Goal: Transaction & Acquisition: Purchase product/service

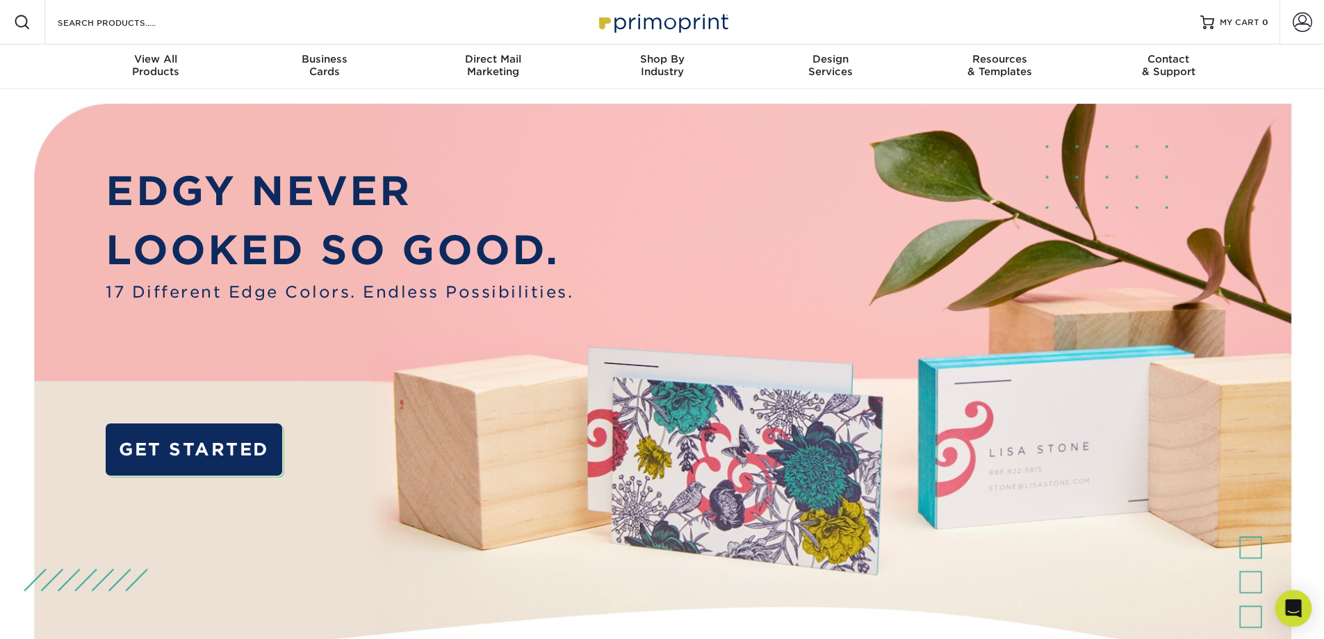
click at [1297, 612] on icon "Open Intercom Messenger" at bounding box center [1293, 608] width 18 height 18
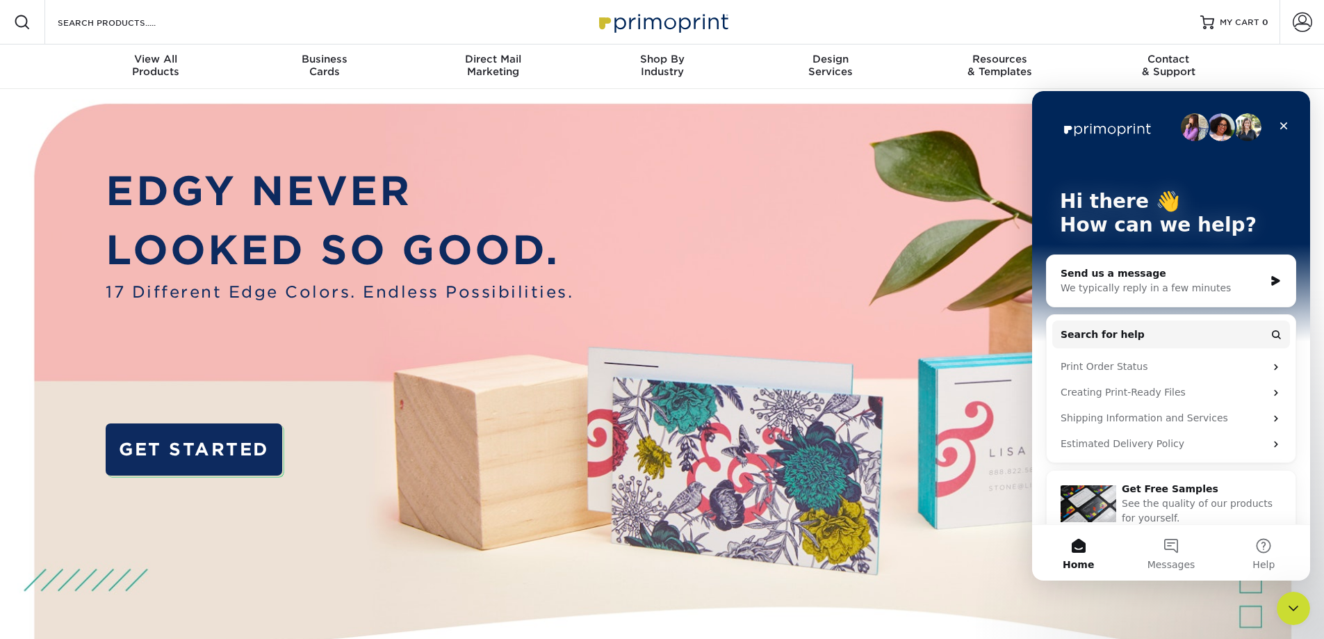
click at [1224, 289] on div "We typically reply in a few minutes" at bounding box center [1162, 288] width 204 height 15
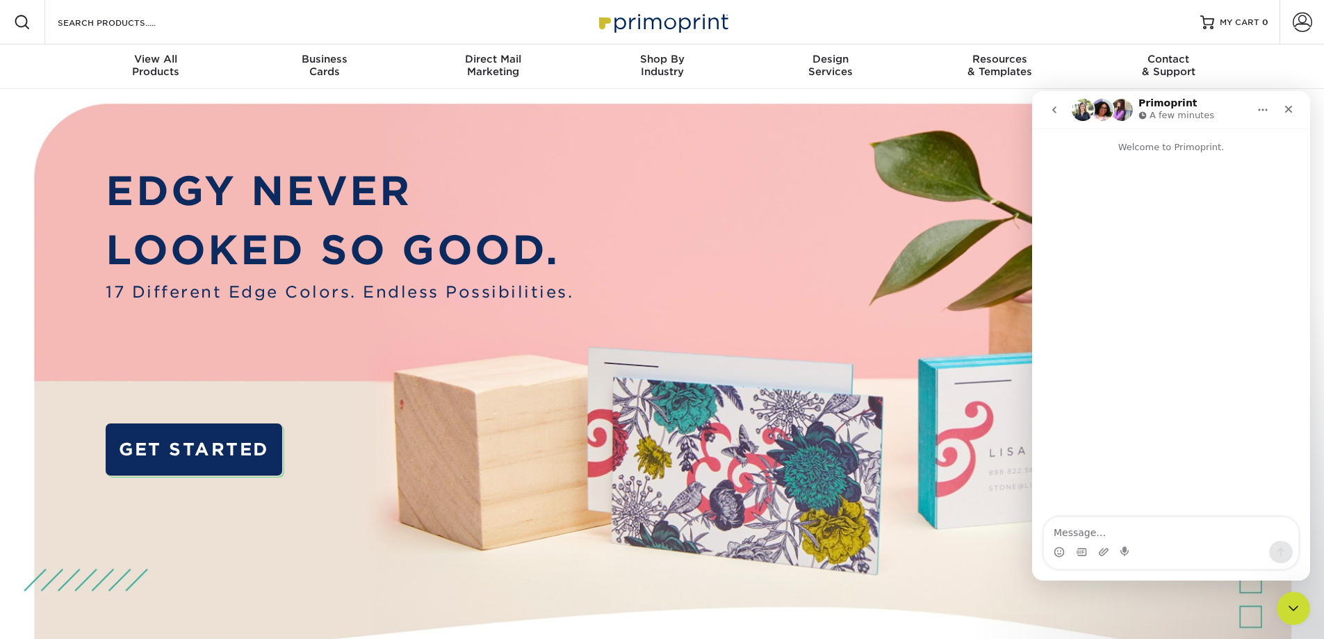
click at [1163, 533] on textarea "Message…" at bounding box center [1171, 529] width 254 height 24
type textarea "Hello! I have a question about the free shipping on business card orders"
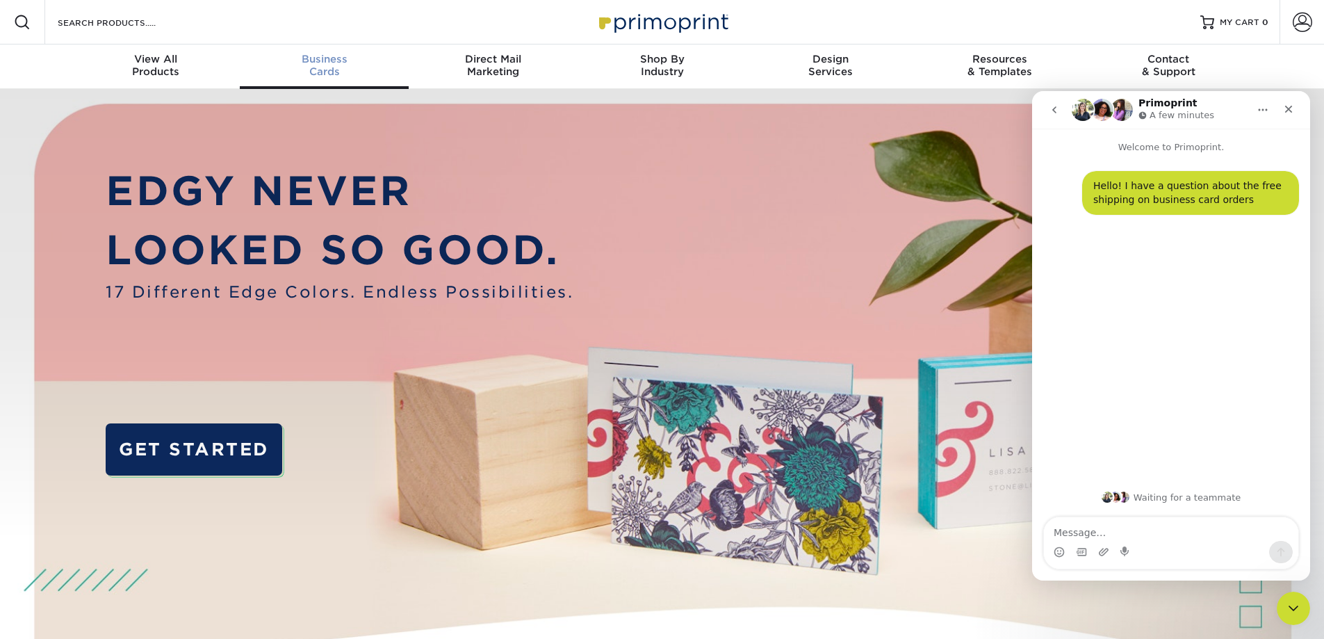
click at [316, 67] on div "Business Cards" at bounding box center [324, 65] width 169 height 25
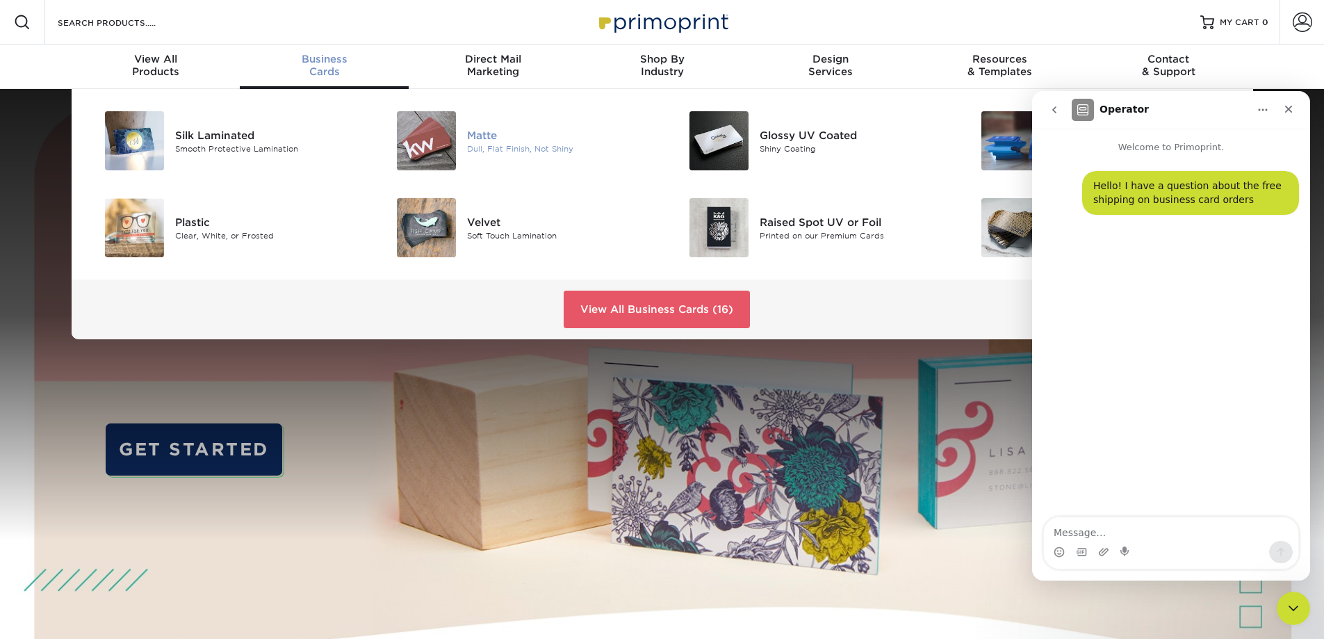
click at [449, 130] on img at bounding box center [426, 140] width 59 height 59
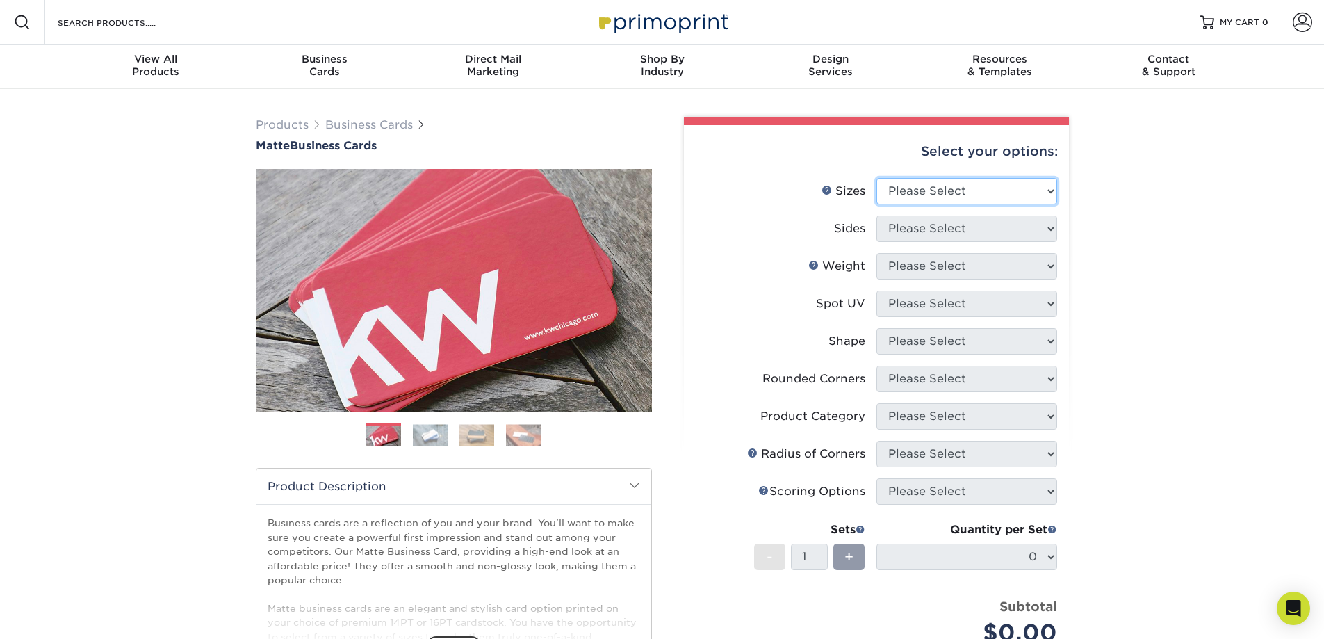
click at [953, 192] on select "Please Select 1.5" x 3.5" - Mini 1.75" x 3.5" - Mini 2" x 2" - Square 2" x 3" -…" at bounding box center [966, 191] width 181 height 26
select select "2.00x3.00"
click at [876, 178] on select "Please Select 1.5" x 3.5" - Mini 1.75" x 3.5" - Mini 2" x 2" - Square 2" x 3" -…" at bounding box center [966, 191] width 181 height 26
click at [979, 223] on select "Please Select Print Both Sides Print Front Only" at bounding box center [966, 228] width 181 height 26
select select "32d3c223-f82c-492b-b915-ba065a00862f"
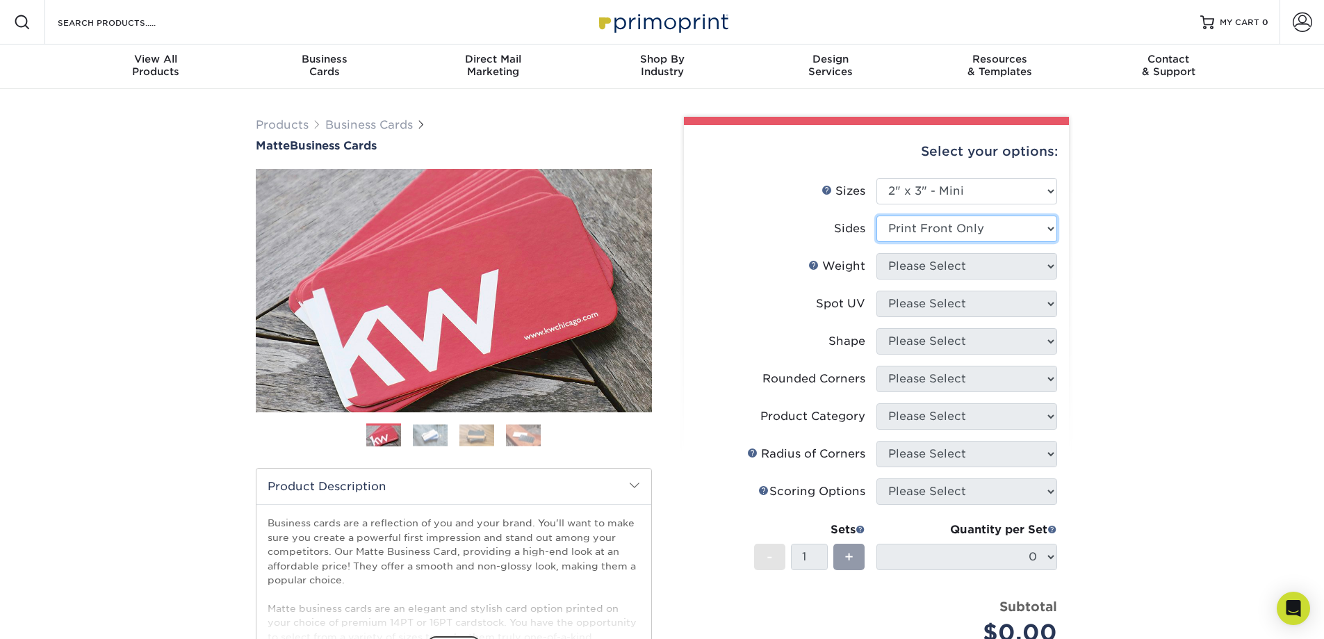
click at [876, 215] on select "Please Select Print Both Sides Print Front Only" at bounding box center [966, 228] width 181 height 26
click at [966, 259] on select "Please Select 14PT 16PT" at bounding box center [966, 266] width 181 height 26
select select "14PT"
click at [876, 253] on select "Please Select 14PT 16PT" at bounding box center [966, 266] width 181 height 26
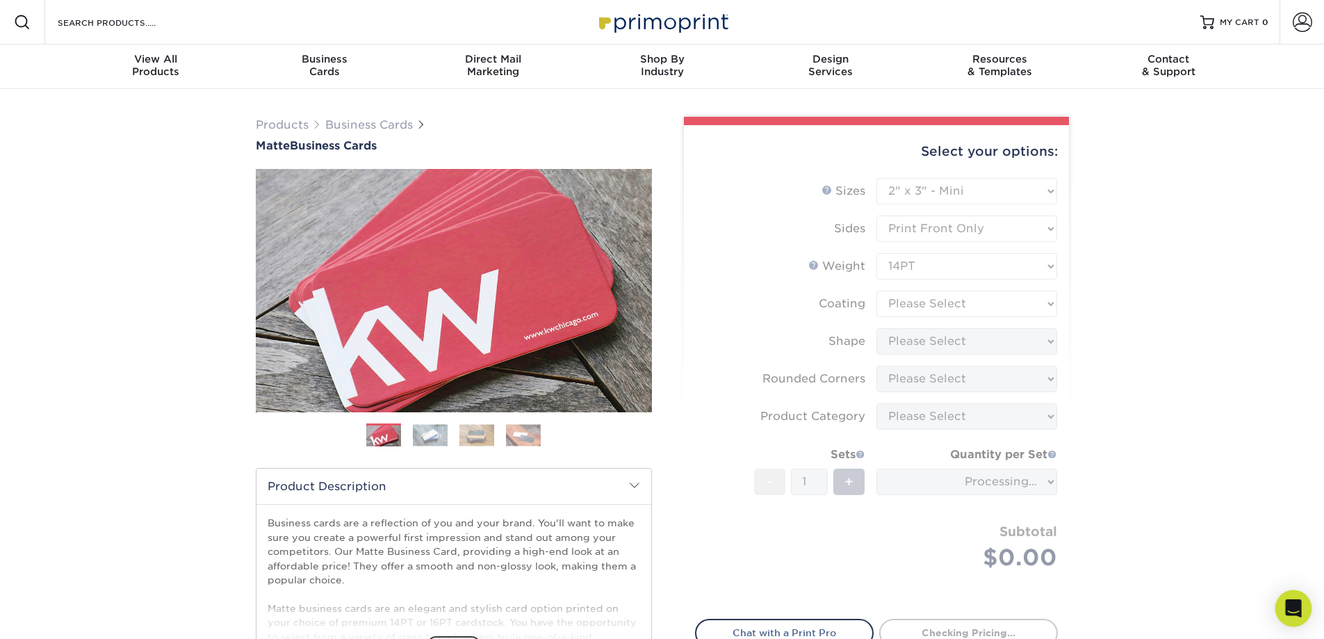
click at [1289, 600] on div "Open Intercom Messenger" at bounding box center [1293, 608] width 37 height 37
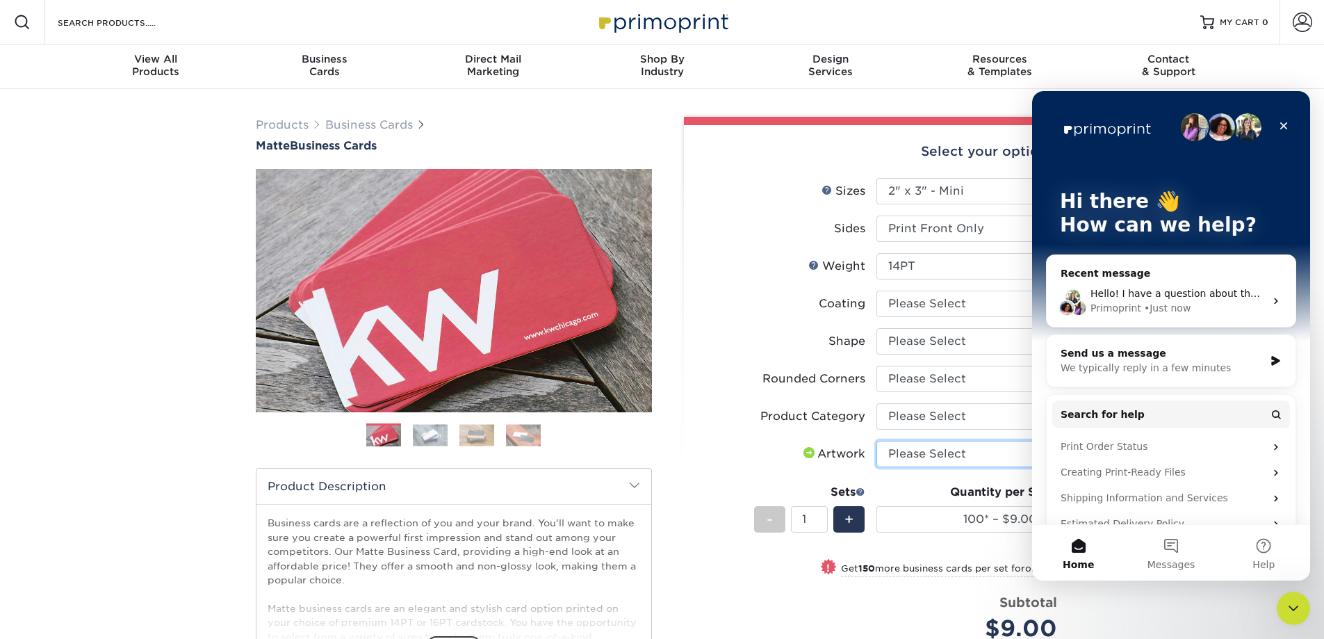
click at [926, 453] on select "Please Select I will upload files I need a design - $100" at bounding box center [966, 454] width 181 height 26
select select "upload"
click at [876, 441] on select "Please Select I will upload files I need a design - $100" at bounding box center [966, 454] width 181 height 26
click at [757, 444] on label "Artwork" at bounding box center [786, 454] width 181 height 26
click at [878, 137] on div "Select your options:" at bounding box center [876, 151] width 363 height 53
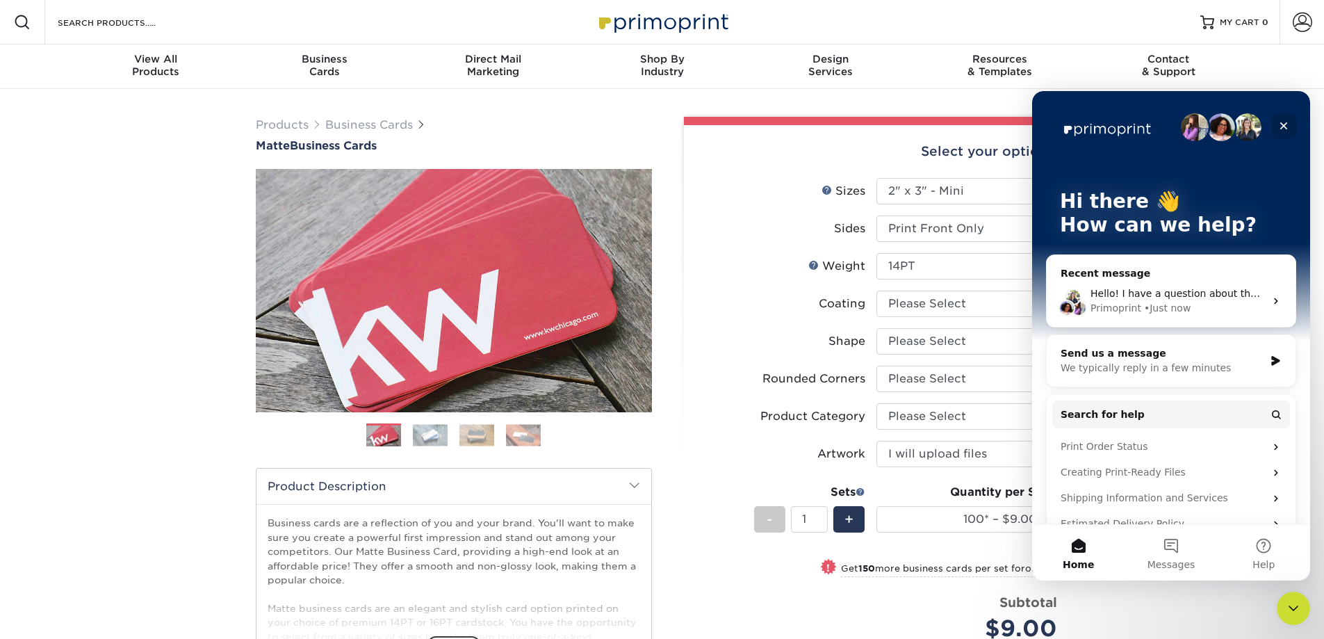
click at [1281, 128] on icon "Close" at bounding box center [1284, 126] width 8 height 8
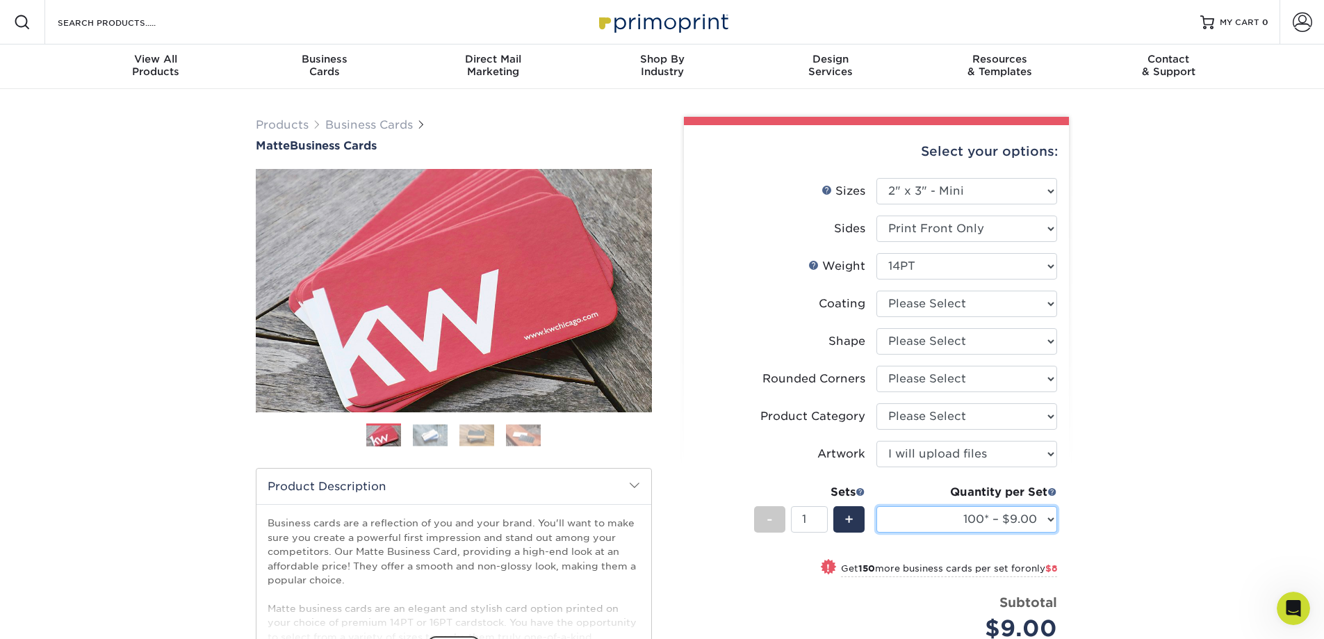
click at [940, 526] on select "100* – $9.00 250* – $17.00 500 – $33.00 1000 – $47.00 2500 – $97.00 5000 – $143…" at bounding box center [966, 519] width 181 height 26
click at [876, 506] on select "100* – $9.00 250* – $17.00 500 – $33.00 1000 – $47.00 2500 – $97.00 5000 – $143…" at bounding box center [966, 519] width 181 height 26
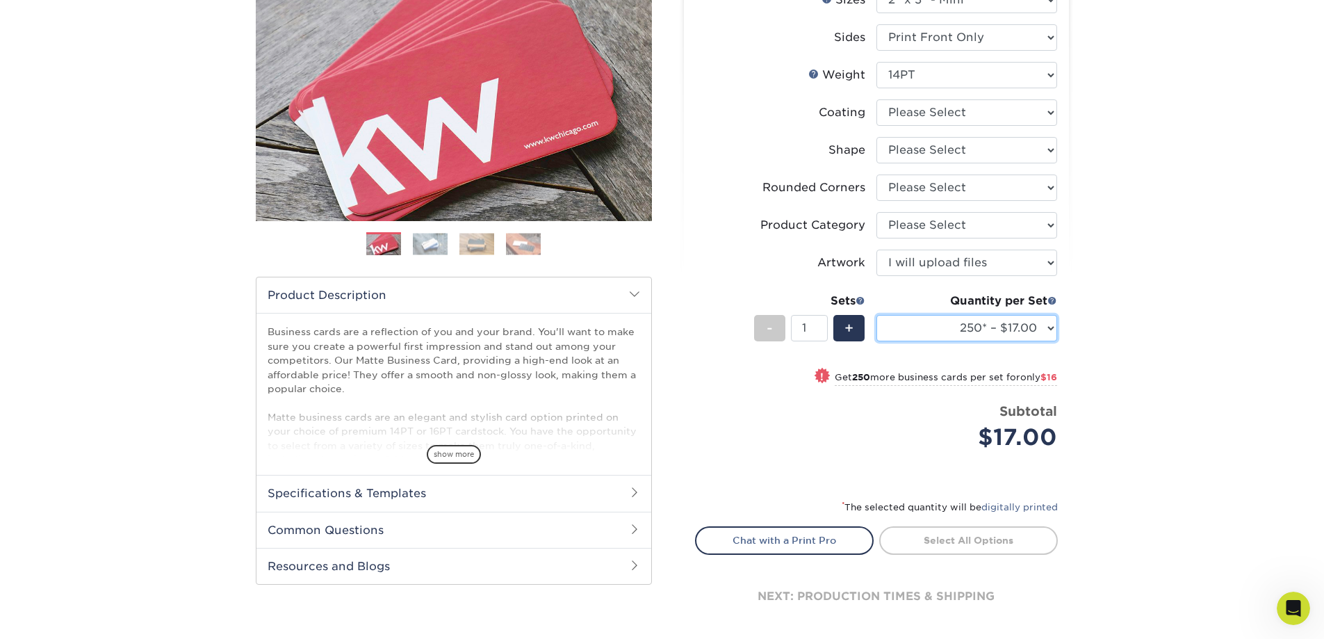
scroll to position [208, 0]
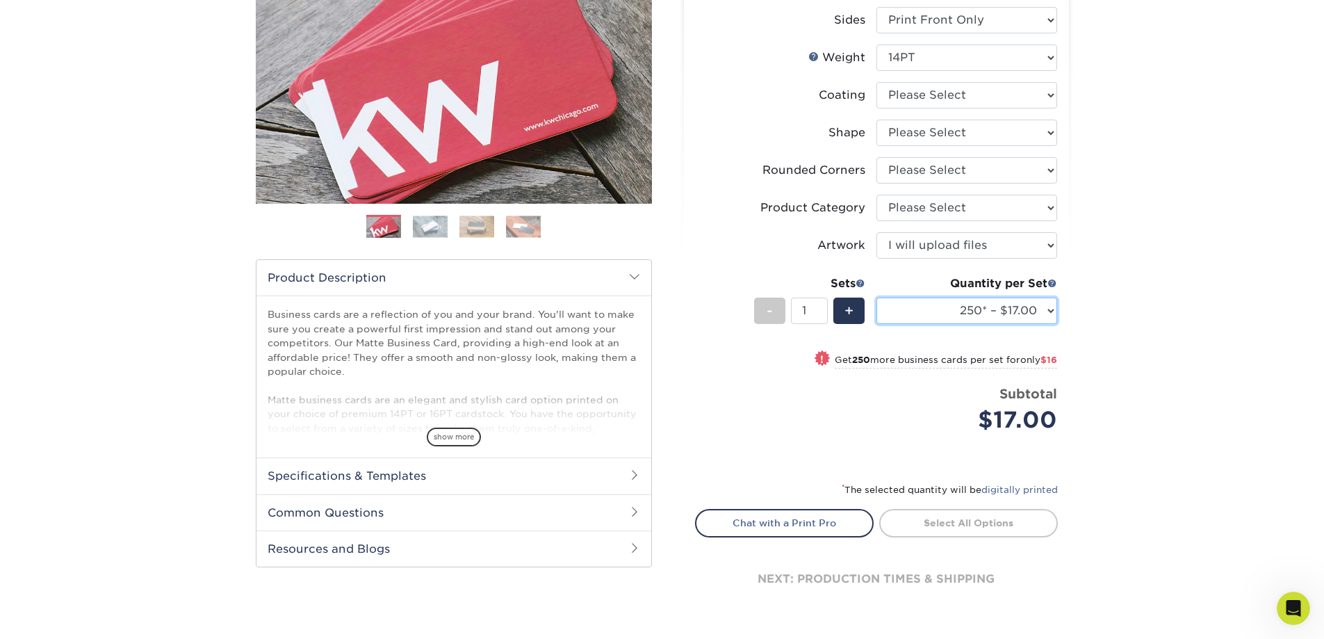
click at [1010, 323] on select "100* – $9.00 250* – $17.00 500 – $33.00 1000 – $47.00 2500 – $97.00 5000 – $143…" at bounding box center [966, 310] width 181 height 26
select select "500 – $33.00"
click at [876, 297] on select "100* – $9.00 250* – $17.00 500 – $33.00 1000 – $47.00 2500 – $97.00 5000 – $143…" at bounding box center [966, 310] width 181 height 26
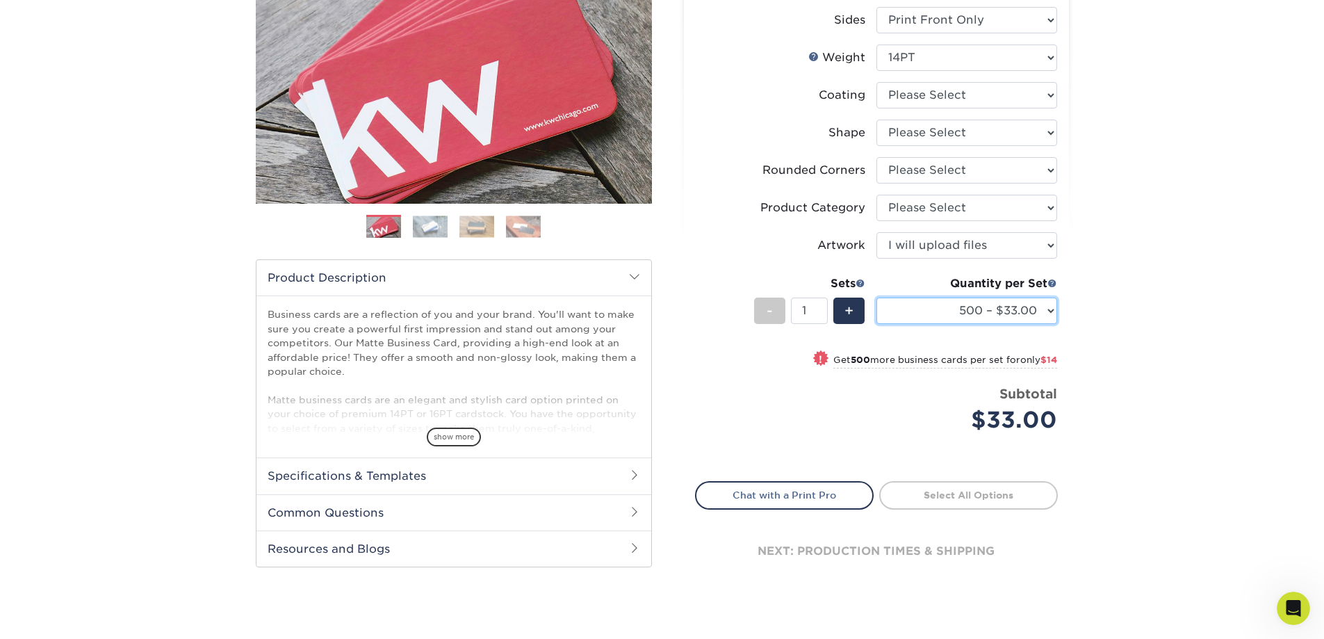
click at [1003, 316] on select "100* – $9.00 250* – $17.00 500 – $33.00 1000 – $47.00 2500 – $97.00 5000 – $143…" at bounding box center [966, 310] width 181 height 26
drag, startPoint x: 1110, startPoint y: 331, endPoint x: 1112, endPoint y: 338, distance: 7.1
click at [1112, 331] on div "Products Business Cards Matte Business Cards Previous Next 100 $ 9" at bounding box center [662, 261] width 1324 height 762
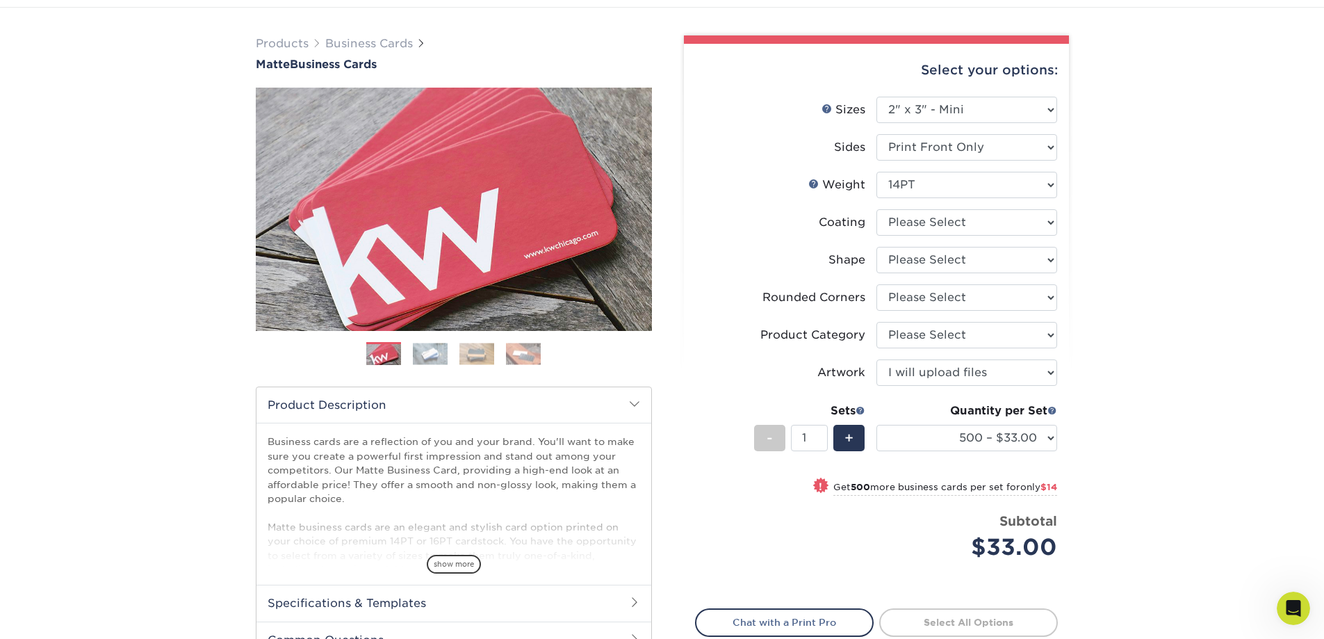
scroll to position [69, 0]
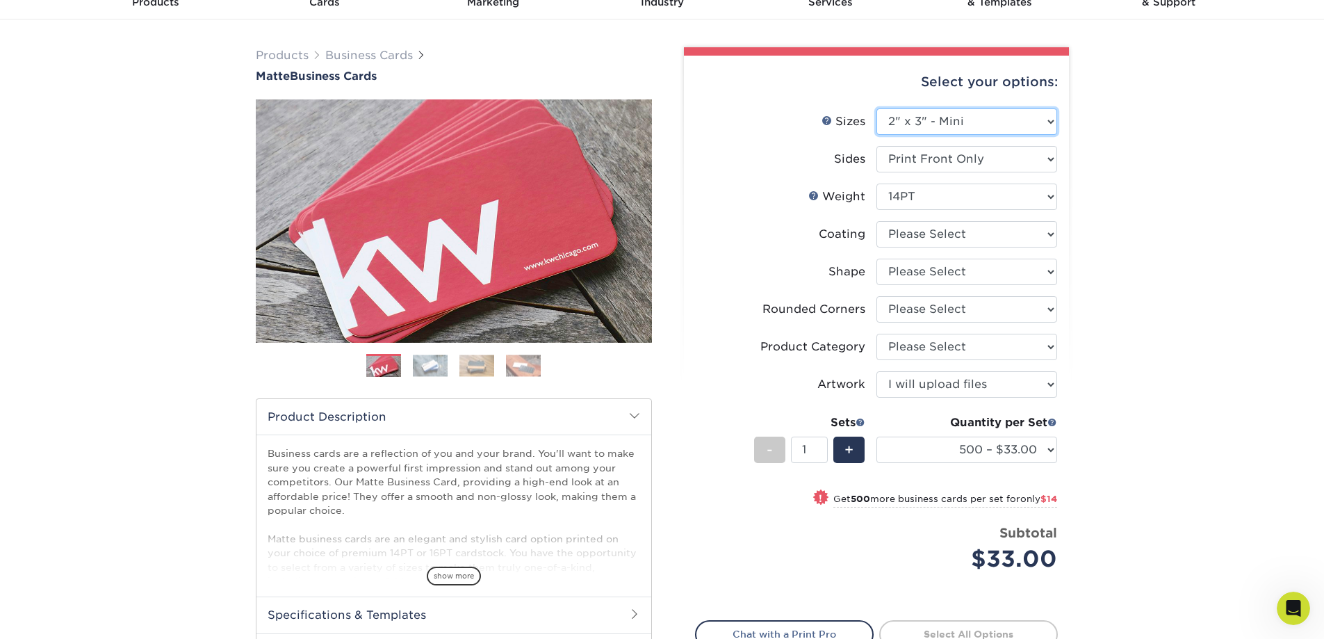
click at [987, 126] on select "Please Select 1.5" x 3.5" - Mini 1.75" x 3.5" - Mini 2" x 2" - Square 2" x 3" -…" at bounding box center [966, 121] width 181 height 26
select select "2.00x3.50"
click at [876, 108] on select "Please Select 1.5" x 3.5" - Mini 1.75" x 3.5" - Mini 2" x 2" - Square 2" x 3" -…" at bounding box center [966, 121] width 181 height 26
select select
select select "-1"
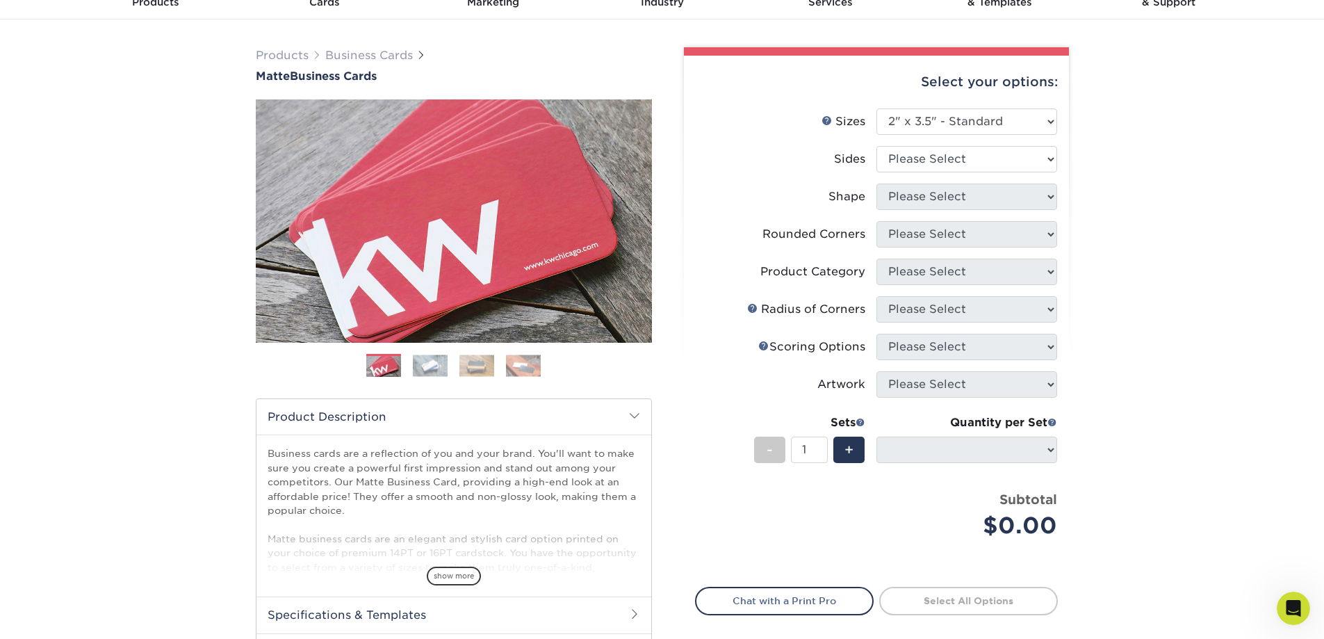
click at [1120, 374] on div "Products Business Cards Matte Business Cards Previous Next 100 $ 9" at bounding box center [662, 390] width 1324 height 742
click at [981, 160] on select "Please Select Print Both Sides Print Front Only" at bounding box center [966, 159] width 181 height 26
select select "13abbda7-1d64-4f25-8bb2-c179b224825d"
click at [876, 146] on select "Please Select Print Both Sides Print Front Only" at bounding box center [966, 159] width 181 height 26
select select
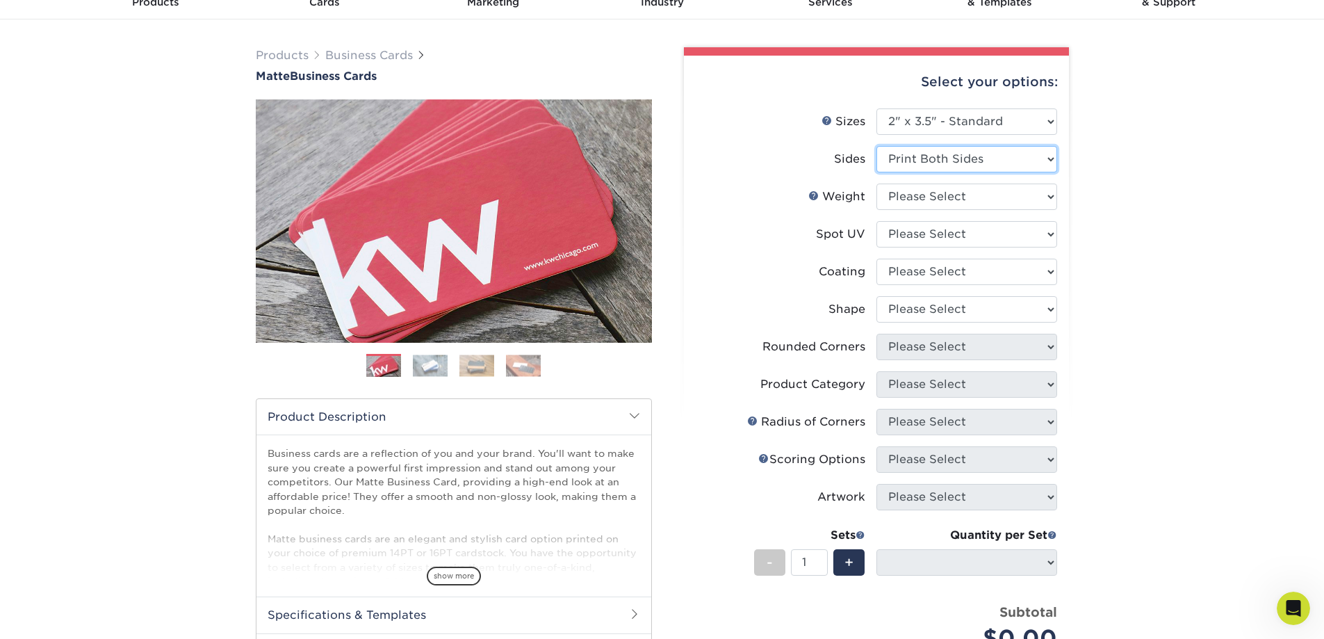
click at [976, 156] on select "Please Select Print Both Sides Print Front Only" at bounding box center [966, 159] width 181 height 26
select select "32d3c223-f82c-492b-b915-ba065a00862f"
click at [876, 146] on select "Please Select Print Both Sides Print Front Only" at bounding box center [966, 159] width 181 height 26
select select
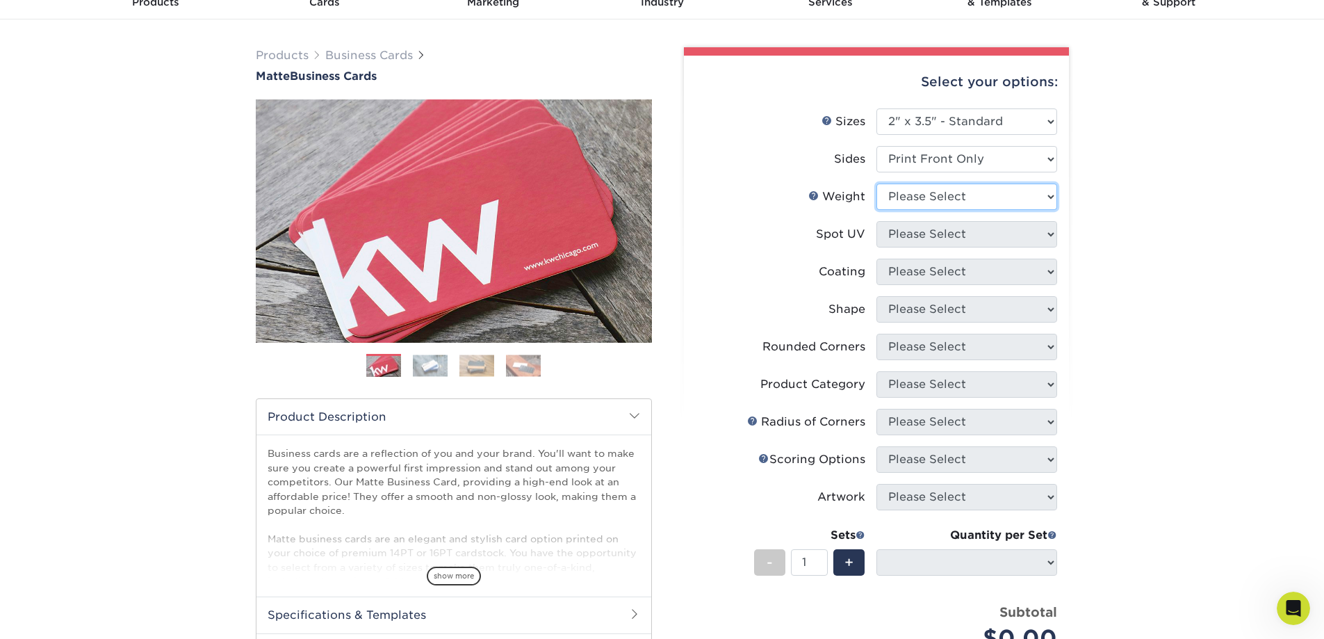
click at [975, 197] on select "Please Select 16PT 14PT" at bounding box center [966, 196] width 181 height 26
select select "16PT"
click at [876, 183] on select "Please Select 16PT 14PT" at bounding box center [966, 196] width 181 height 26
select select
drag, startPoint x: 971, startPoint y: 201, endPoint x: 971, endPoint y: 209, distance: 8.3
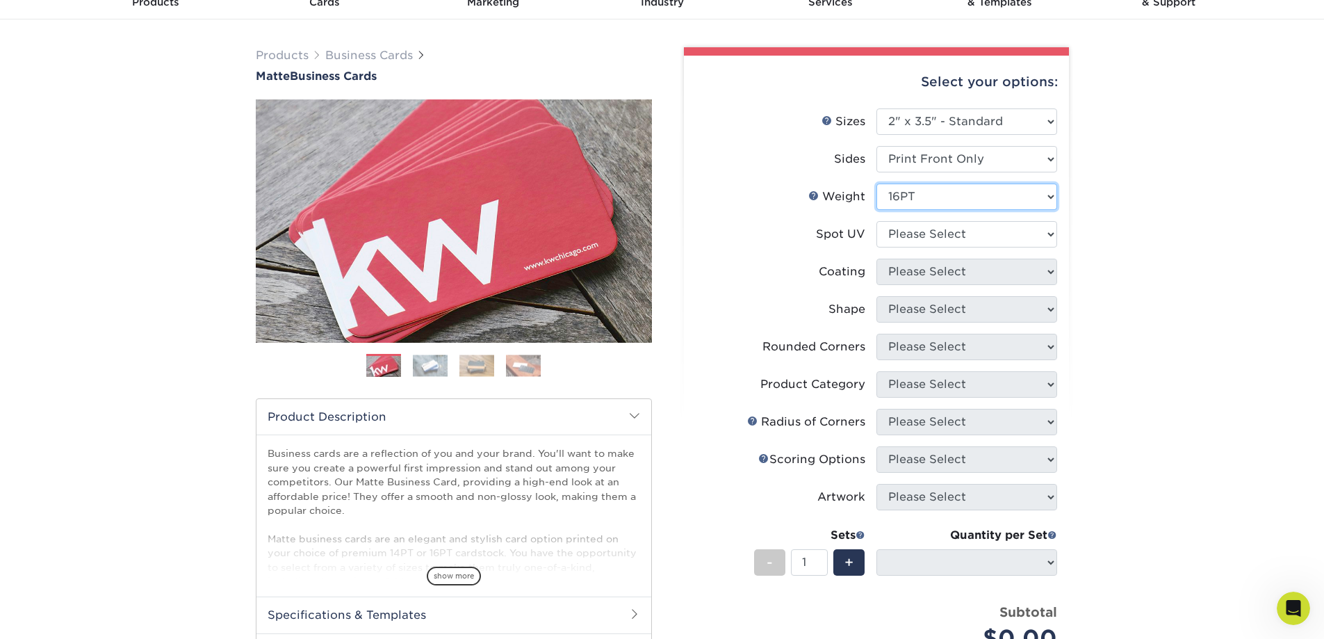
click at [971, 201] on select "Please Select 16PT 14PT" at bounding box center [966, 196] width 181 height 26
select select "14PT"
click at [876, 183] on select "Please Select 16PT 14PT" at bounding box center [966, 196] width 181 height 26
select select
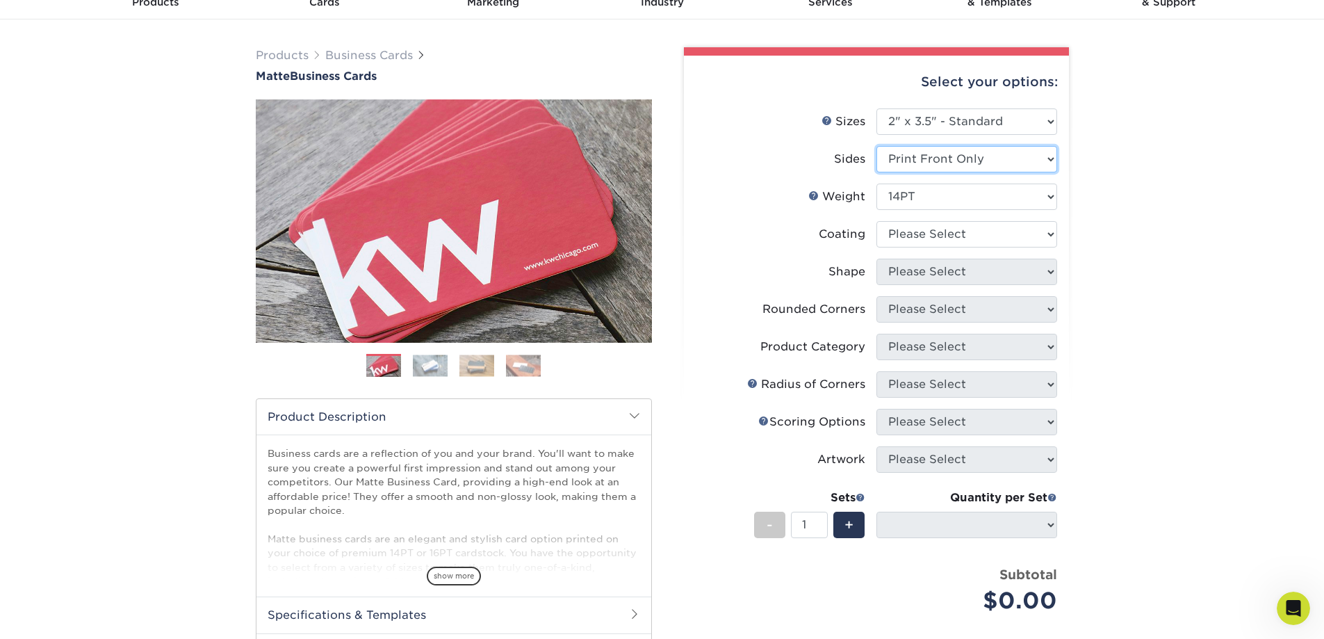
click at [1001, 159] on select "Please Select Print Both Sides Print Front Only" at bounding box center [966, 159] width 181 height 26
select select "13abbda7-1d64-4f25-8bb2-c179b224825d"
click at [876, 146] on select "Please Select Print Both Sides Print Front Only" at bounding box center [966, 159] width 181 height 26
select select
click at [1135, 224] on div "Products Business Cards Matte Business Cards Previous Next 100 $ 9" at bounding box center [662, 421] width 1324 height 804
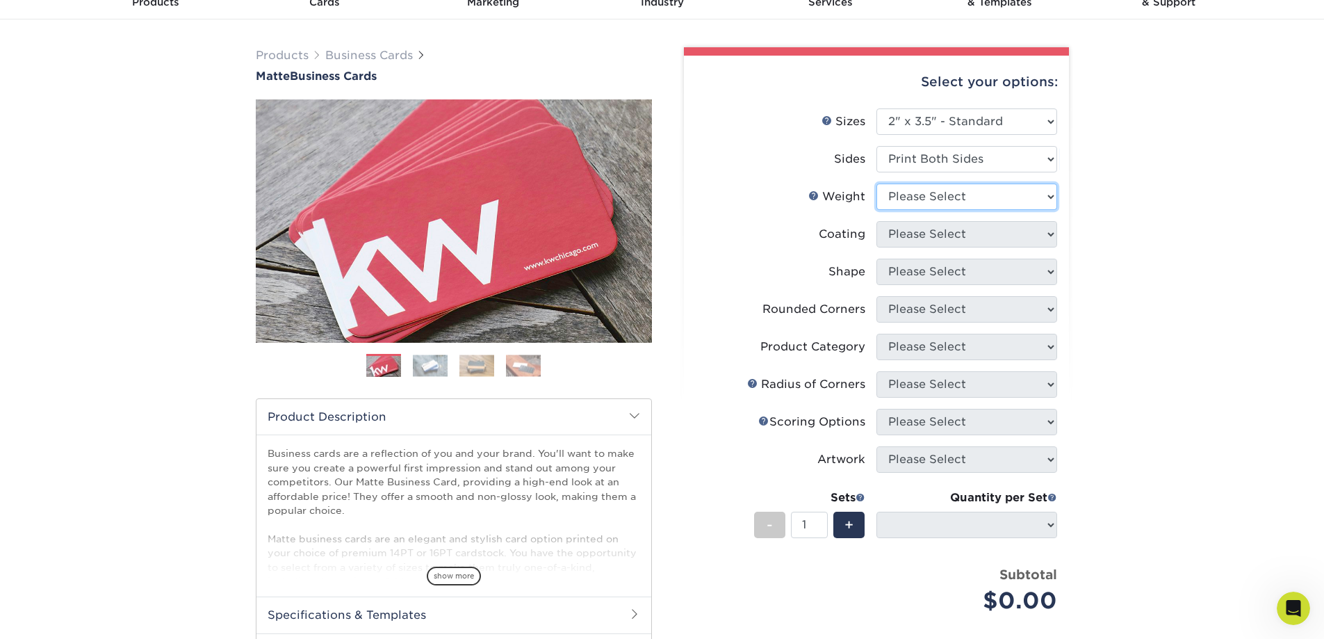
click at [1007, 197] on select "Please Select 16PT 14PT" at bounding box center [966, 196] width 181 height 26
select select "16PT"
click at [876, 183] on select "Please Select 16PT 14PT" at bounding box center [966, 196] width 181 height 26
select select
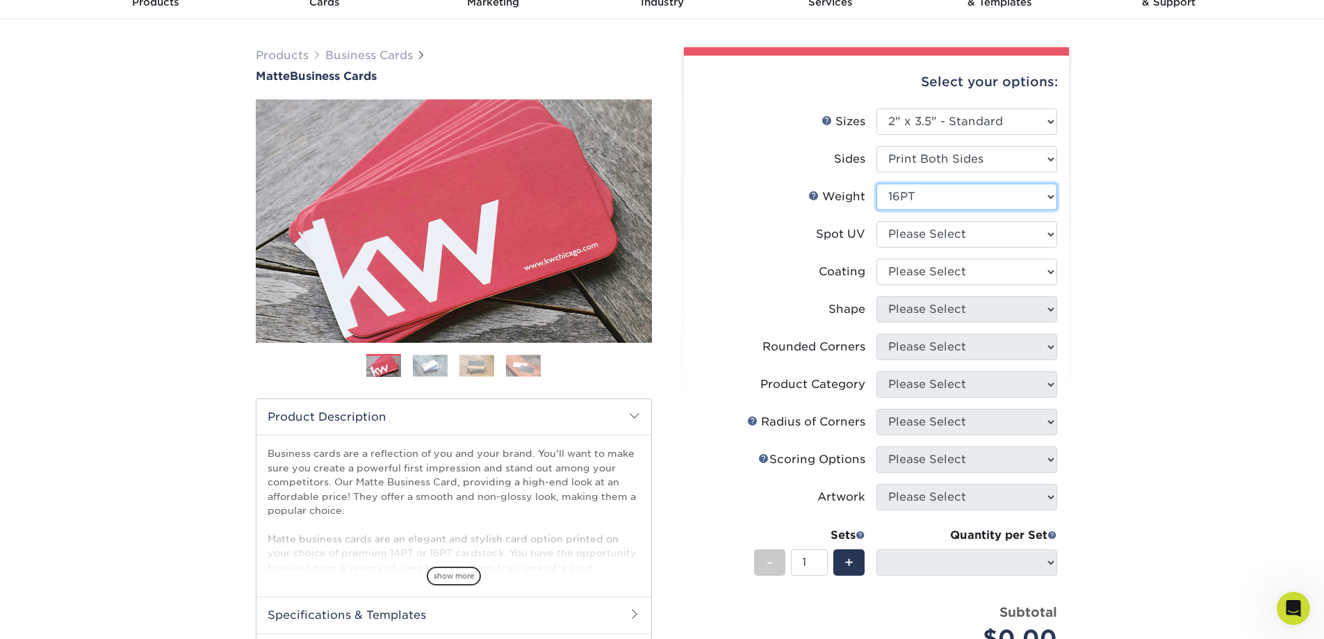
drag, startPoint x: 987, startPoint y: 198, endPoint x: 987, endPoint y: 206, distance: 7.6
click at [987, 198] on select "Please Select 16PT 14PT" at bounding box center [966, 196] width 181 height 26
select select "14PT"
click at [876, 183] on select "Please Select 16PT 14PT" at bounding box center [966, 196] width 181 height 26
select select
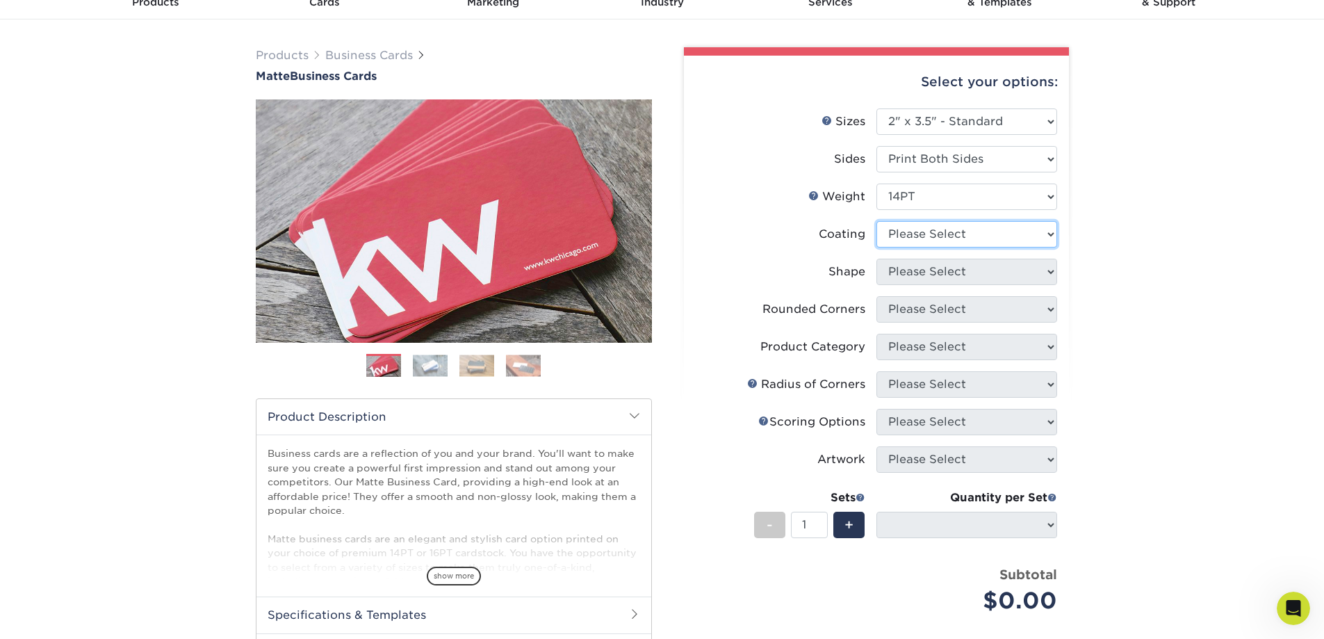
click at [972, 237] on select at bounding box center [966, 234] width 181 height 26
select select "121bb7b5-3b4d-429f-bd8d-bbf80e953313"
click at [876, 221] on select at bounding box center [966, 234] width 181 height 26
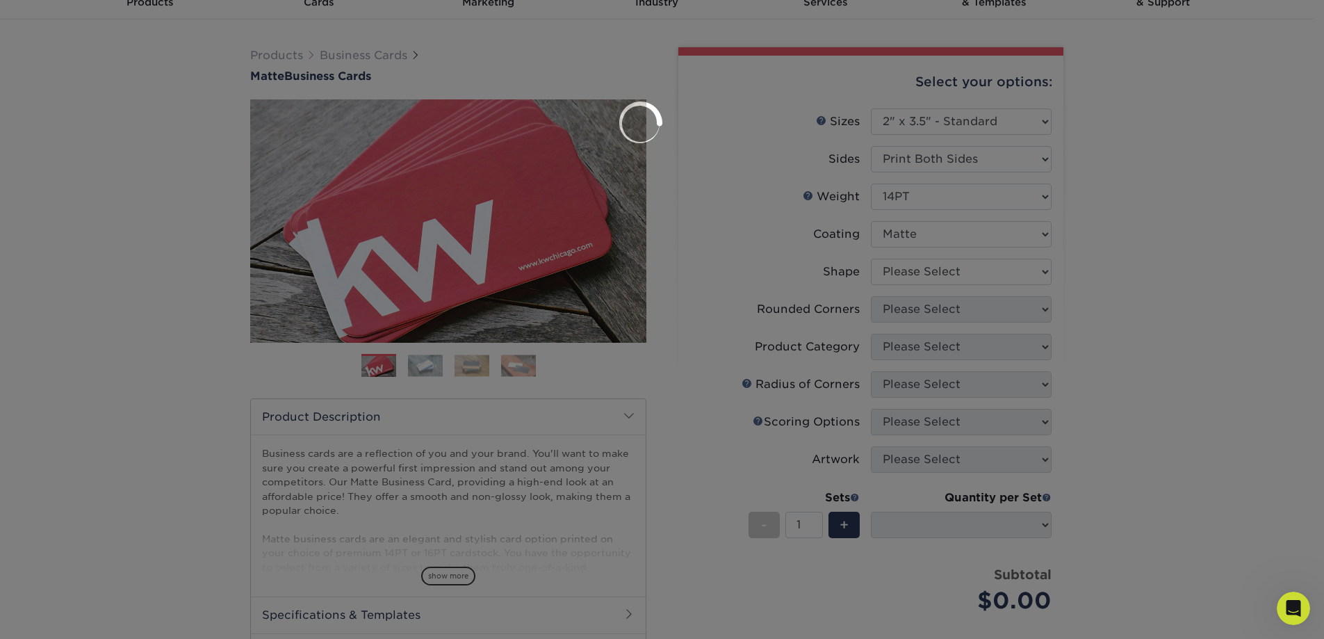
select select
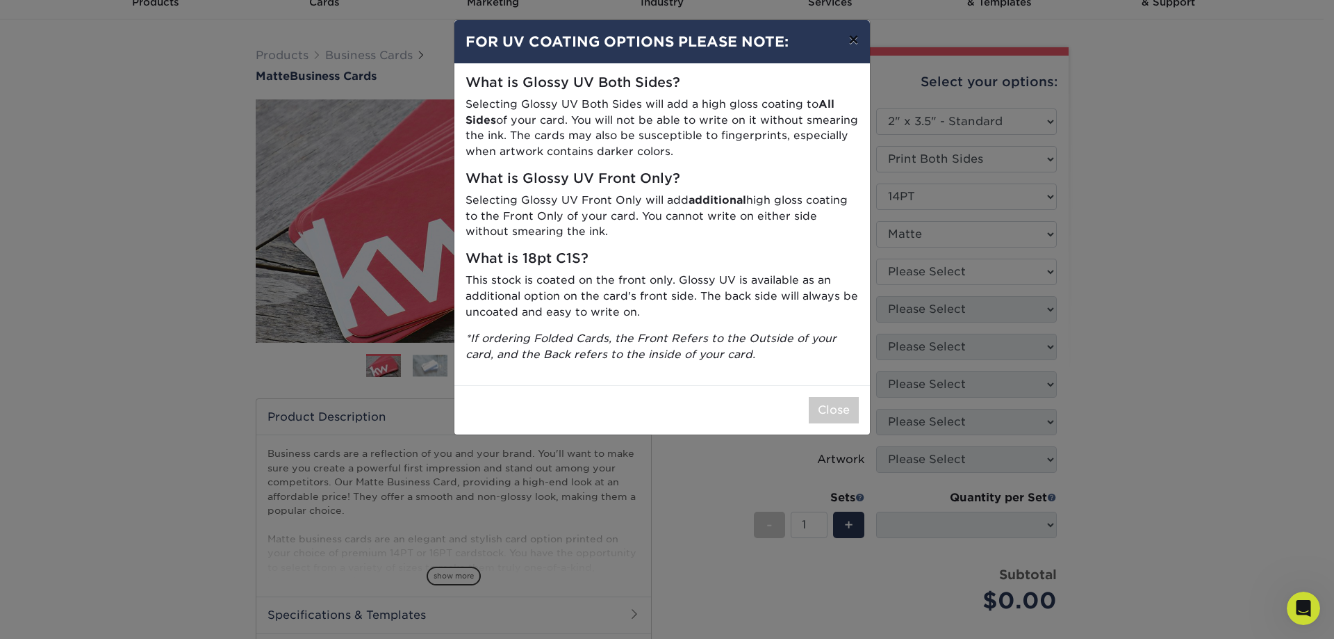
click at [860, 38] on button "×" at bounding box center [853, 39] width 32 height 39
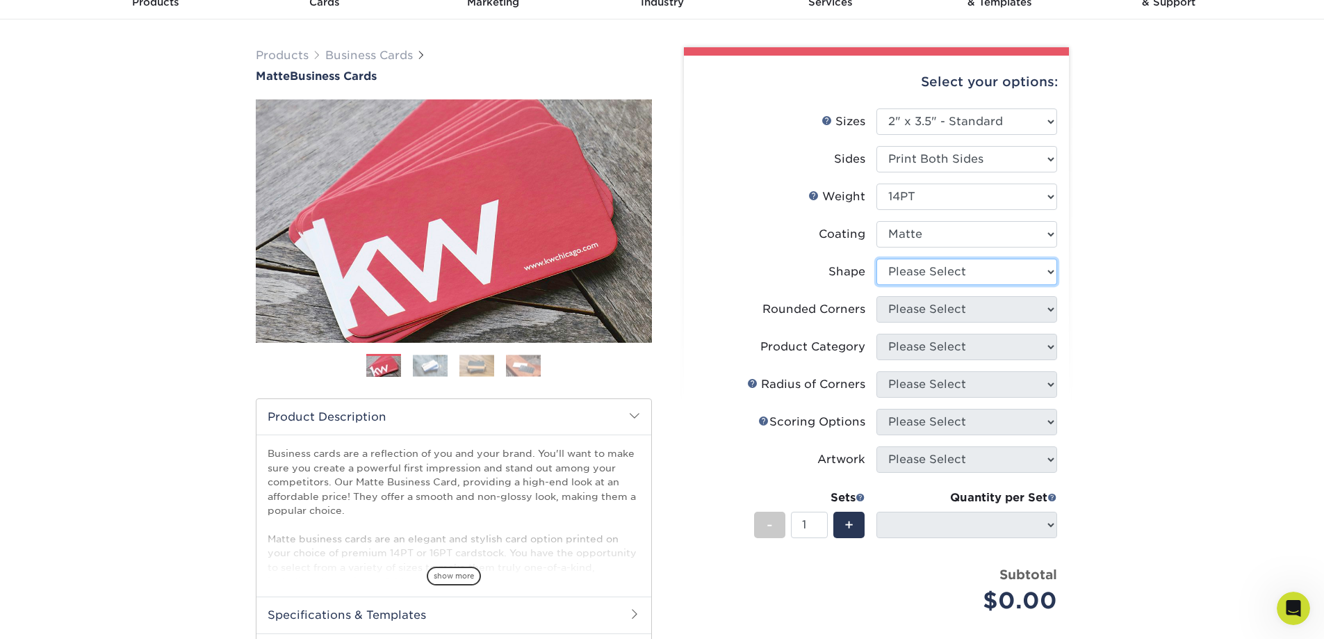
click at [939, 274] on select "Please Select Standard" at bounding box center [966, 272] width 181 height 26
click at [876, 259] on select "Please Select Standard" at bounding box center [966, 272] width 181 height 26
click at [936, 287] on li "Shape Please Select Standard" at bounding box center [876, 278] width 361 height 38
click at [940, 270] on select "Please Select Standard" at bounding box center [966, 272] width 181 height 26
select select "standard"
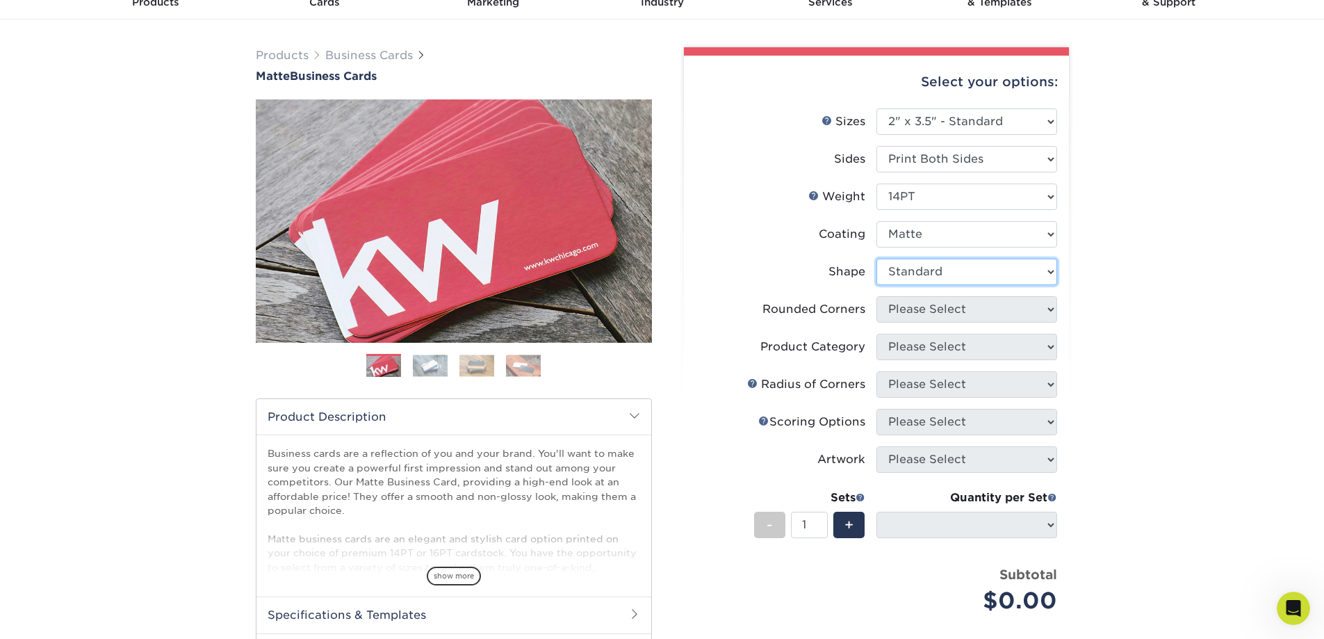
click at [876, 259] on select "Please Select Standard" at bounding box center [966, 272] width 181 height 26
select select
click at [943, 313] on select "Please Select Yes - Round 2 Corners Yes - Round 4 Corners No" at bounding box center [966, 309] width 181 height 26
select select "0"
click at [876, 296] on select "Please Select Yes - Round 2 Corners Yes - Round 4 Corners No" at bounding box center [966, 309] width 181 height 26
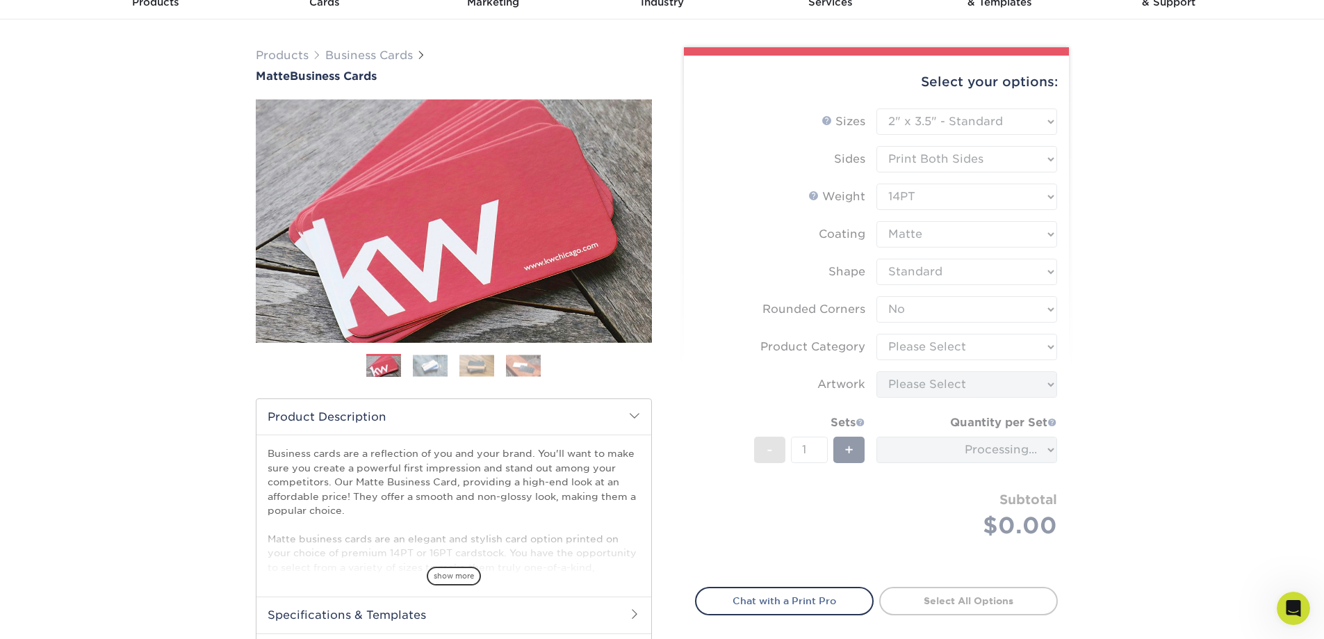
click at [941, 354] on form "Sizes Help Sizes Please Select 1.5" x 3.5" - Mini 1.75" x 3.5" - Mini 2" x 2" -…" at bounding box center [876, 339] width 363 height 462
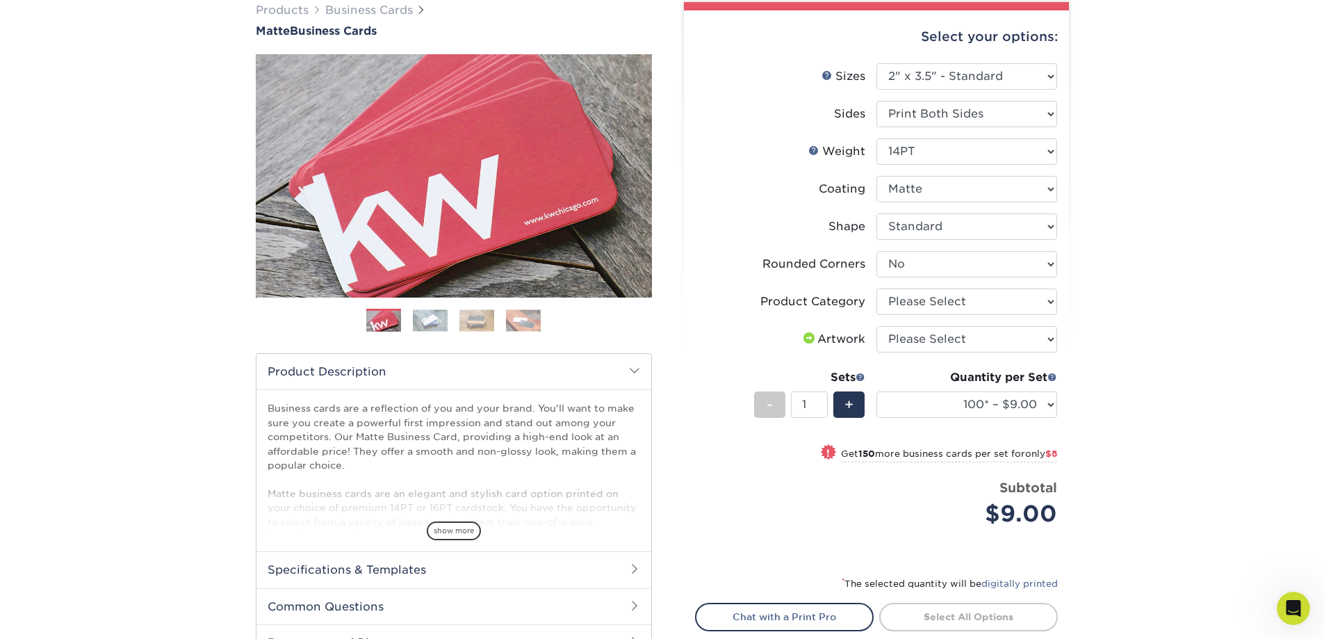
scroll to position [139, 0]
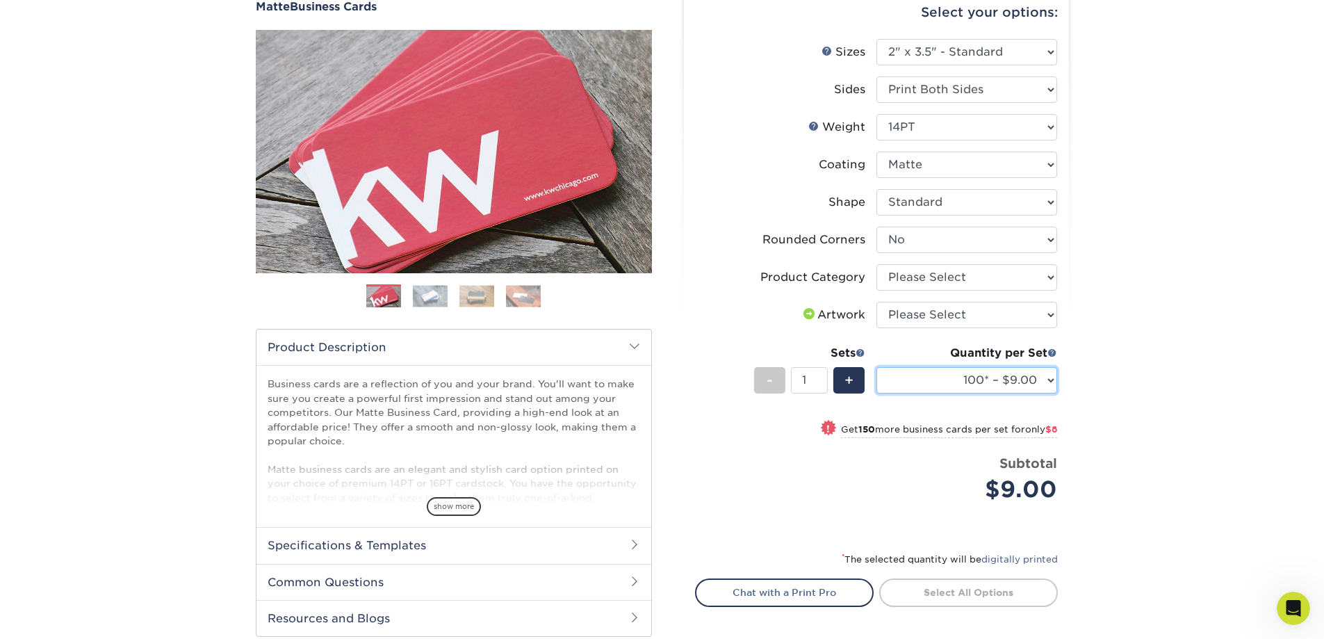
click at [1038, 368] on select "100* – $9.00 250* – $17.00 500 – $33.00 1000 – $42.00 (free shipping*) 2500 – $…" at bounding box center [966, 380] width 181 height 26
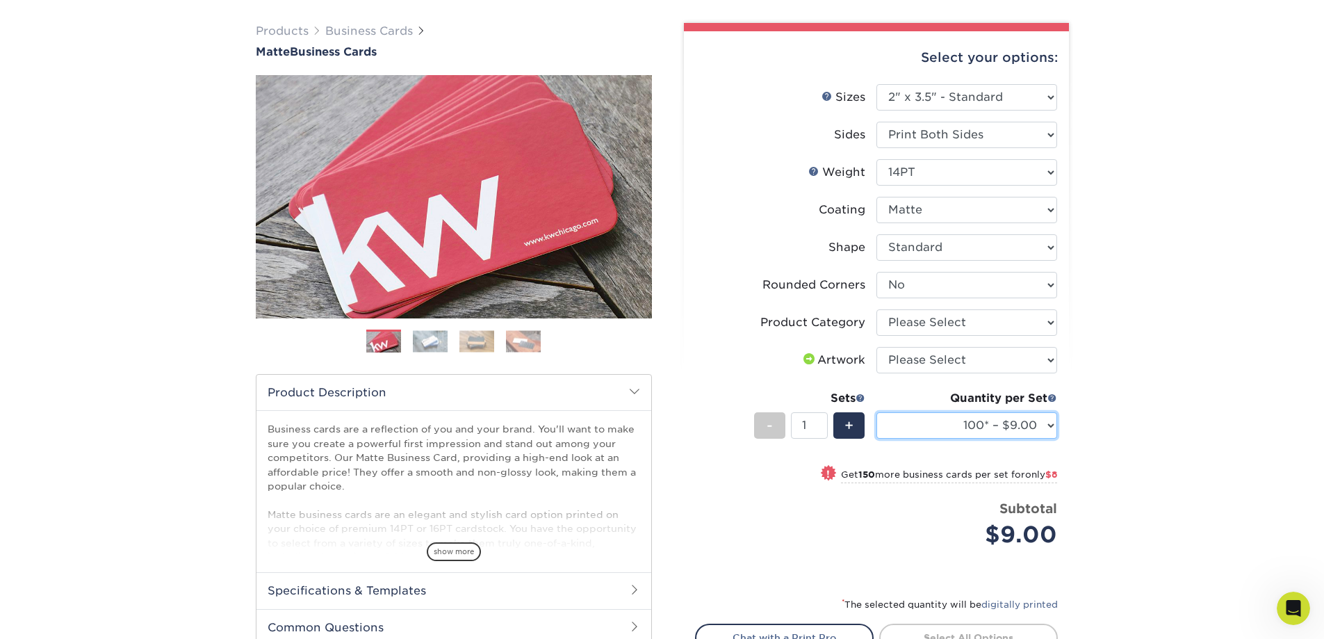
scroll to position [69, 0]
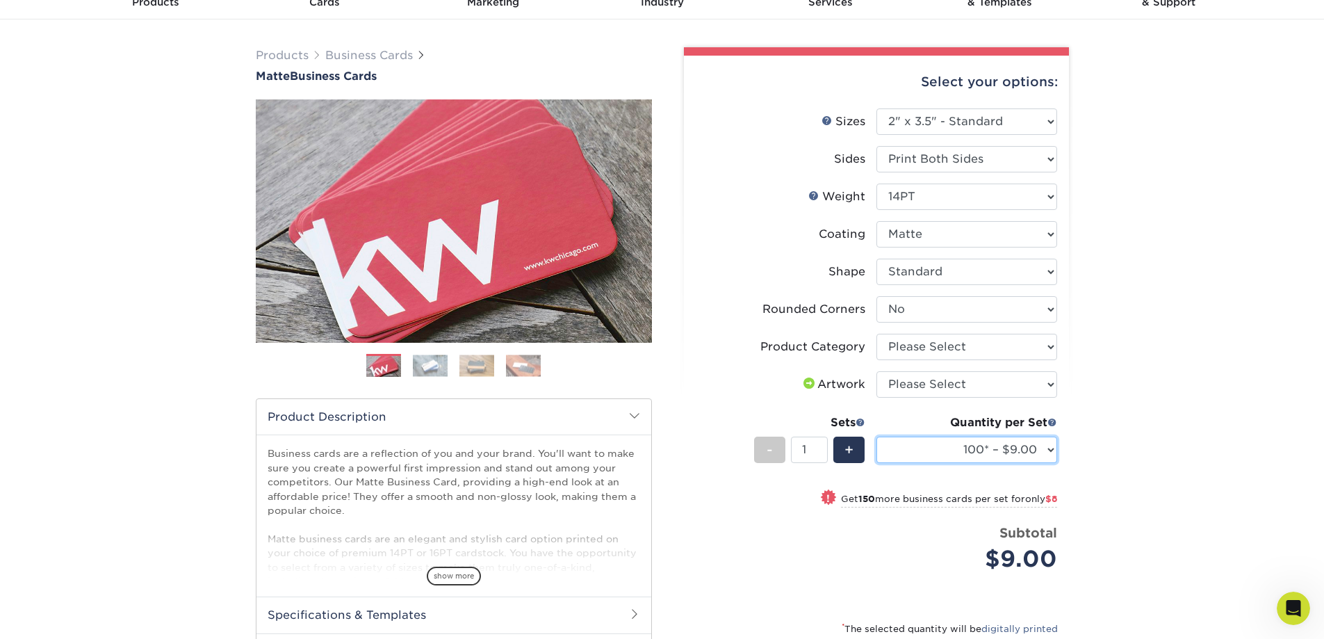
click at [1004, 455] on select "100* – $9.00 250* – $17.00 500 – $33.00 1000 – $42.00 (free shipping*) 2500 – $…" at bounding box center [966, 449] width 181 height 26
select select "1000 – $42.00 (free shipping*)"
click at [876, 436] on select "100* – $9.00 250* – $17.00 500 – $33.00 1000 – $42.00 (free shipping*) 2500 – $…" at bounding box center [966, 449] width 181 height 26
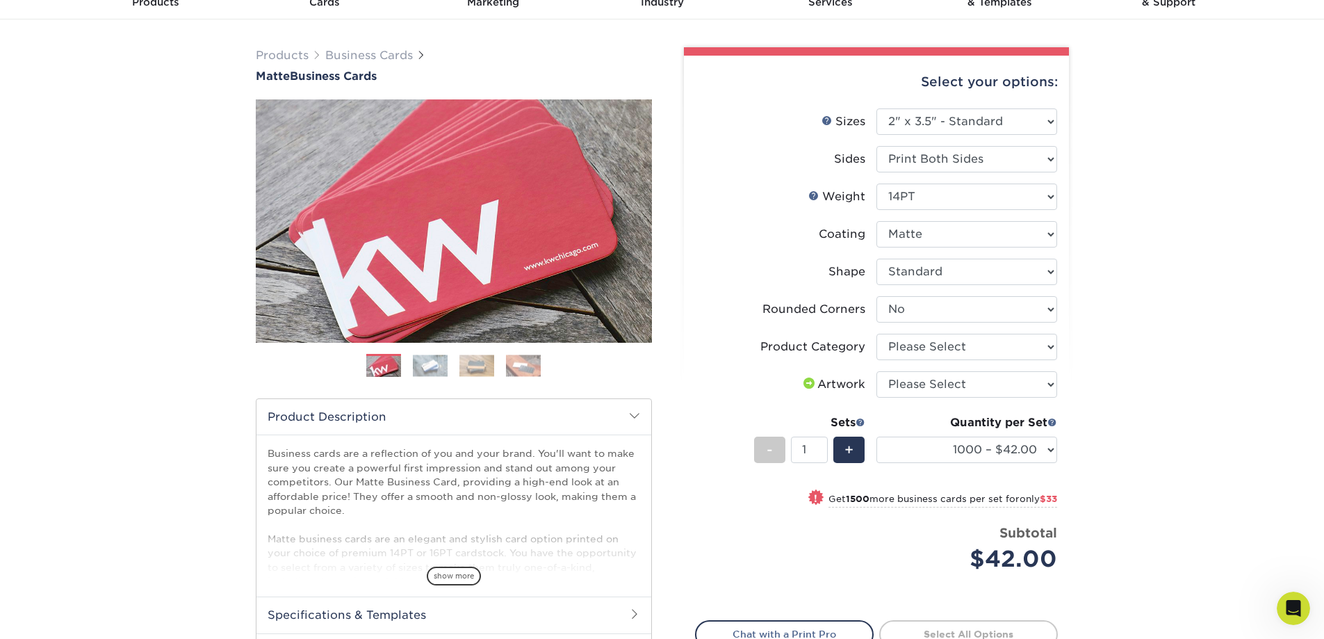
click at [1314, 607] on div "Products Business Cards Matte Business Cards Previous Next 100 $ 9" at bounding box center [662, 400] width 1324 height 762
click at [1295, 600] on icon "Open Intercom Messenger" at bounding box center [1291, 606] width 23 height 23
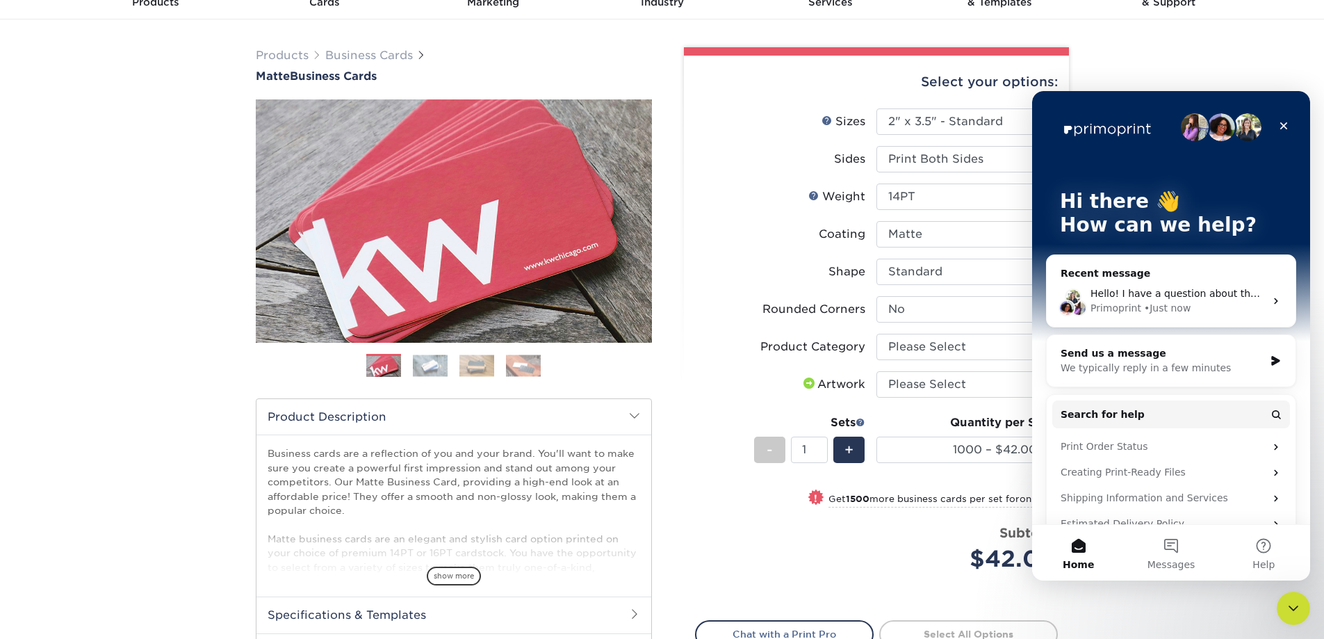
click at [1206, 298] on span "Hello! I have a question about the free shipping on business card orders" at bounding box center [1266, 293] width 352 height 11
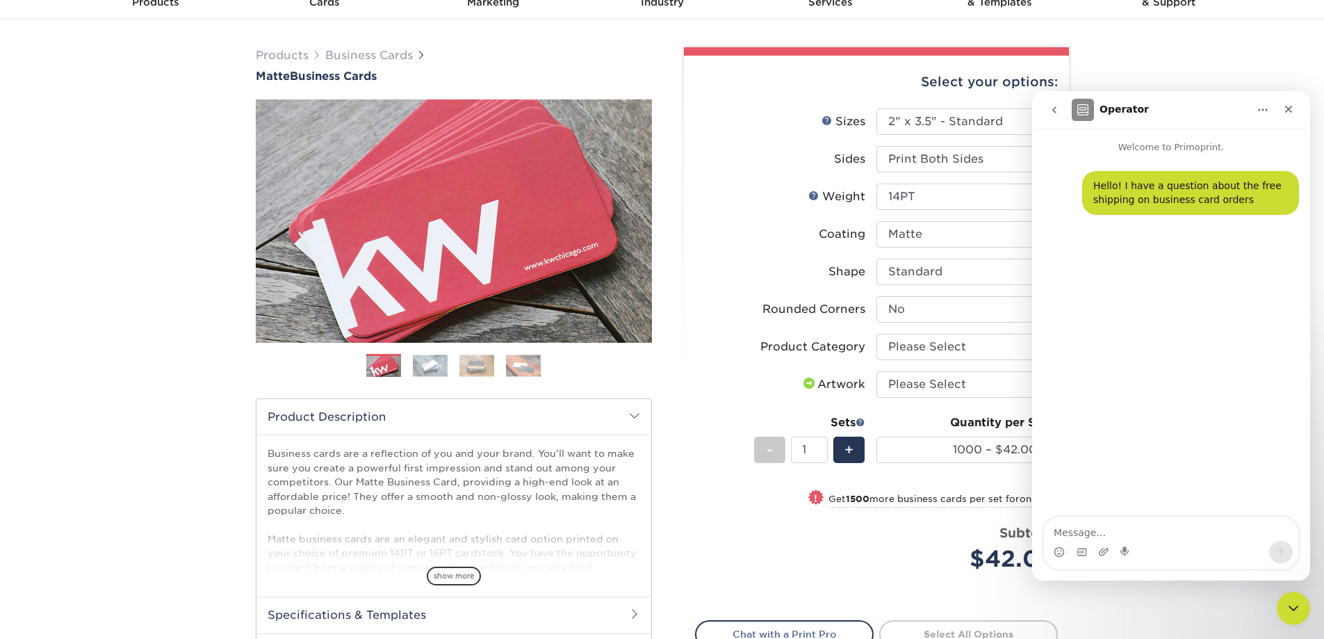
click at [728, 485] on li "Sets - 1 + Quantity per Set 100* – $9.00 250* – $17.00 500 – $33.00 1000 – $42.…" at bounding box center [876, 449] width 361 height 81
click at [1154, 529] on textarea "Message…" at bounding box center [1171, 529] width 254 height 24
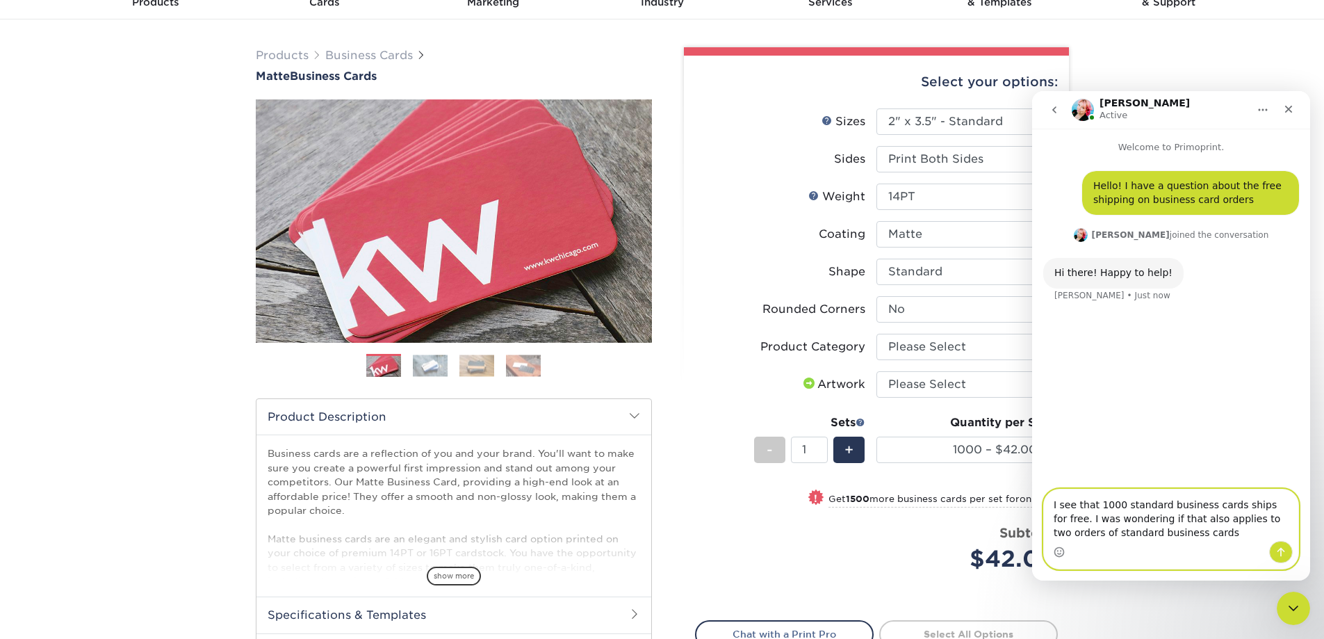
click at [1160, 507] on textarea "I see that 1000 standard business cards ships for free. I was wondering if that…" at bounding box center [1171, 514] width 254 height 51
type textarea "I see that 1000 standard sized business cards ships for free. I was wondering i…"
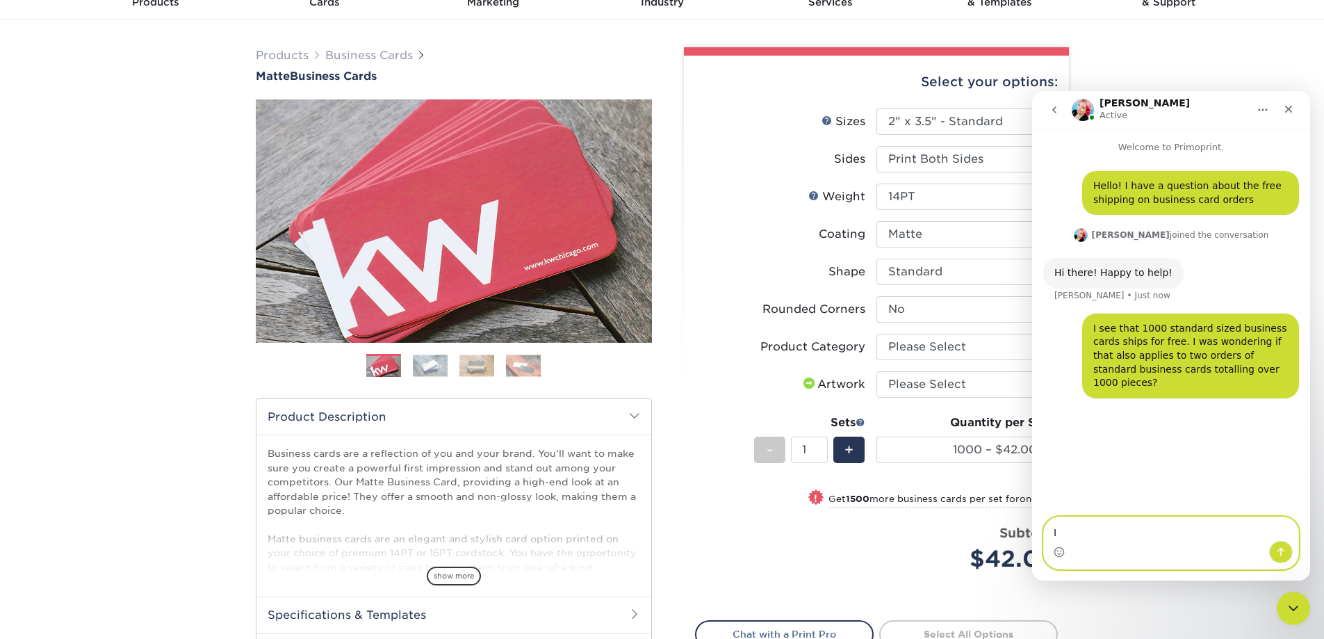
type textarea "I"
type textarea "I have two cards and would like to order 500 of each"
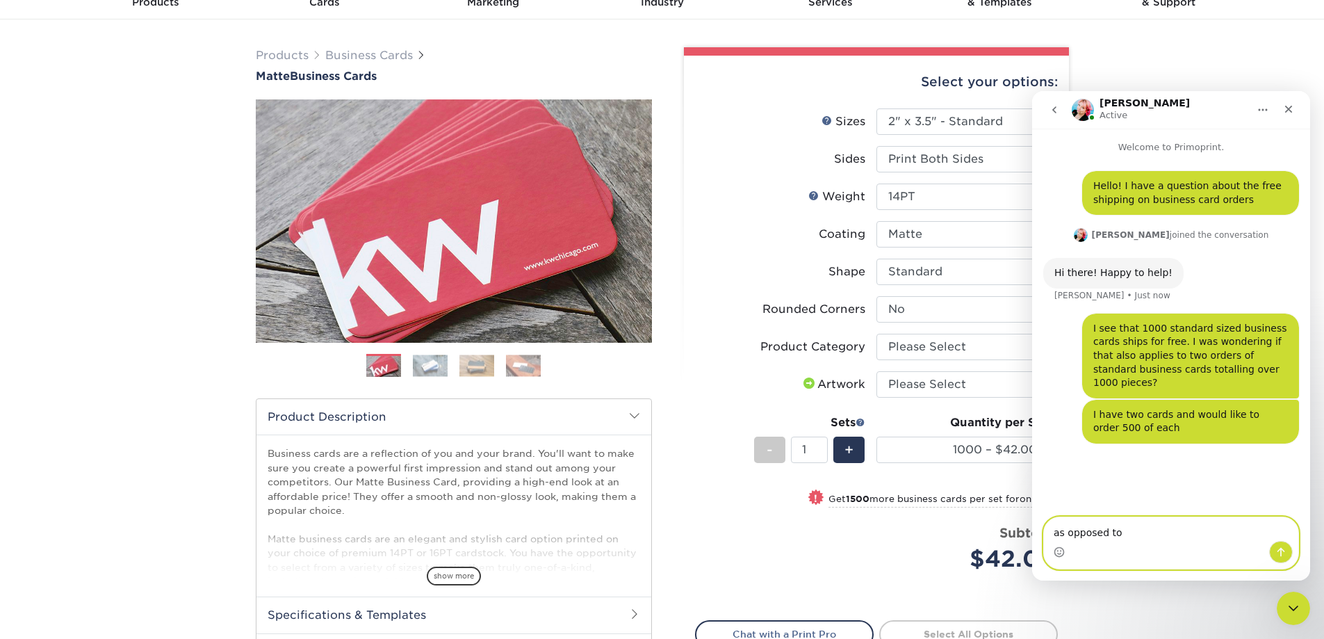
type textarea "as opposed to 1"
click at [743, 173] on li "Sides Please Select Print Both Sides Print Front Only" at bounding box center [876, 165] width 361 height 38
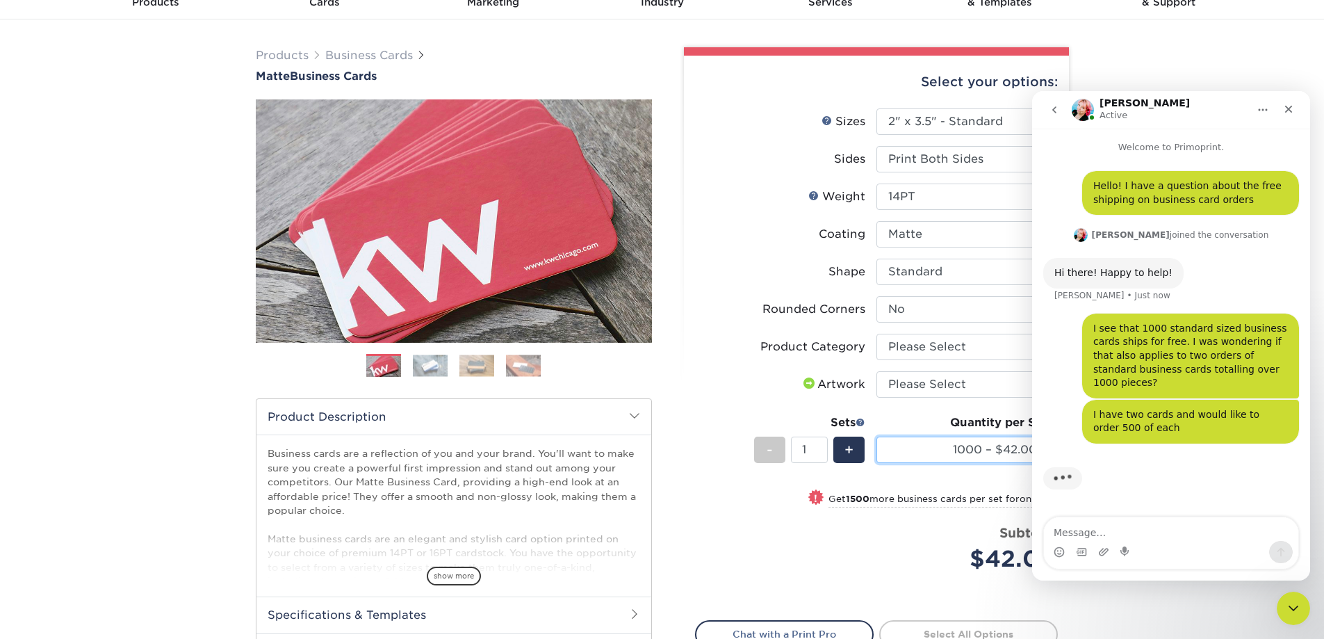
click at [979, 461] on select "100* – $9.00 250* – $17.00 500 – $33.00 1000 – $42.00 2500 – $75.00 5000 – $143…" at bounding box center [966, 449] width 181 height 26
select select "250* – $17.00"
click at [876, 436] on select "100* – $9.00 250* – $17.00 500 – $33.00 1000 – $42.00 2500 – $75.00 5000 – $143…" at bounding box center [966, 449] width 181 height 26
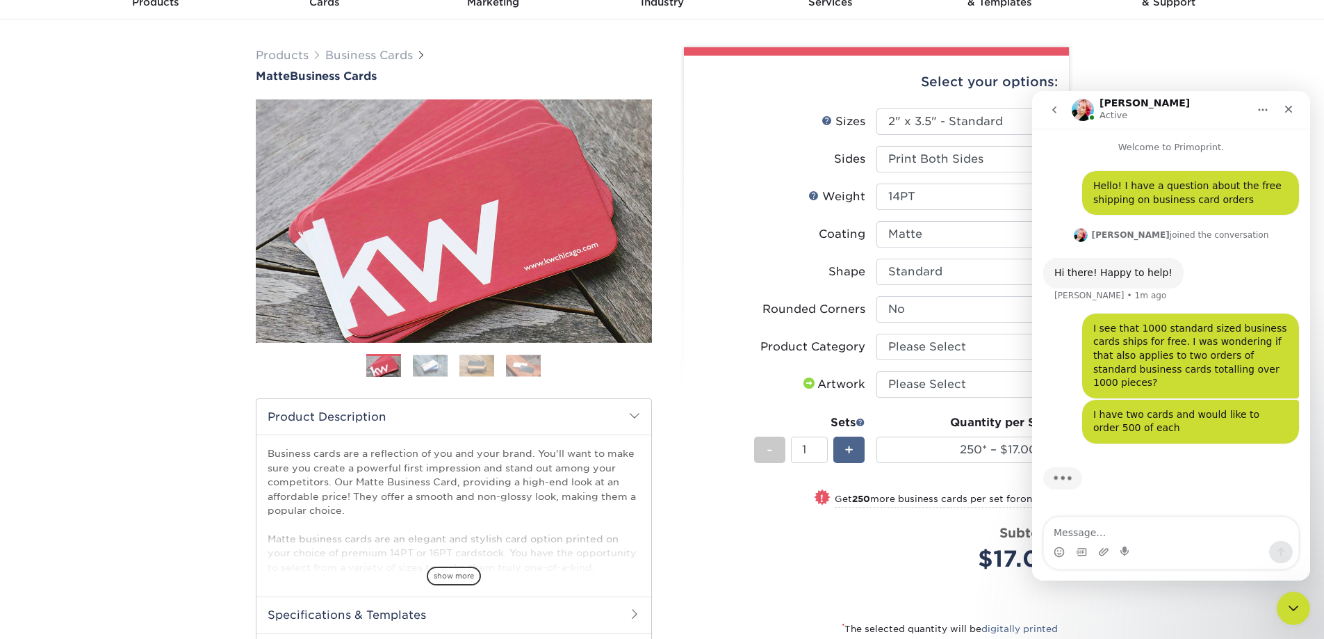
click at [839, 442] on div "+" at bounding box center [848, 449] width 31 height 26
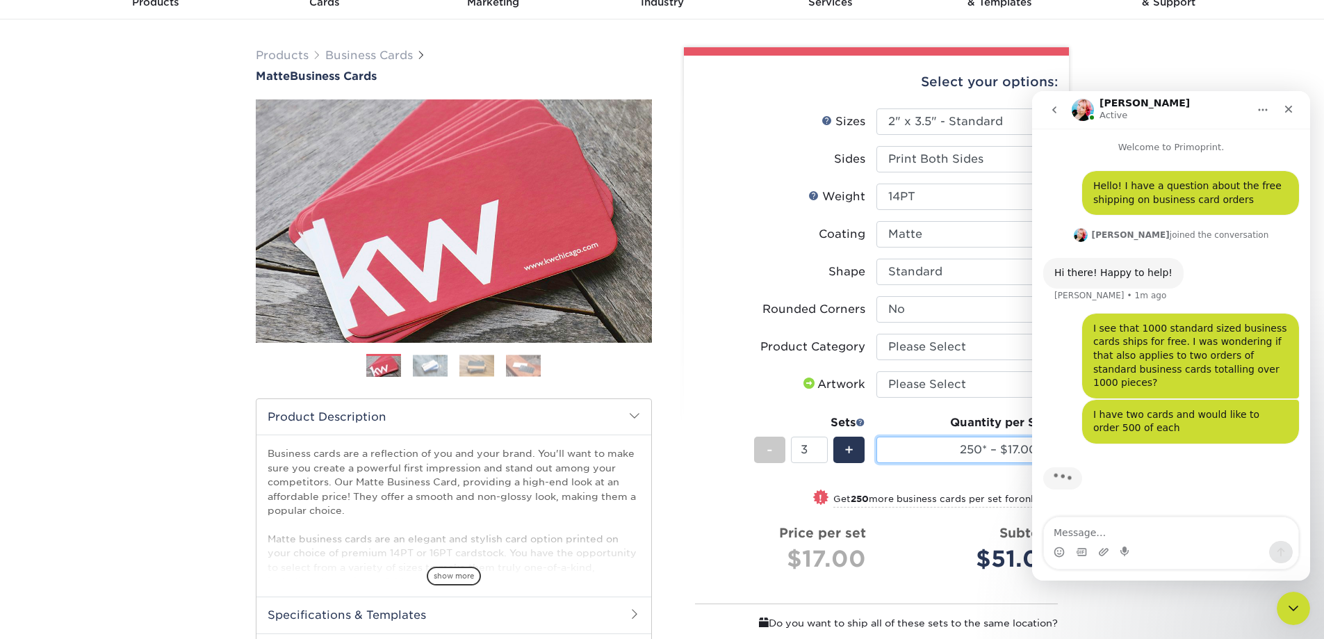
click at [910, 443] on select "100* – $9.00 250* – $17.00 500 – $33.00 1000 – $42.00 2500 – $75.00 5000 – $143…" at bounding box center [966, 449] width 181 height 26
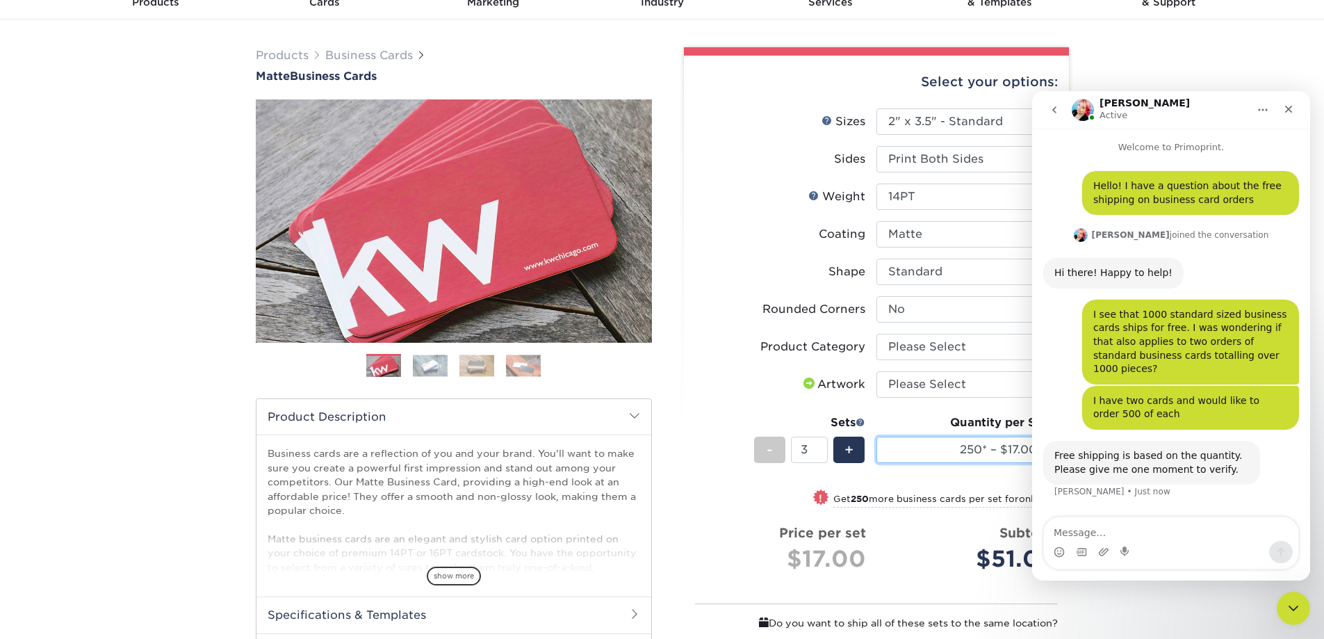
click at [910, 443] on select "100* – $9.00 250* – $17.00 500 – $33.00 1000 – $42.00 2500 – $75.00 5000 – $143…" at bounding box center [966, 449] width 181 height 26
click at [772, 454] on span "-" at bounding box center [769, 449] width 6 height 21
type input "1"
click at [772, 454] on span "-" at bounding box center [769, 449] width 6 height 21
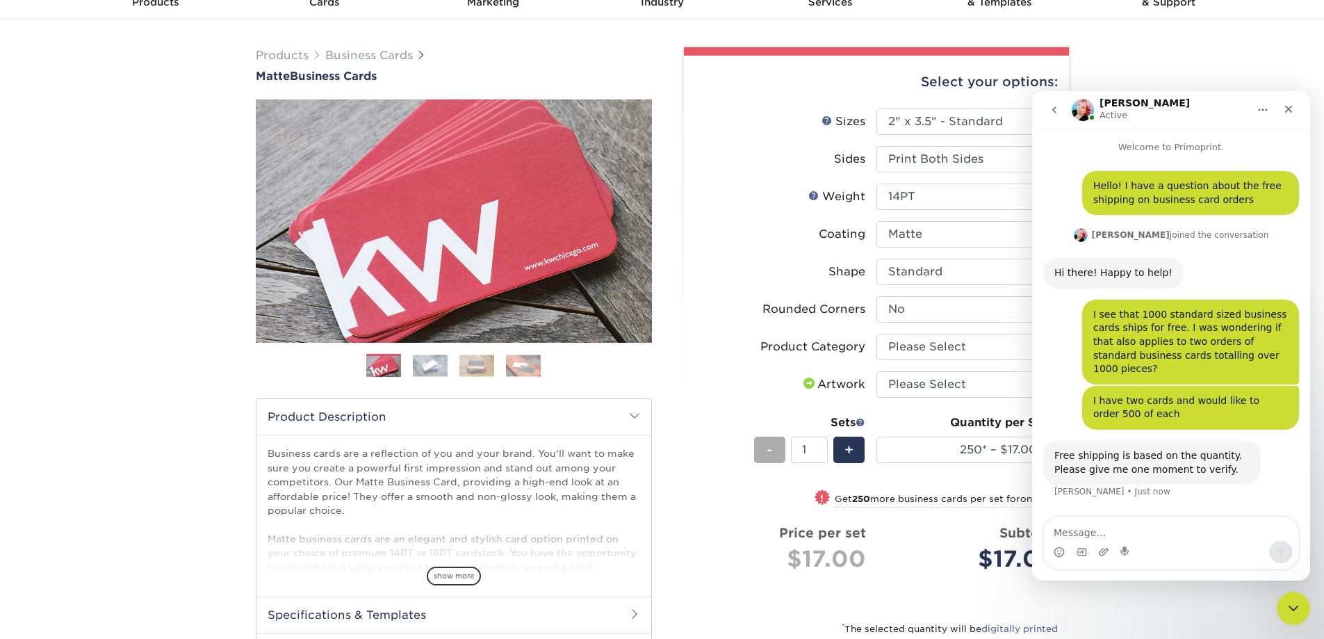
click at [772, 454] on span "-" at bounding box center [769, 449] width 6 height 21
click at [922, 195] on select "Please Select 16PT 14PT" at bounding box center [966, 196] width 181 height 26
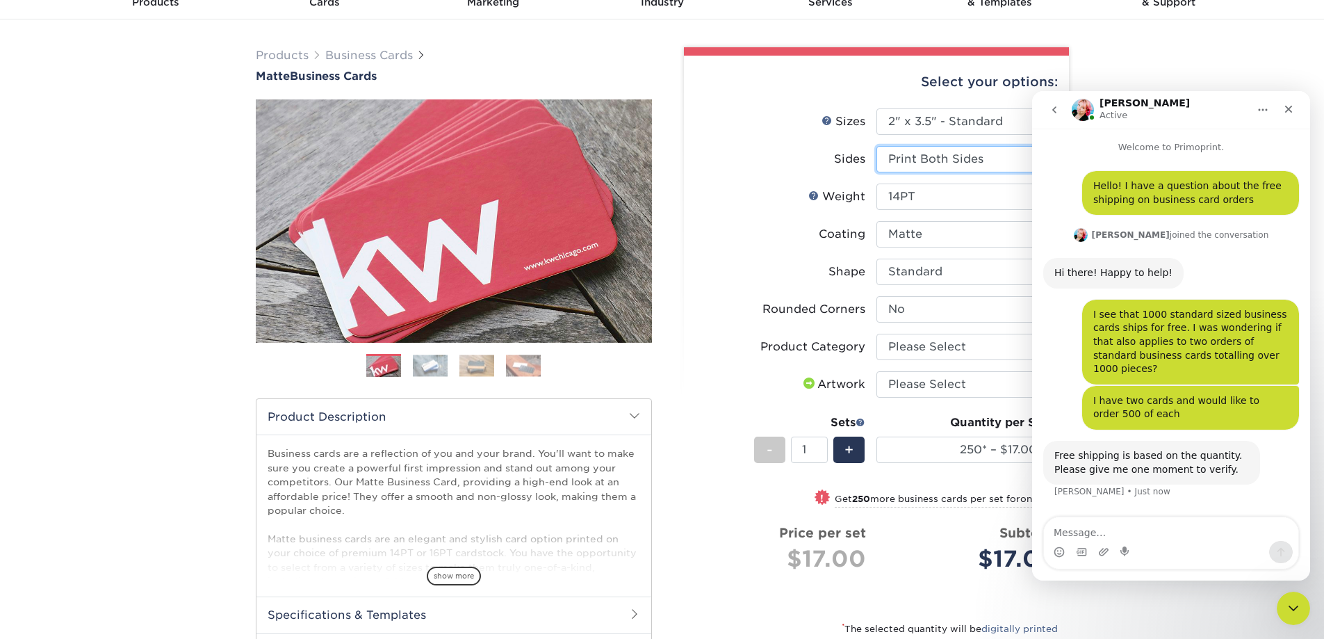
click at [930, 167] on select "Please Select Print Both Sides Print Front Only" at bounding box center [966, 159] width 181 height 26
click at [809, 319] on label "Rounded Corners" at bounding box center [786, 309] width 181 height 26
click at [950, 450] on select "100* – $9.00 250* – $17.00 500 – $33.00 1000 – $42.00 2500 – $75.00 5000 – $143…" at bounding box center [966, 449] width 181 height 26
select select "500 – $33.00"
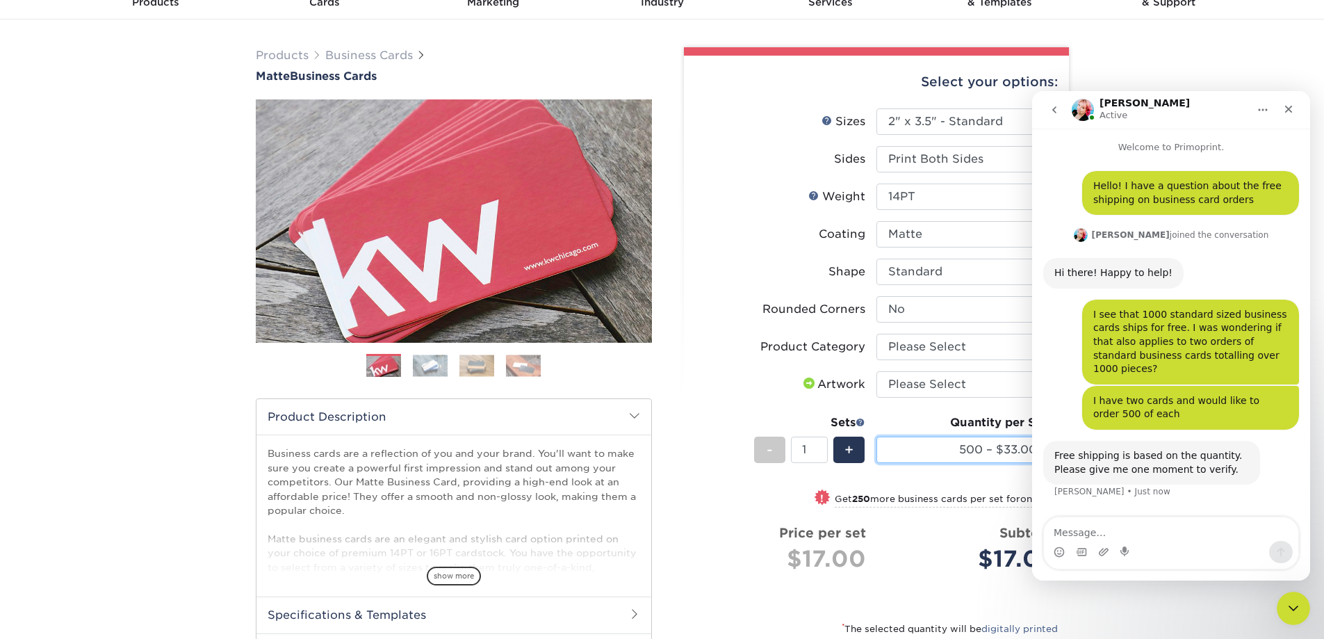
click at [876, 436] on select "100* – $9.00 250* – $17.00 500 – $33.00 1000 – $42.00 2500 – $75.00 5000 – $143…" at bounding box center [966, 449] width 181 height 26
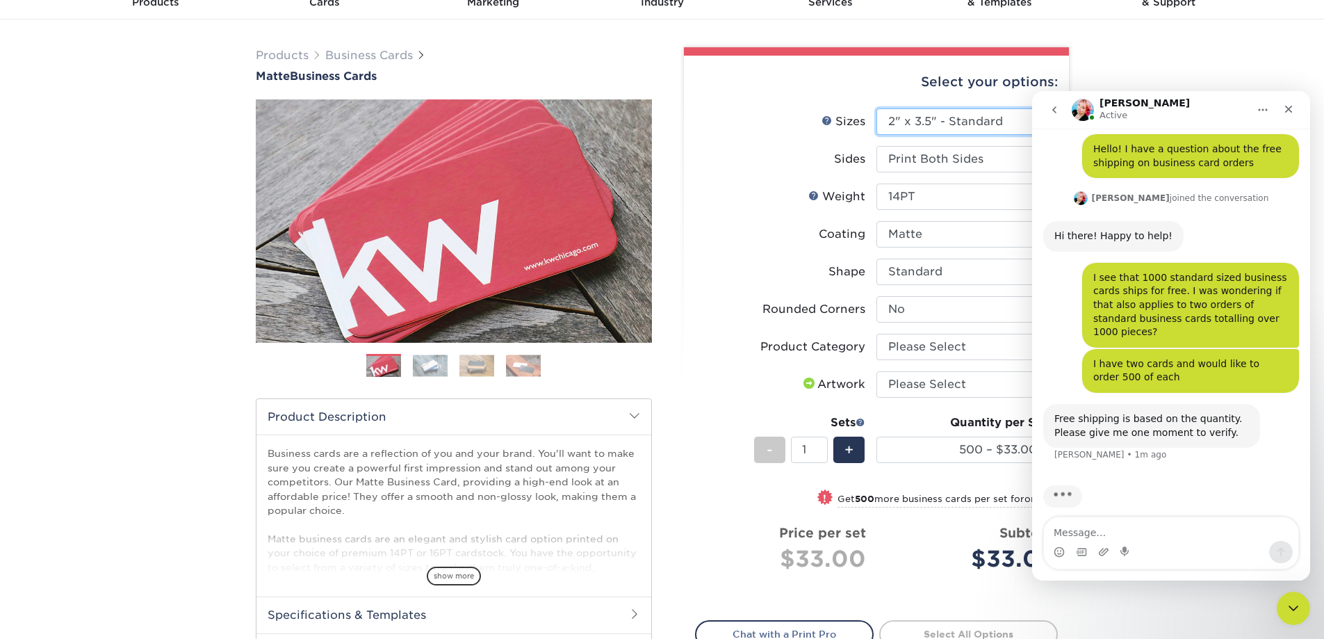
click at [931, 125] on select "Please Select 1.5" x 3.5" - Mini 1.75" x 3.5" - Mini 2" x 2" - Square 2" x 3" -…" at bounding box center [966, 121] width 181 height 26
select select "2.00x3.00"
click at [876, 108] on select "Please Select 1.5" x 3.5" - Mini 1.75" x 3.5" - Mini 2" x 2" - Square 2" x 3" -…" at bounding box center [966, 121] width 181 height 26
select select "-1"
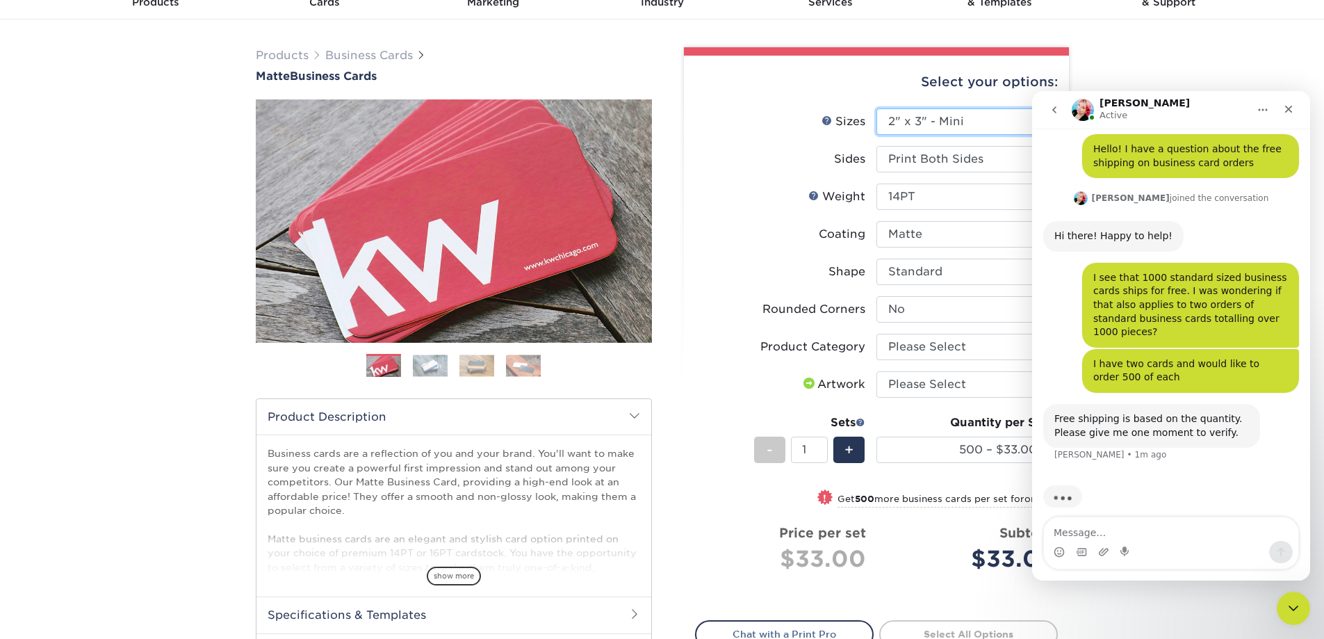
select select
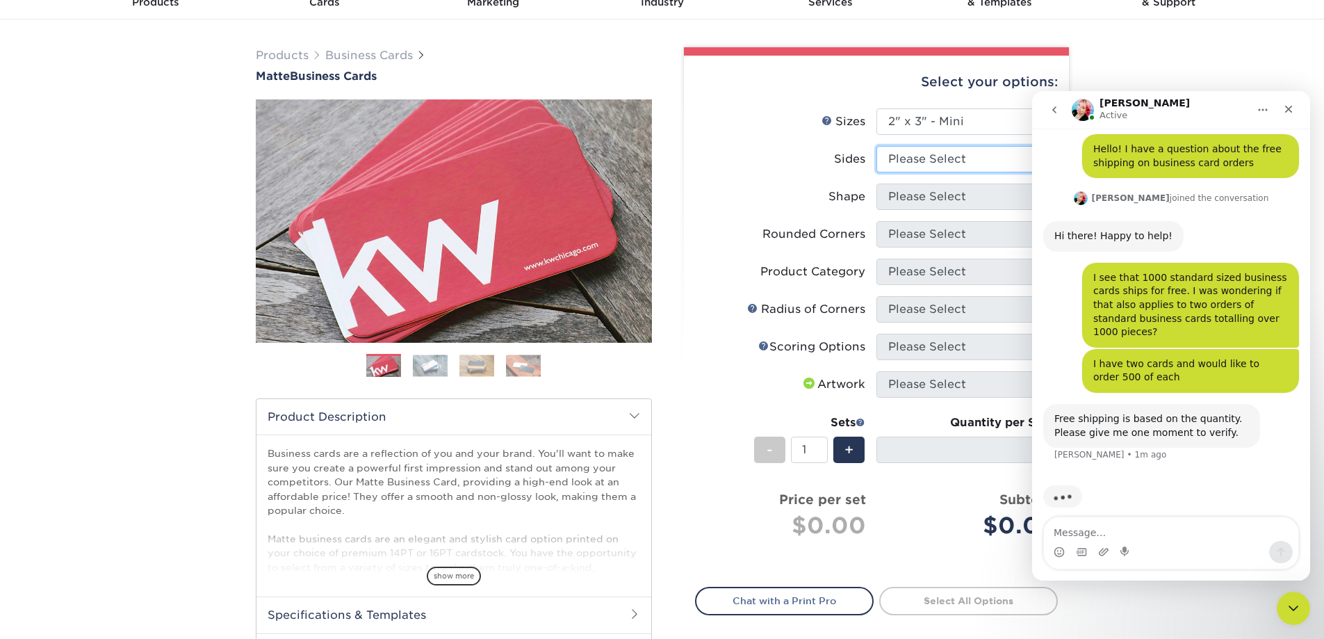
click at [940, 158] on select "Please Select Print Both Sides Print Front Only" at bounding box center [966, 159] width 181 height 26
select select "32d3c223-f82c-492b-b915-ba065a00862f"
click at [876, 146] on select "Please Select Print Both Sides Print Front Only" at bounding box center [966, 159] width 181 height 26
select select
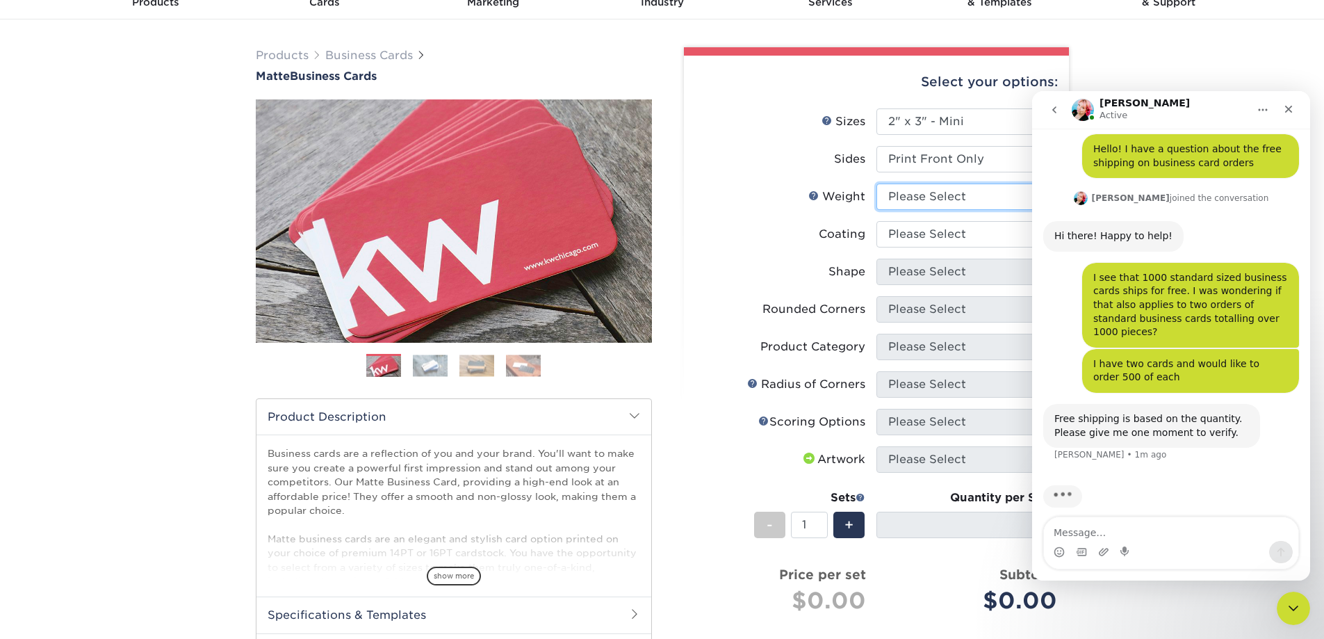
click at [956, 196] on select "Please Select 14PT 16PT" at bounding box center [966, 196] width 181 height 26
select select "14PT"
click at [876, 183] on select "Please Select 14PT 16PT" at bounding box center [966, 196] width 181 height 26
select select "-1"
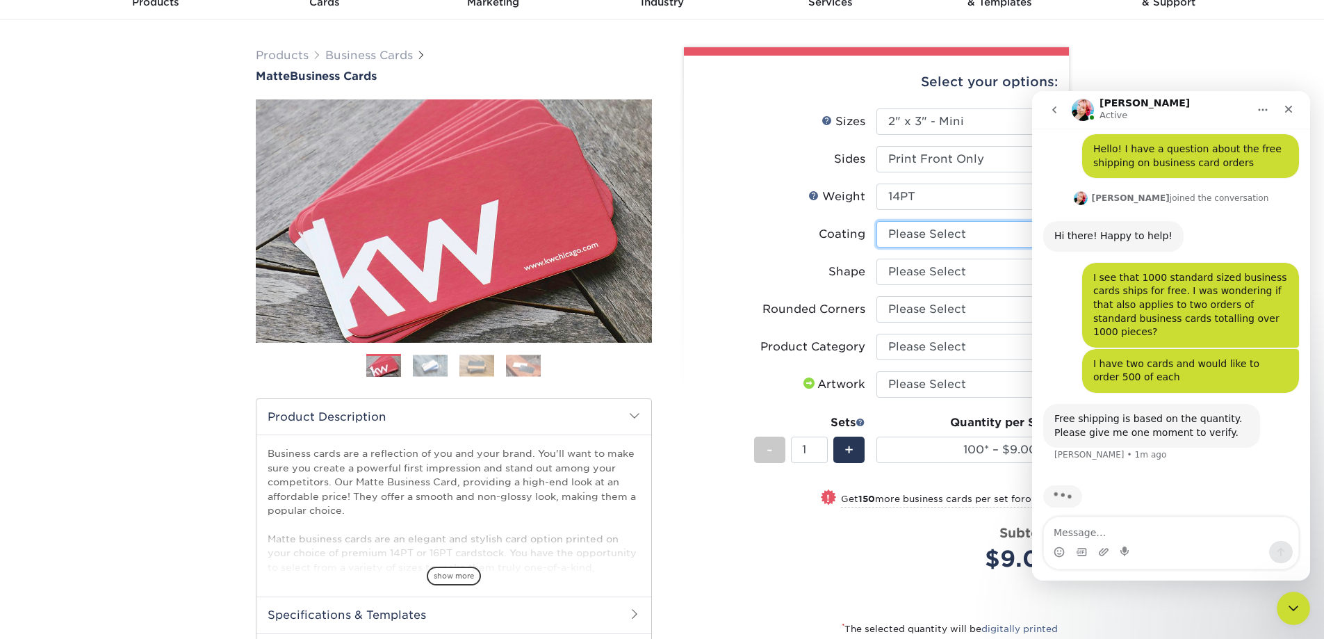
click at [953, 237] on select at bounding box center [966, 234] width 181 height 26
select select "121bb7b5-3b4d-429f-bd8d-bbf80e953313"
click at [876, 221] on select at bounding box center [966, 234] width 181 height 26
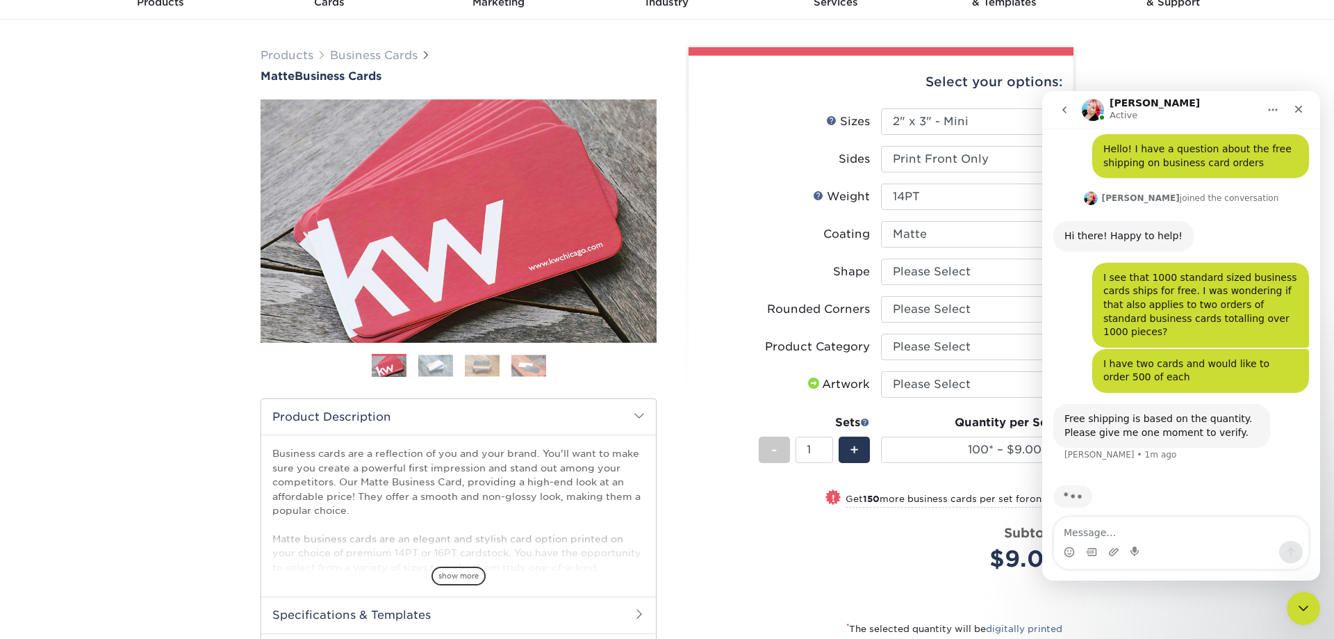
select select "-1"
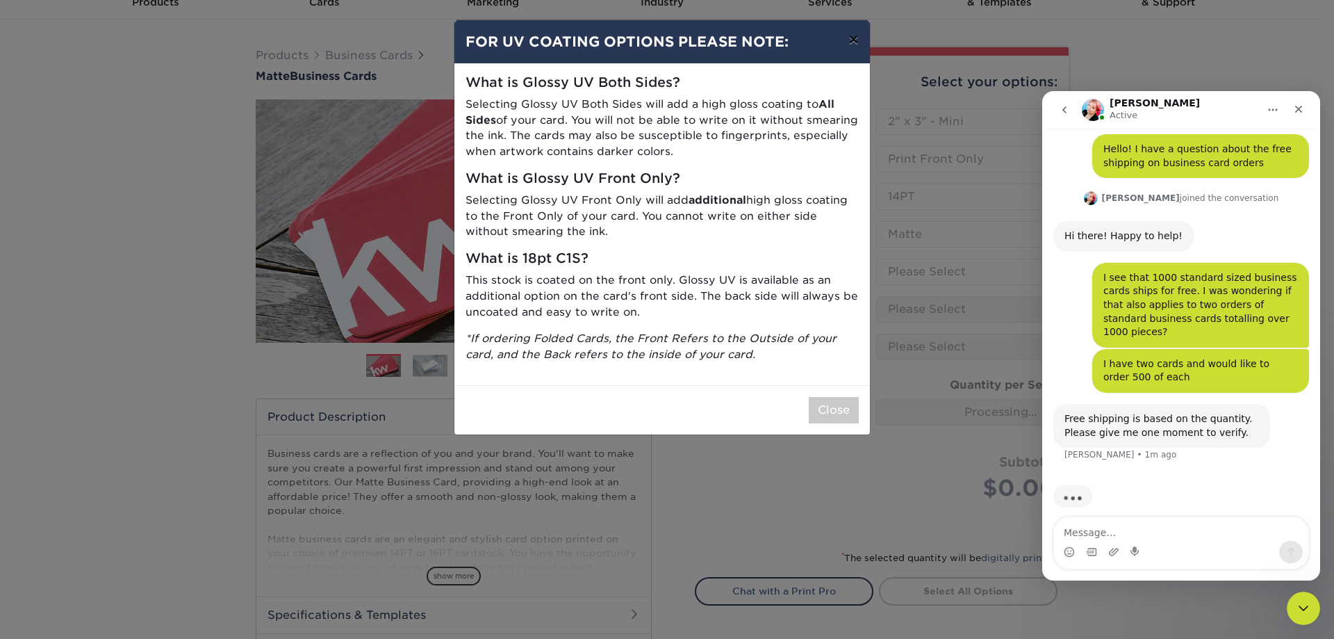
click at [858, 43] on button "×" at bounding box center [853, 39] width 32 height 39
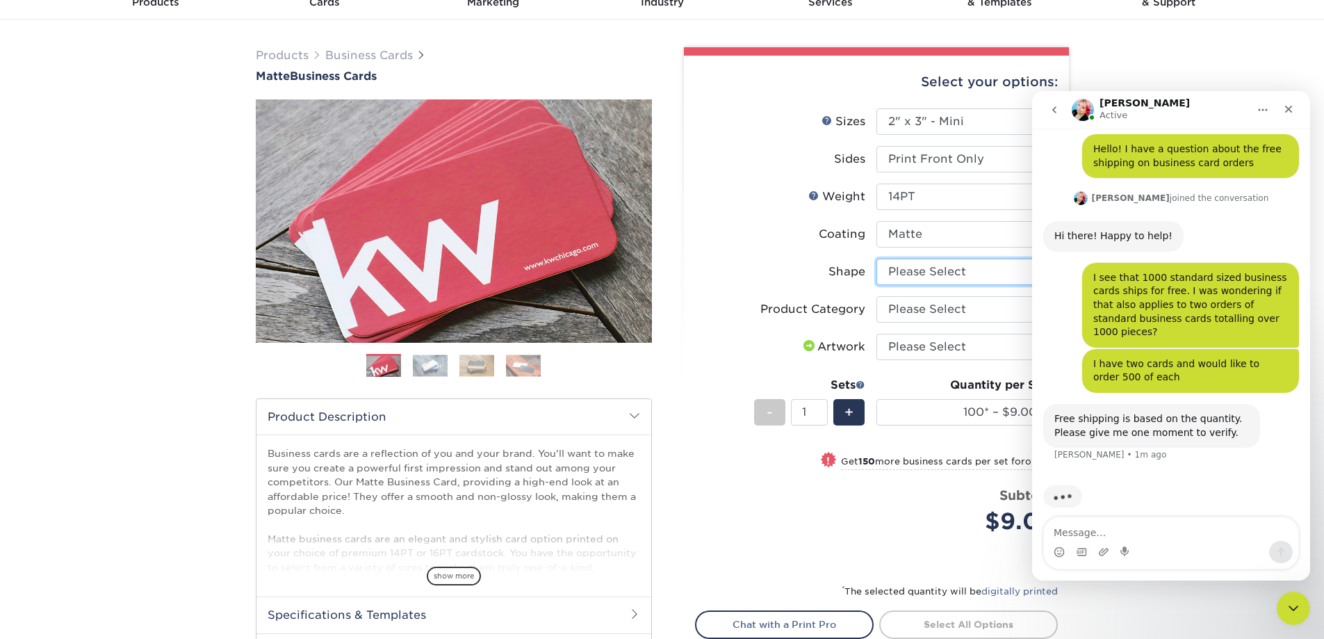
click at [892, 265] on select "Please Select Standard" at bounding box center [966, 272] width 181 height 26
select select "standard"
click at [876, 259] on select "Please Select Standard" at bounding box center [966, 272] width 181 height 26
select select "-1"
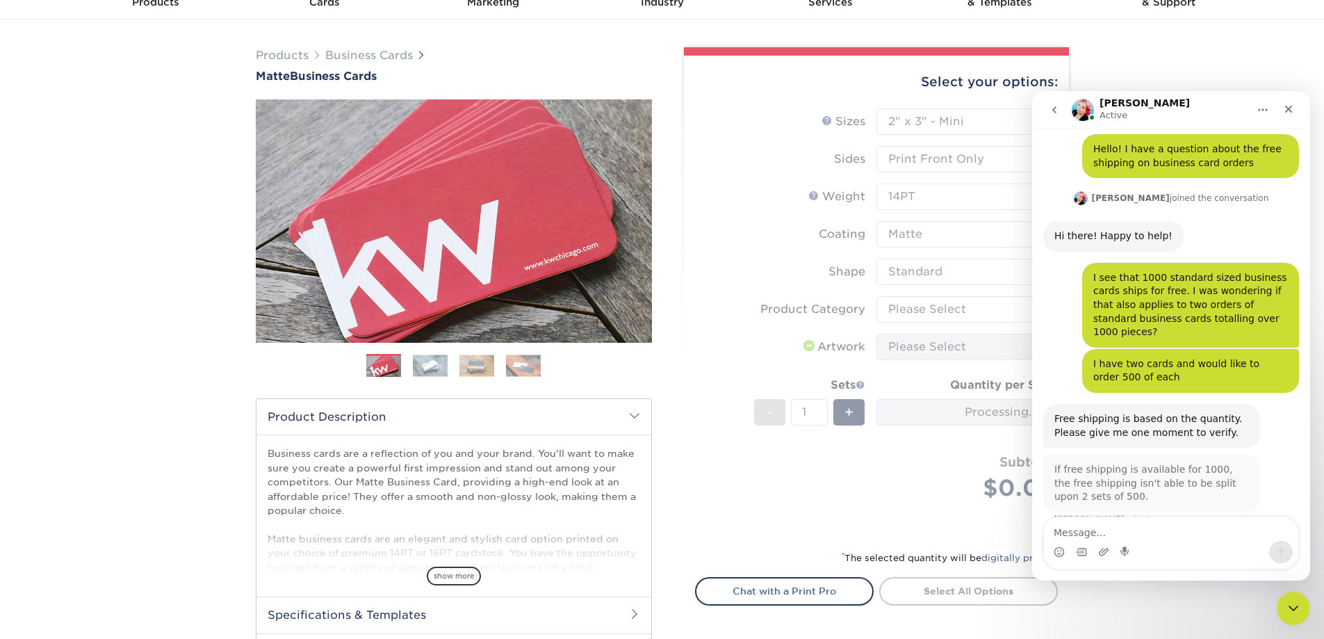
click at [916, 311] on form "Sizes Help Sizes Please Select 1.5" x 3.5" - Mini 1.75" x 3.5" - Mini 2" x 2" -…" at bounding box center [876, 320] width 363 height 425
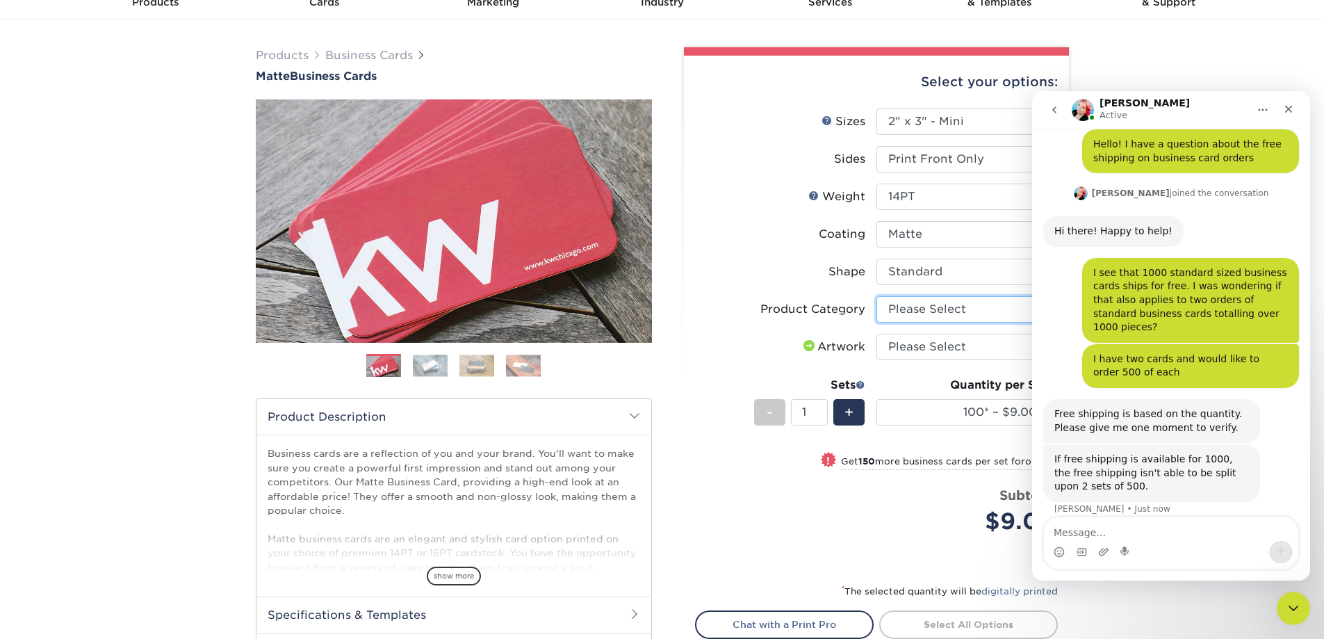
click at [920, 307] on select "Please Select Business Cards" at bounding box center [966, 309] width 181 height 26
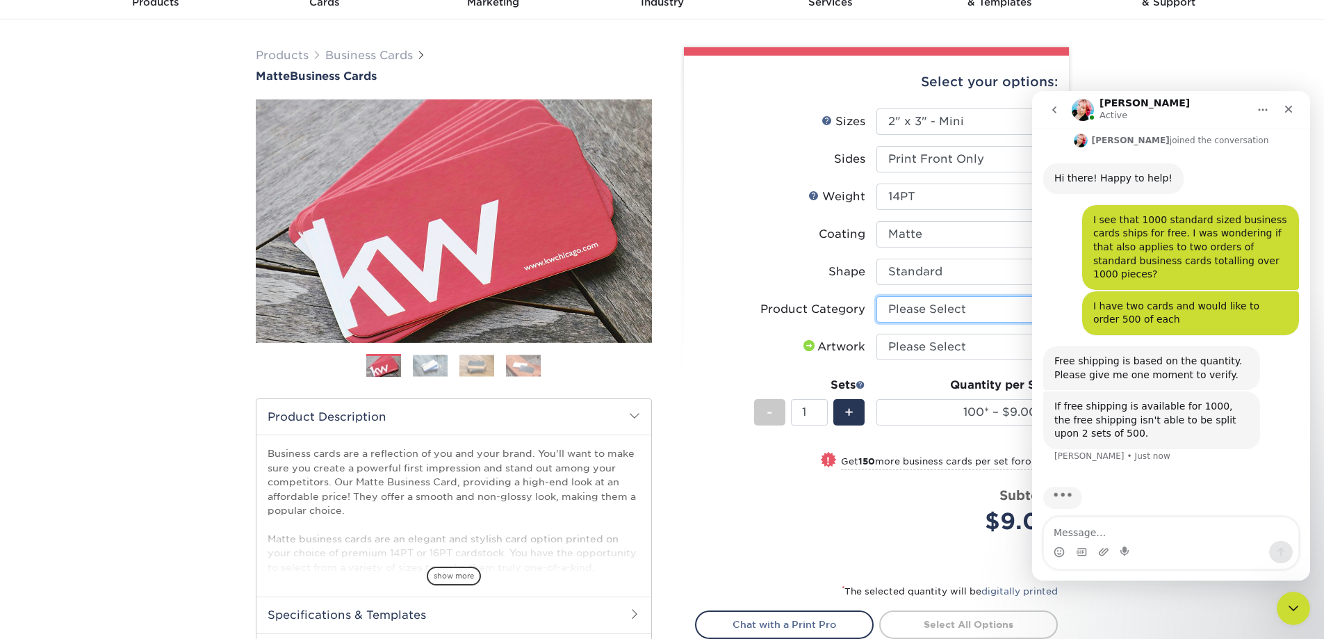
scroll to position [95, 0]
select select "3b5148f1-0588-4f88-a218-97bcfdce65c1"
click at [876, 296] on select "Please Select Business Cards" at bounding box center [966, 309] width 181 height 26
click at [926, 338] on select "Please Select I will upload files I need a design - $100" at bounding box center [966, 347] width 181 height 26
select select "upload"
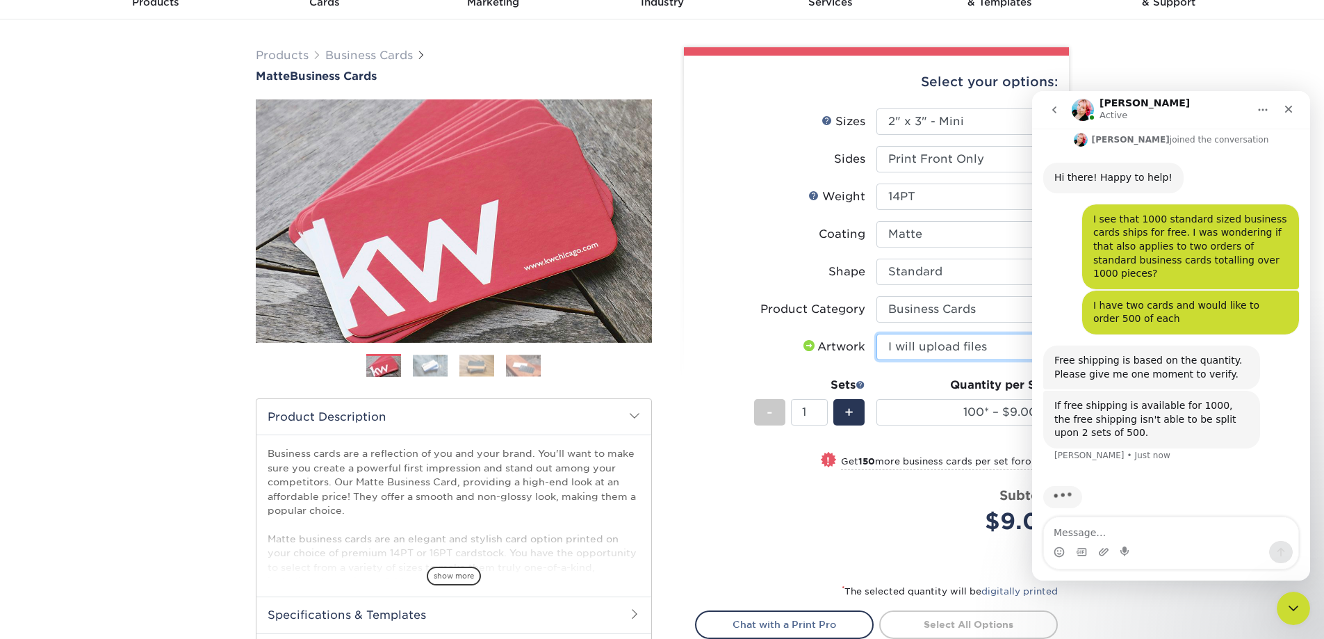
click at [876, 334] on select "Please Select I will upload files I need a design - $100" at bounding box center [966, 347] width 181 height 26
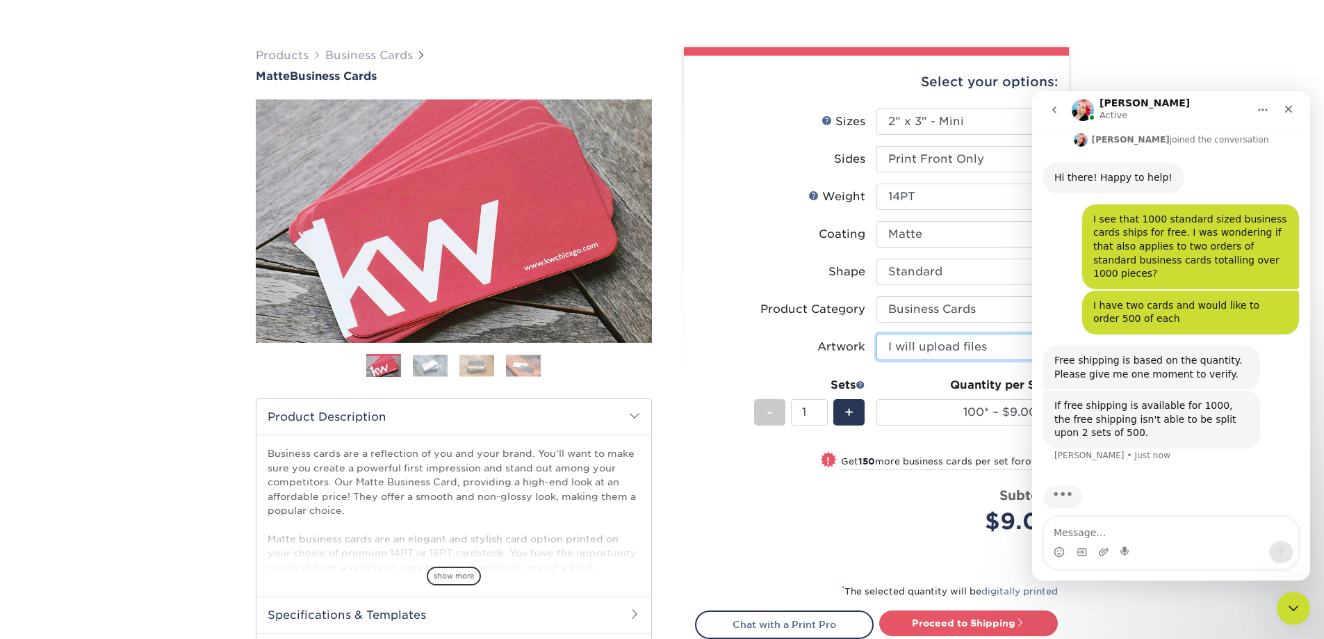
scroll to position [139, 0]
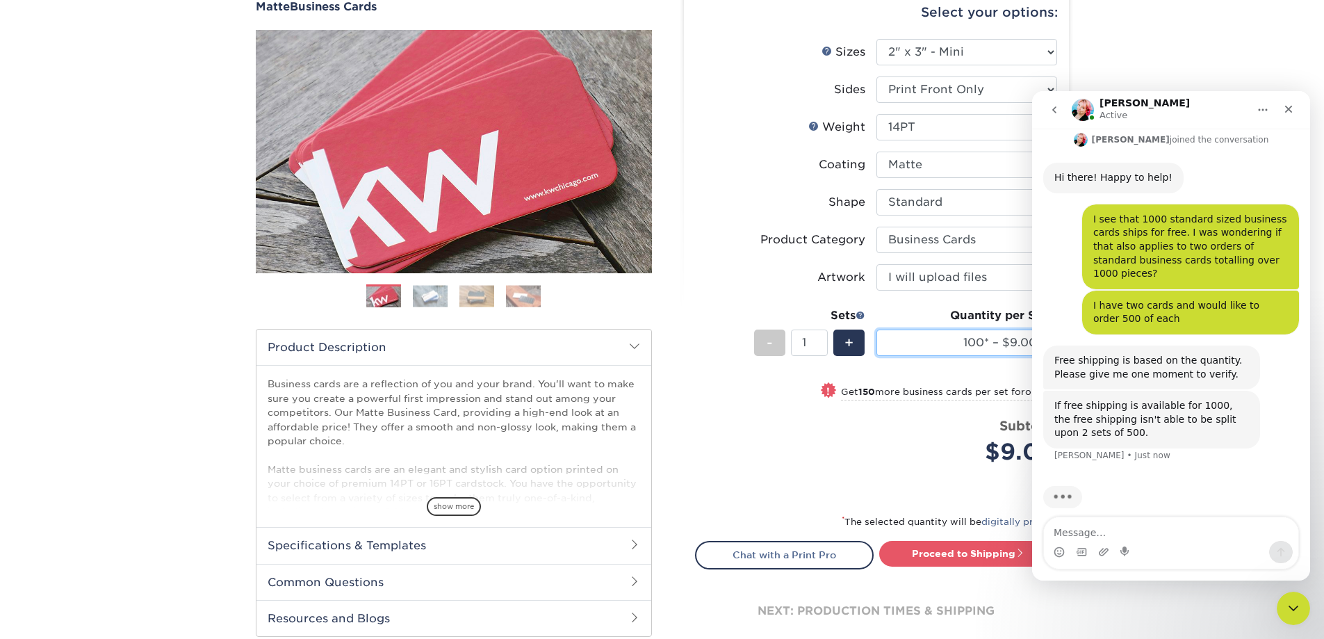
click at [939, 336] on select "100* – $9.00 250* – $17.00 500 – $33.00 1000 – $47.00 2500 – $97.00 5000 – $143…" at bounding box center [966, 342] width 181 height 26
click at [876, 329] on select "100* – $9.00 250* – $17.00 500 – $33.00 1000 – $47.00 2500 – $97.00 5000 – $143…" at bounding box center [966, 342] width 181 height 26
click at [951, 396] on small "Get 500 more business cards per set for only $14" at bounding box center [945, 393] width 224 height 14
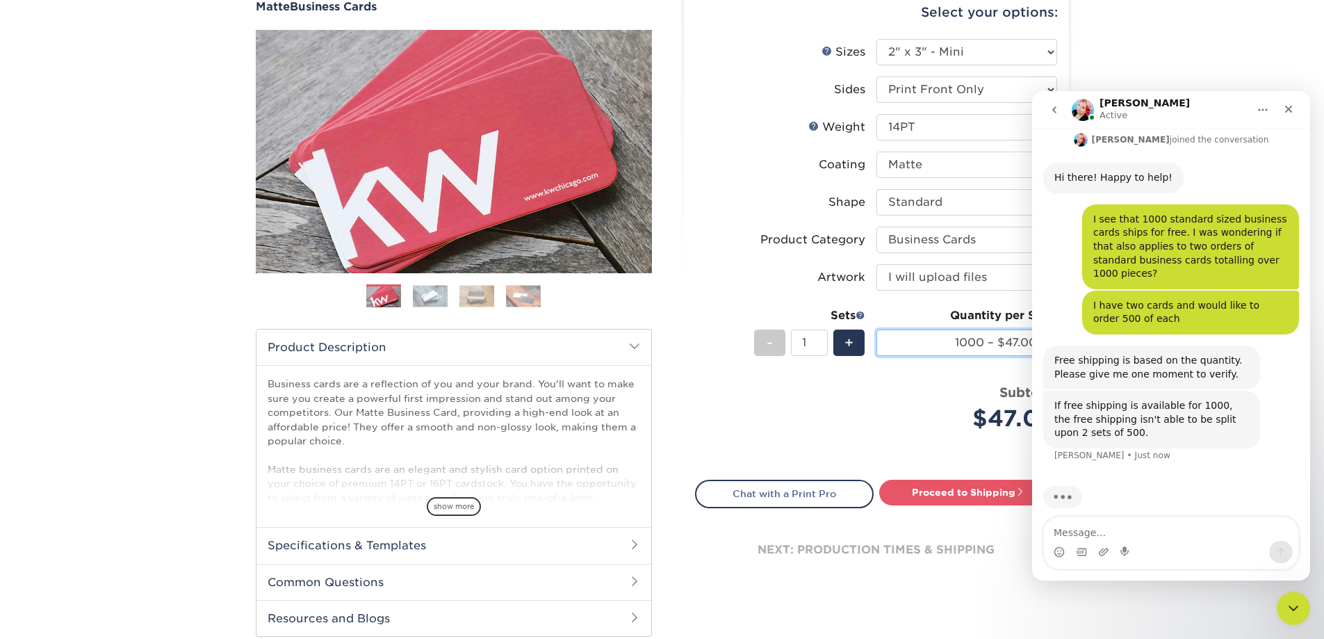
click at [928, 341] on select "100* – $9.00 250* – $17.00 500 – $33.00 1000 – $47.00 2500 – $97.00 5000 – $143…" at bounding box center [966, 342] width 181 height 26
select select "500 – $33.00"
click at [876, 329] on select "100* – $9.00 250* – $17.00 500 – $33.00 1000 – $47.00 2500 – $97.00 5000 – $143…" at bounding box center [966, 342] width 181 height 26
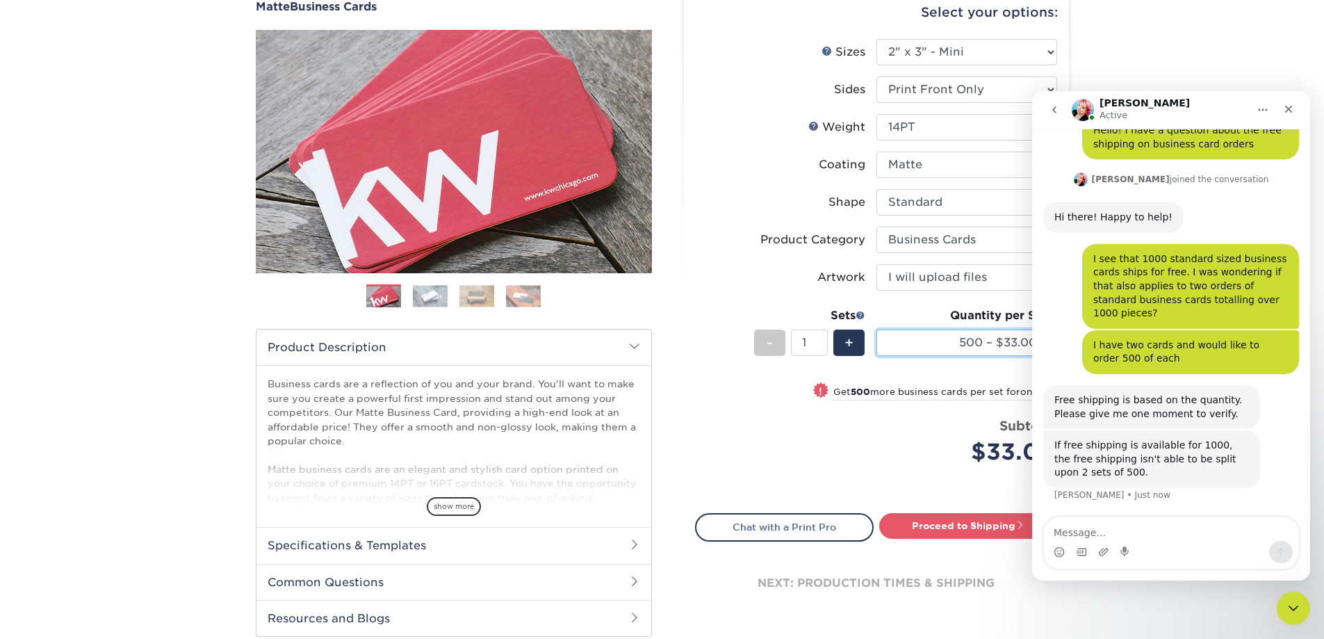
scroll to position [42, 0]
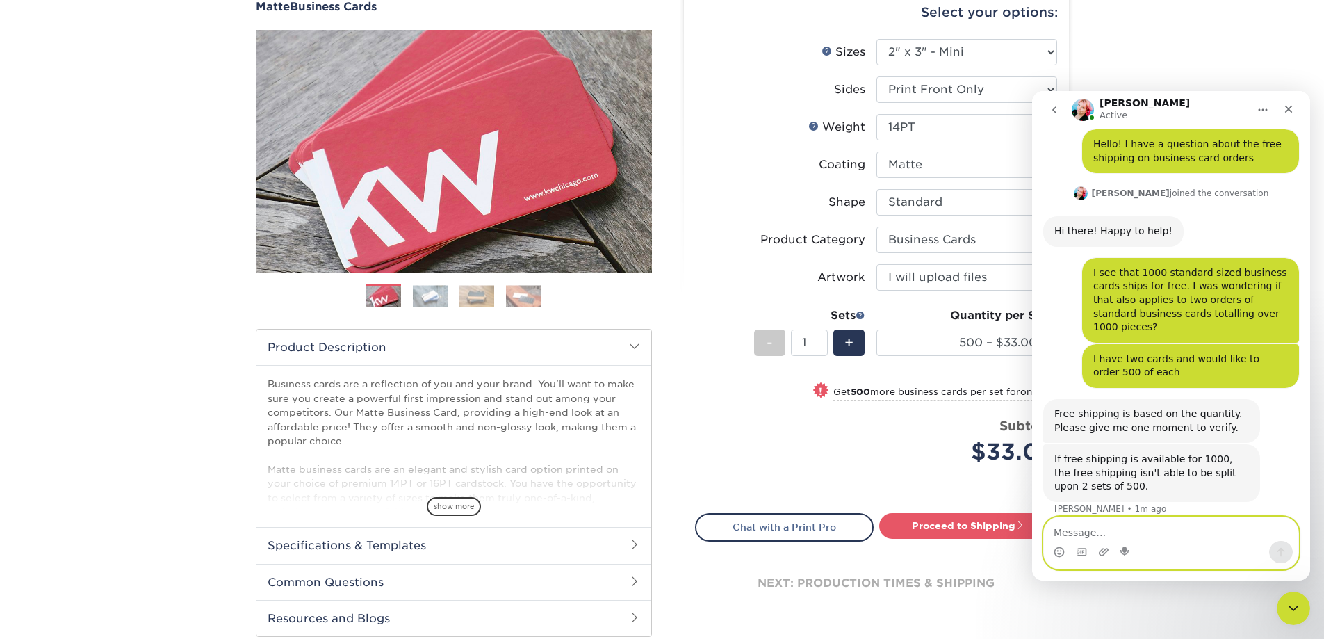
click at [1202, 527] on textarea "Message…" at bounding box center [1171, 529] width 254 height 24
type textarea "okay thank you. i don't think i will"
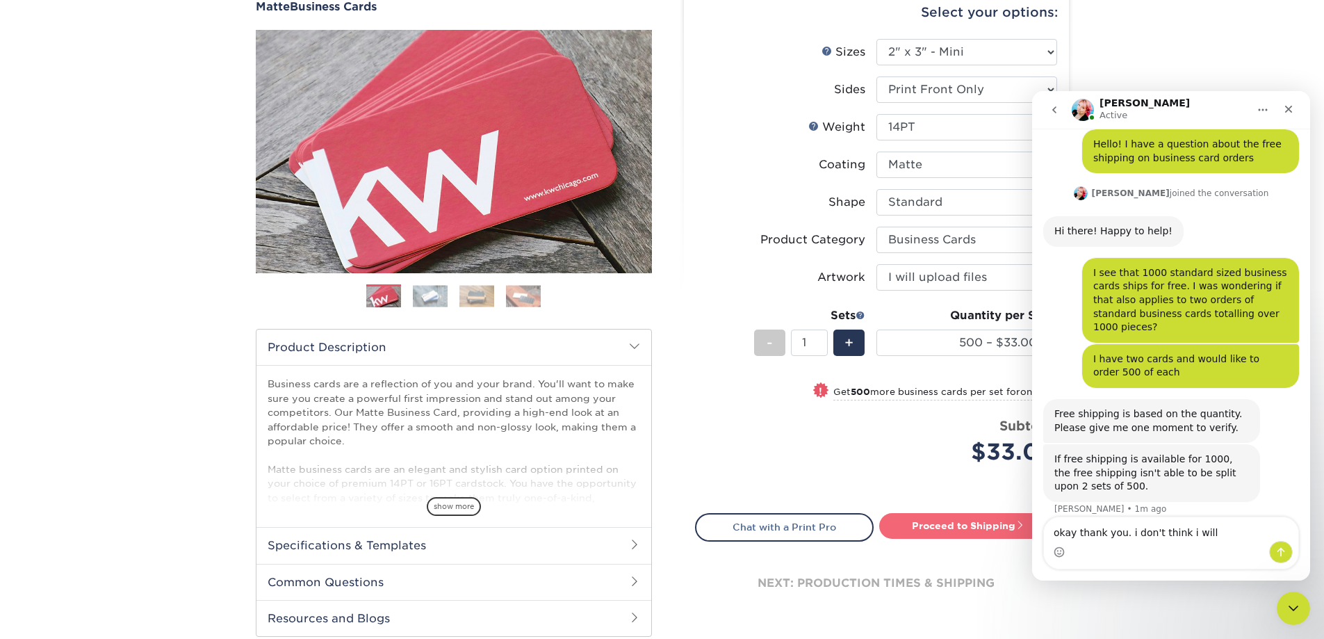
click at [926, 530] on link "Proceed to Shipping" at bounding box center [968, 525] width 179 height 25
type input "Set 1"
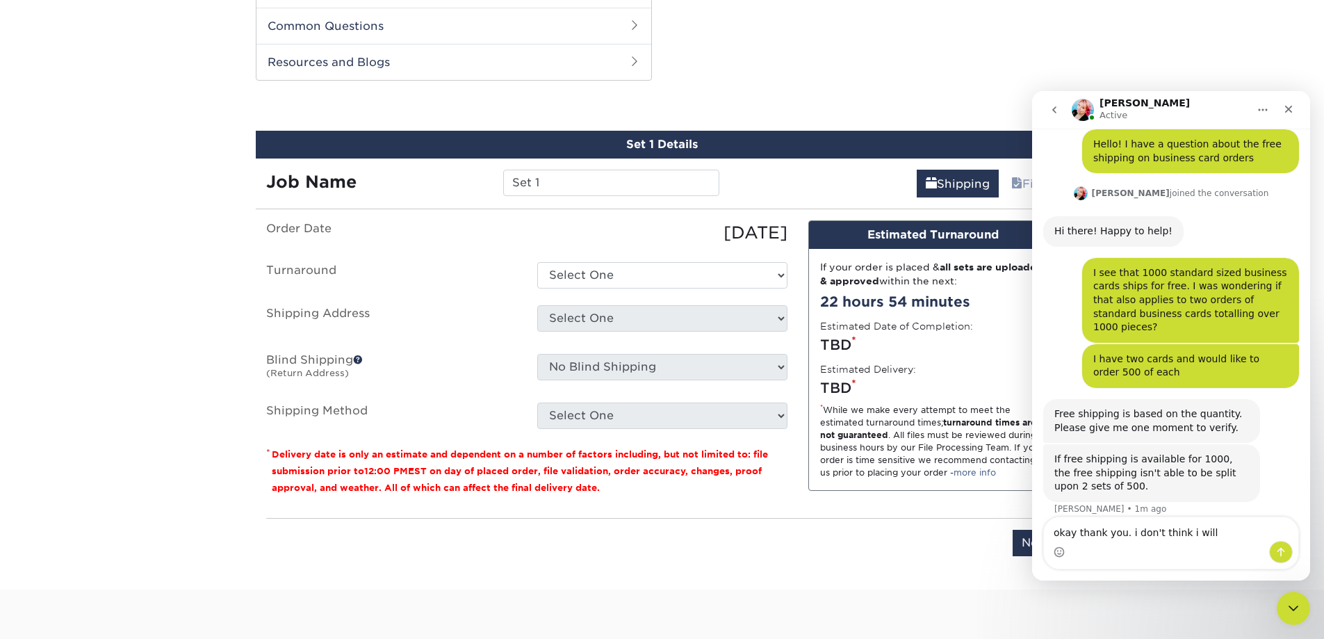
scroll to position [707, 0]
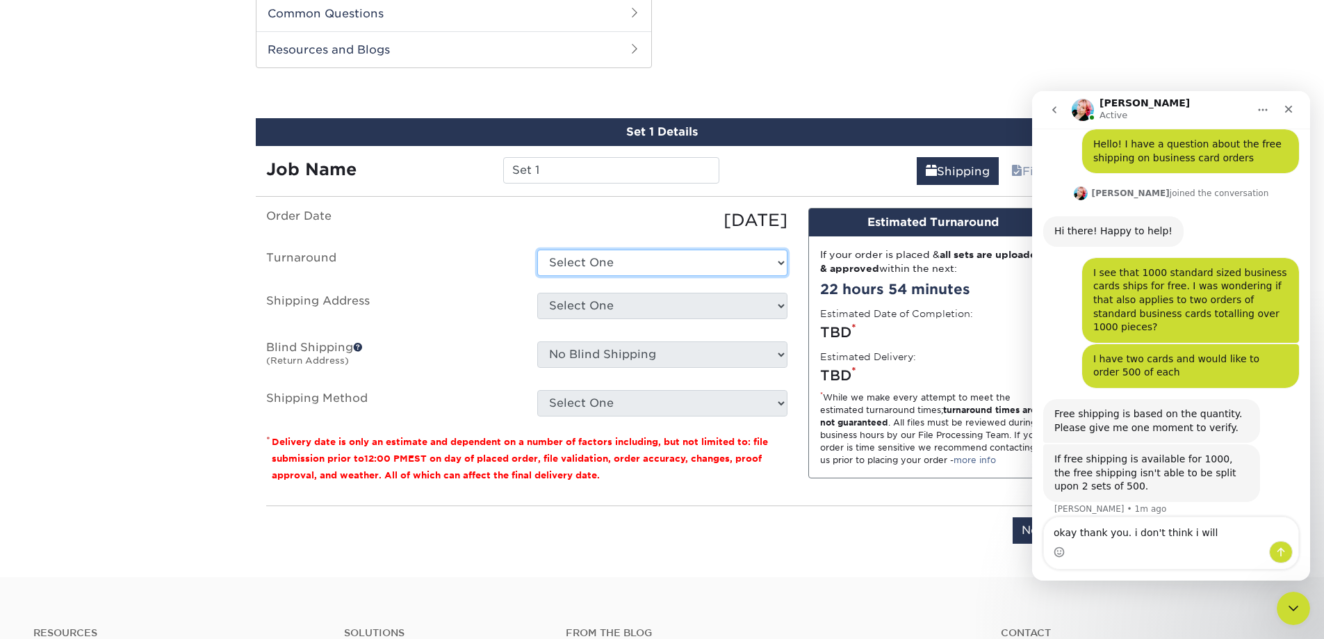
click at [721, 259] on select "Select One 2-4 Business Days 2 Day Next Business Day" at bounding box center [662, 262] width 250 height 26
select select "6afccf33-01d1-4210-bc38-053c79cee22b"
click at [537, 249] on select "Select One 2-4 Business Days 2 Day Next Business Day" at bounding box center [662, 262] width 250 height 26
click at [723, 305] on select "Select One + Add New Address - Login" at bounding box center [662, 306] width 250 height 26
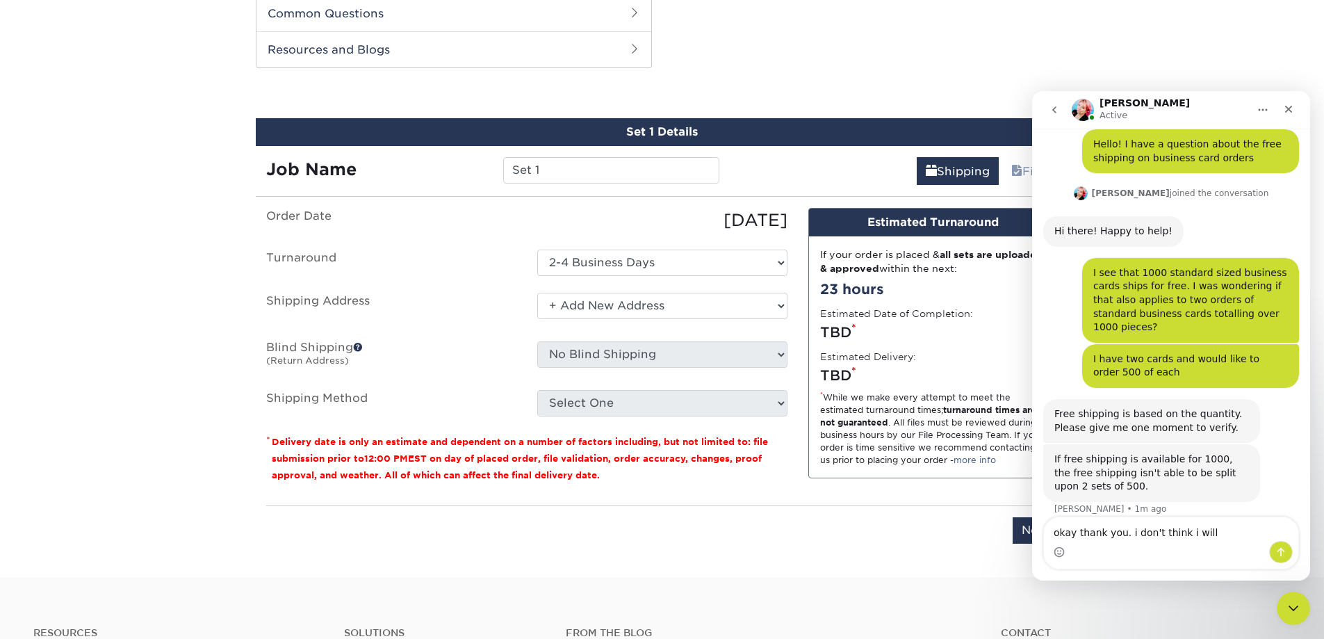
click at [537, 293] on select "Select One + Add New Address - Login" at bounding box center [662, 306] width 250 height 26
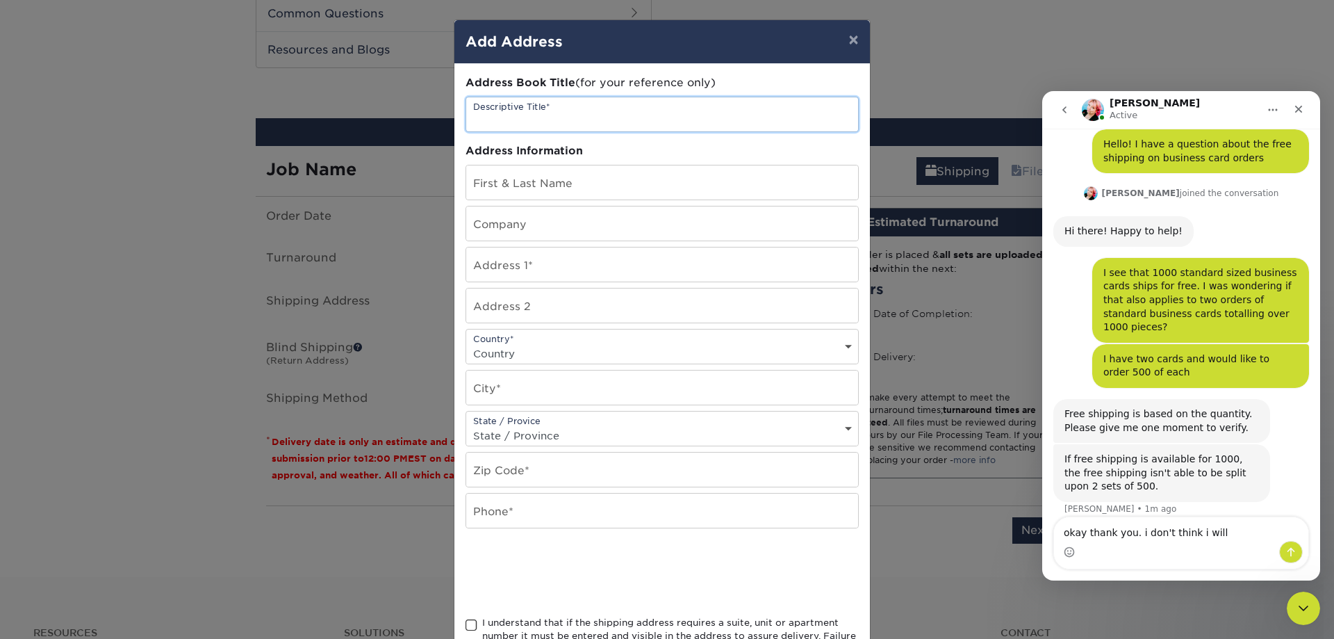
click at [622, 110] on input "text" at bounding box center [662, 114] width 392 height 34
click at [844, 41] on button "×" at bounding box center [853, 39] width 32 height 39
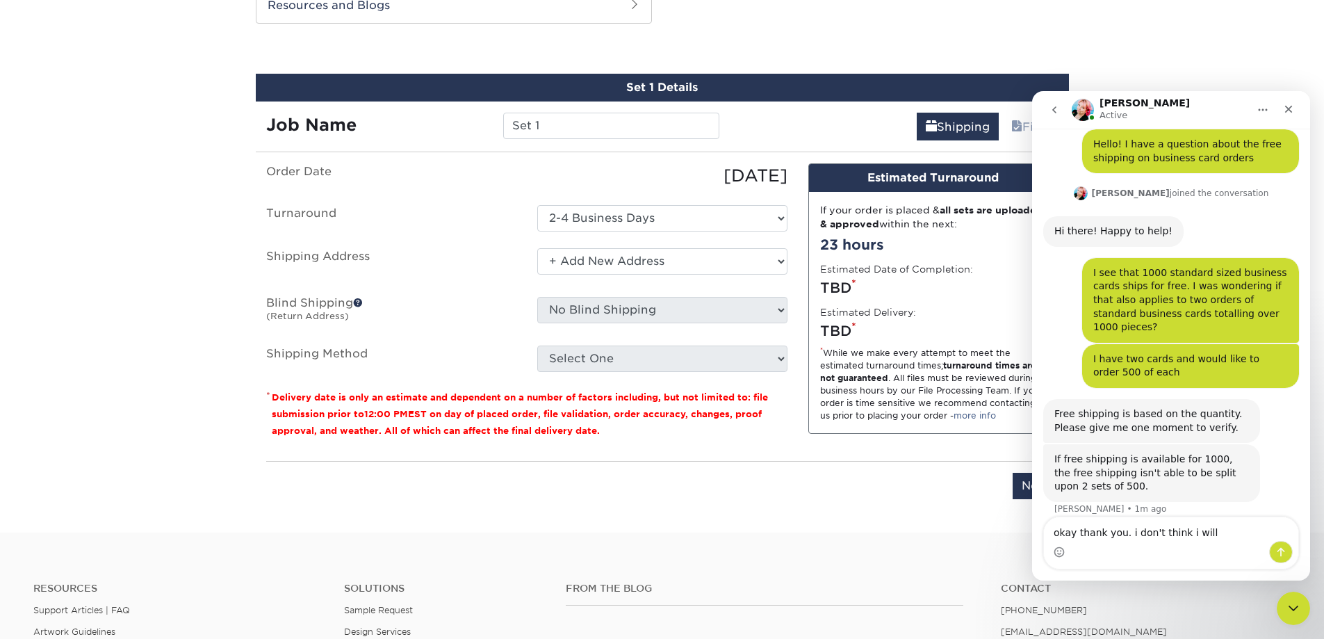
scroll to position [777, 0]
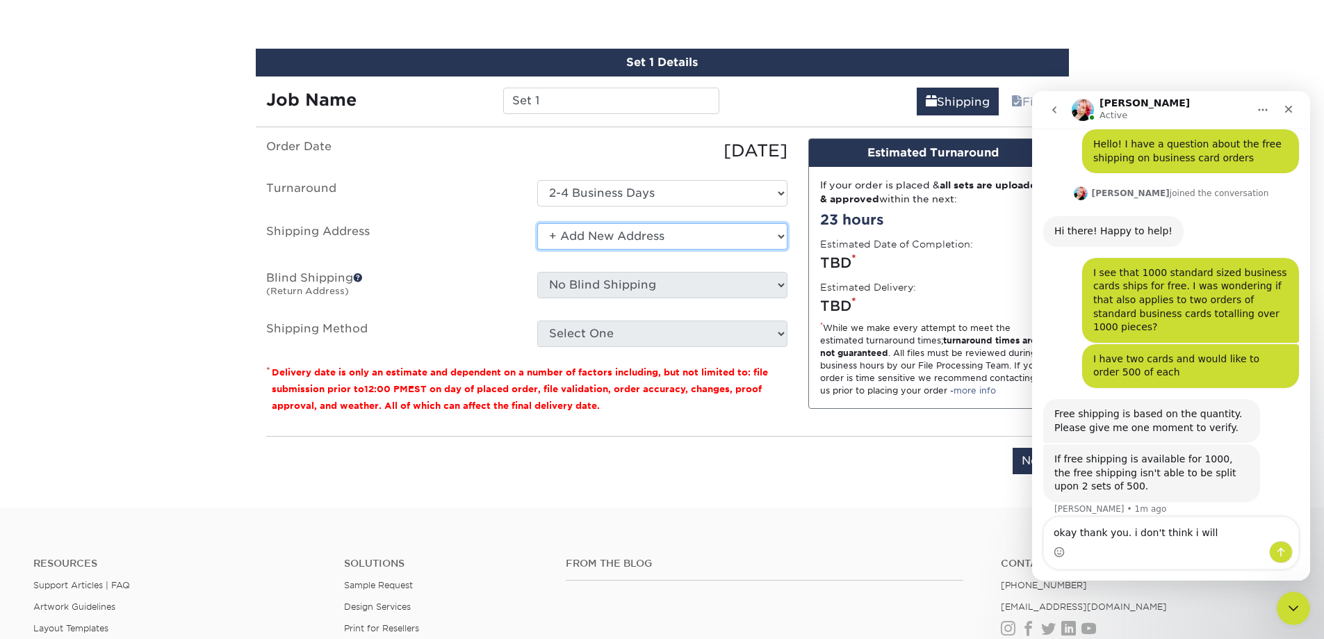
click at [712, 238] on select "Select One + Add New Address - Login" at bounding box center [662, 236] width 250 height 26
click at [537, 223] on select "Select One + Add New Address - Login" at bounding box center [662, 236] width 250 height 26
click at [663, 237] on select "Select One + Add New Address - Login" at bounding box center [662, 236] width 250 height 26
click at [537, 223] on select "Select One + Add New Address - Login" at bounding box center [662, 236] width 250 height 26
click at [484, 271] on ul "Order Date [DATE] [GEOGRAPHIC_DATA] Select One 2-4 Business Days 2 Day Next Bus…" at bounding box center [526, 242] width 521 height 208
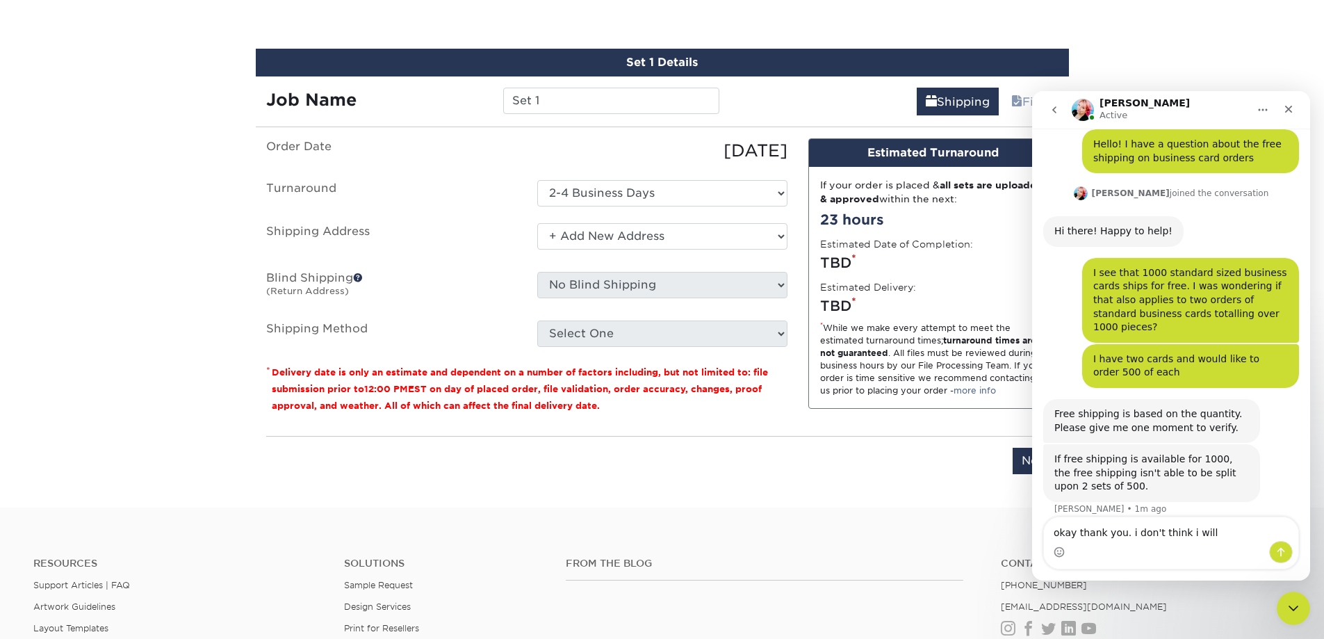
click at [774, 317] on ul "Order Date [DATE] [GEOGRAPHIC_DATA] Select One 2-4 Business Days 2 Day Next Bus…" at bounding box center [526, 242] width 521 height 208
click at [762, 220] on ul "Order Date [DATE] [GEOGRAPHIC_DATA] Select One 2-4 Business Days 2 Day Next Bus…" at bounding box center [526, 242] width 521 height 208
click at [755, 233] on select "Select One + Add New Address - Login" at bounding box center [662, 236] width 250 height 26
click at [537, 249] on select "Select One + Add New Address - Login" at bounding box center [662, 236] width 250 height 26
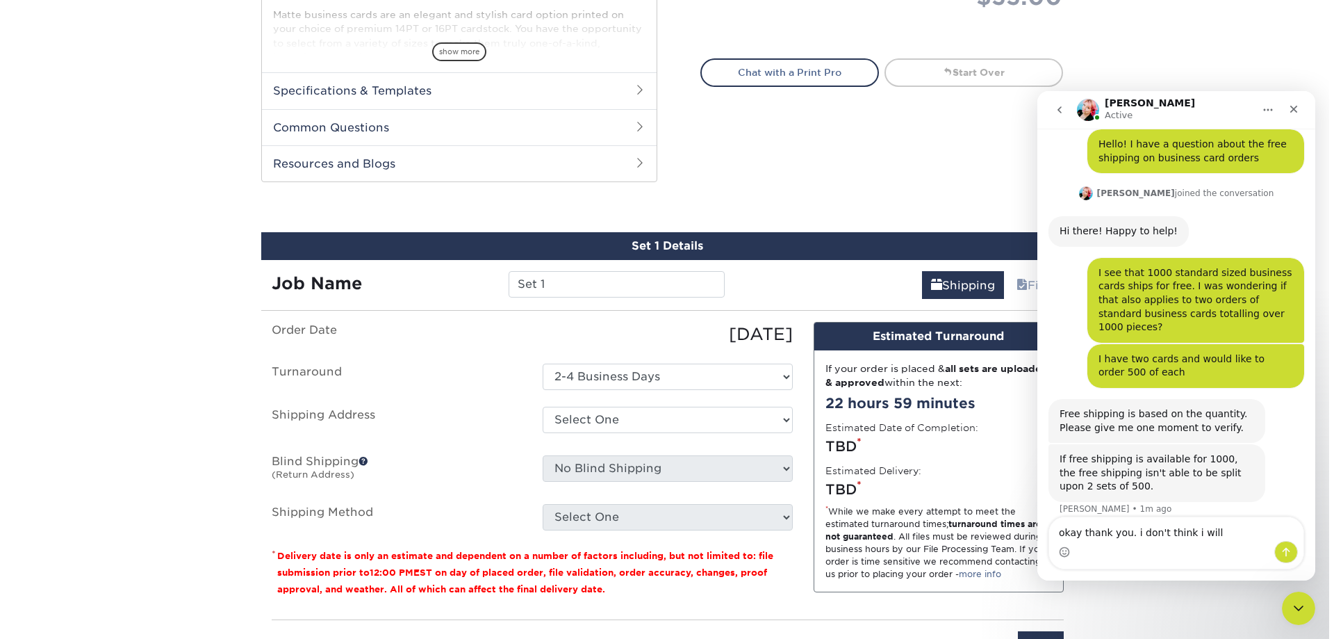
scroll to position [695, 0]
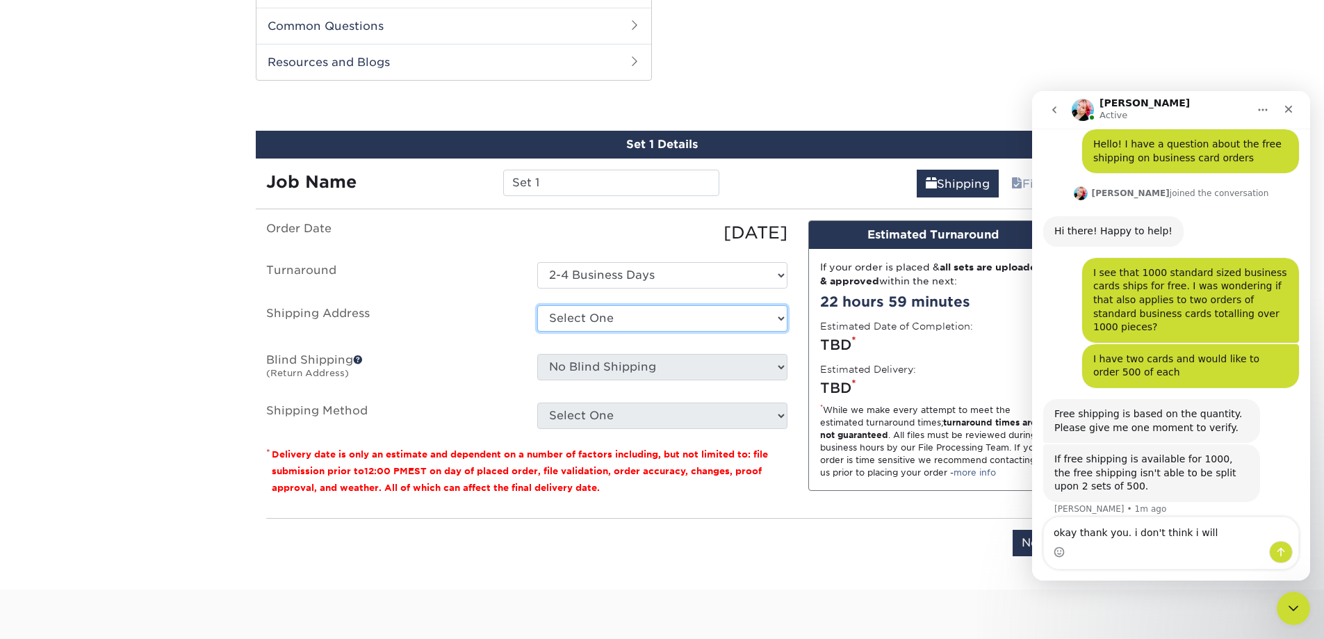
click at [659, 327] on select "Select One + Add New Address - Login" at bounding box center [662, 318] width 250 height 26
select select "newaddress"
click at [537, 305] on select "Select One + Add New Address - Login" at bounding box center [662, 318] width 250 height 26
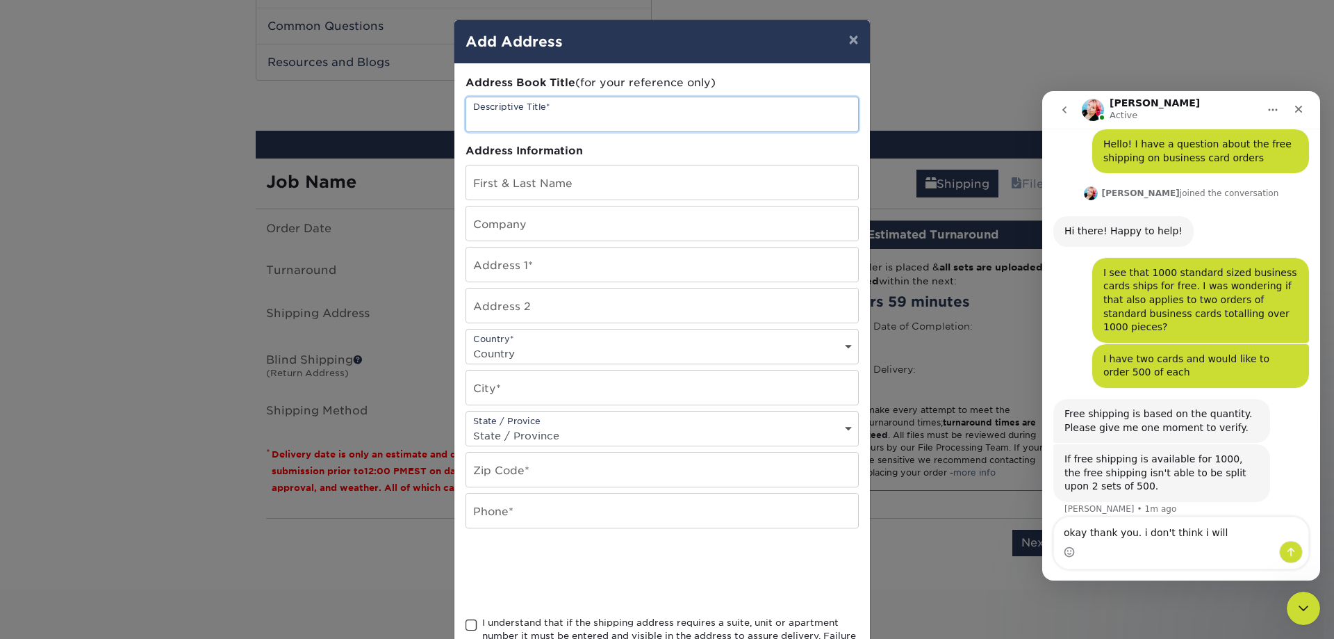
click at [582, 115] on input "text" at bounding box center [662, 114] width 392 height 34
type input "Y"
type input "lindsays"
click at [522, 273] on input "text" at bounding box center [662, 264] width 392 height 34
click at [533, 257] on input "text" at bounding box center [662, 264] width 392 height 34
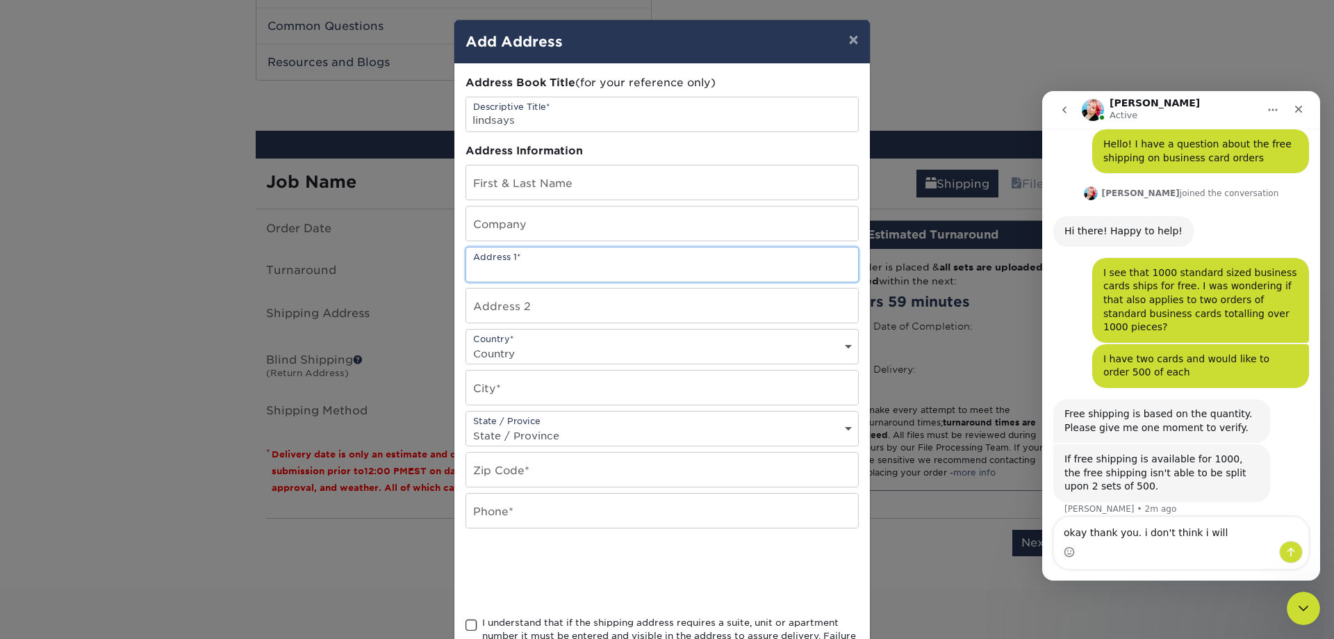
paste input "[STREET_ADDRESS]"
type input "[STREET_ADDRESS]"
click at [575, 306] on input "text" at bounding box center [662, 305] width 392 height 34
click at [577, 360] on select "Country [GEOGRAPHIC_DATA] [GEOGRAPHIC_DATA] ----------------------------- [GEOG…" at bounding box center [662, 353] width 392 height 20
select select "US"
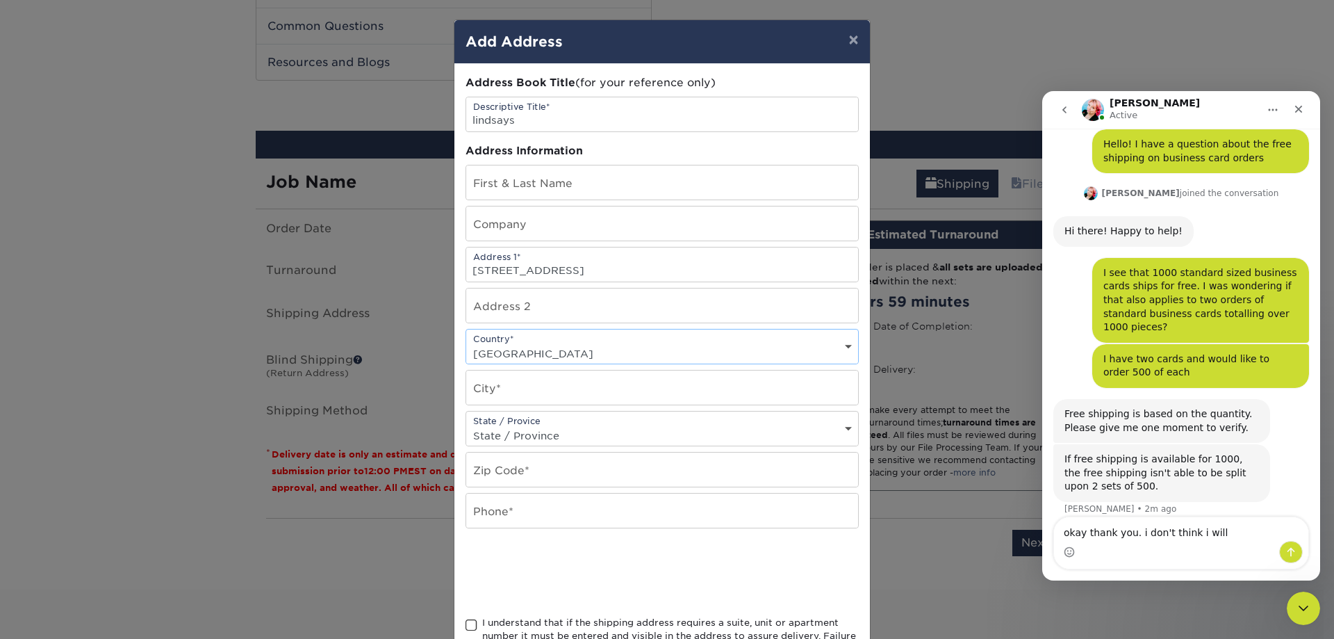
click at [466, 343] on select "Country [GEOGRAPHIC_DATA] [GEOGRAPHIC_DATA] ----------------------------- [GEOG…" at bounding box center [662, 353] width 392 height 20
click at [575, 397] on input "text" at bounding box center [662, 387] width 392 height 34
type input "san [PERSON_NAME]"
select select "CA"
click at [484, 476] on input "9513" at bounding box center [662, 469] width 392 height 34
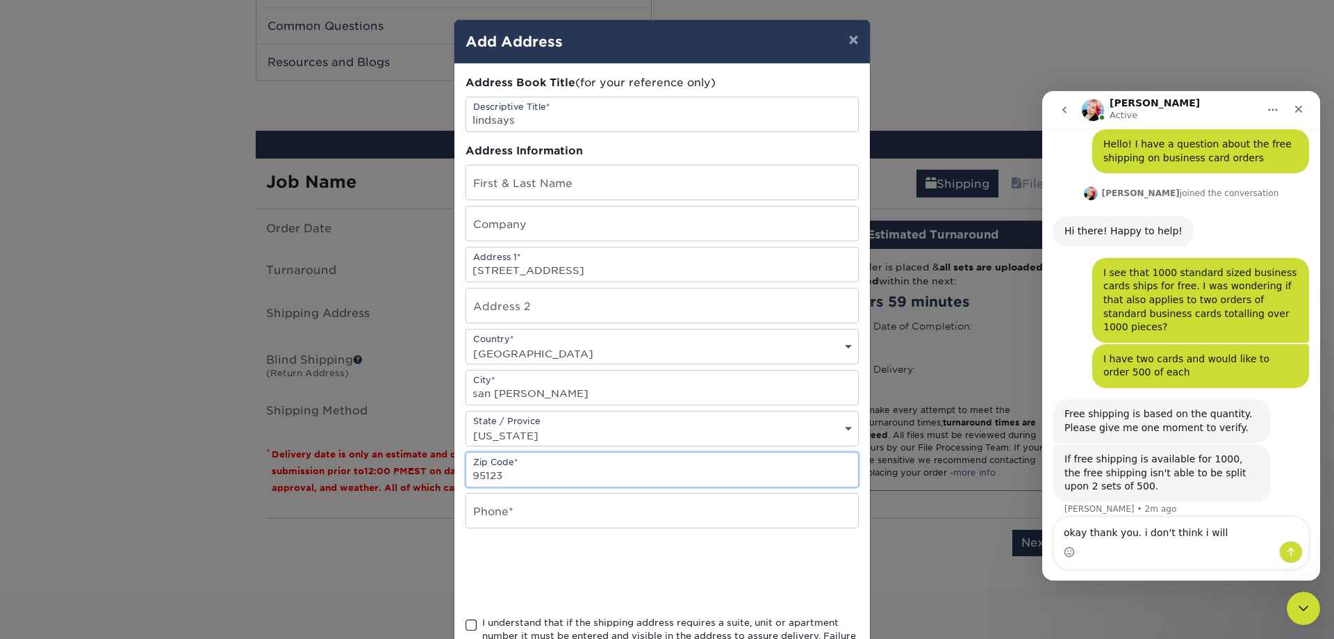
type input "95123"
click at [520, 511] on input "text" at bounding box center [662, 510] width 392 height 34
type input "6133712611"
click at [754, 561] on div at bounding box center [662, 572] width 393 height 54
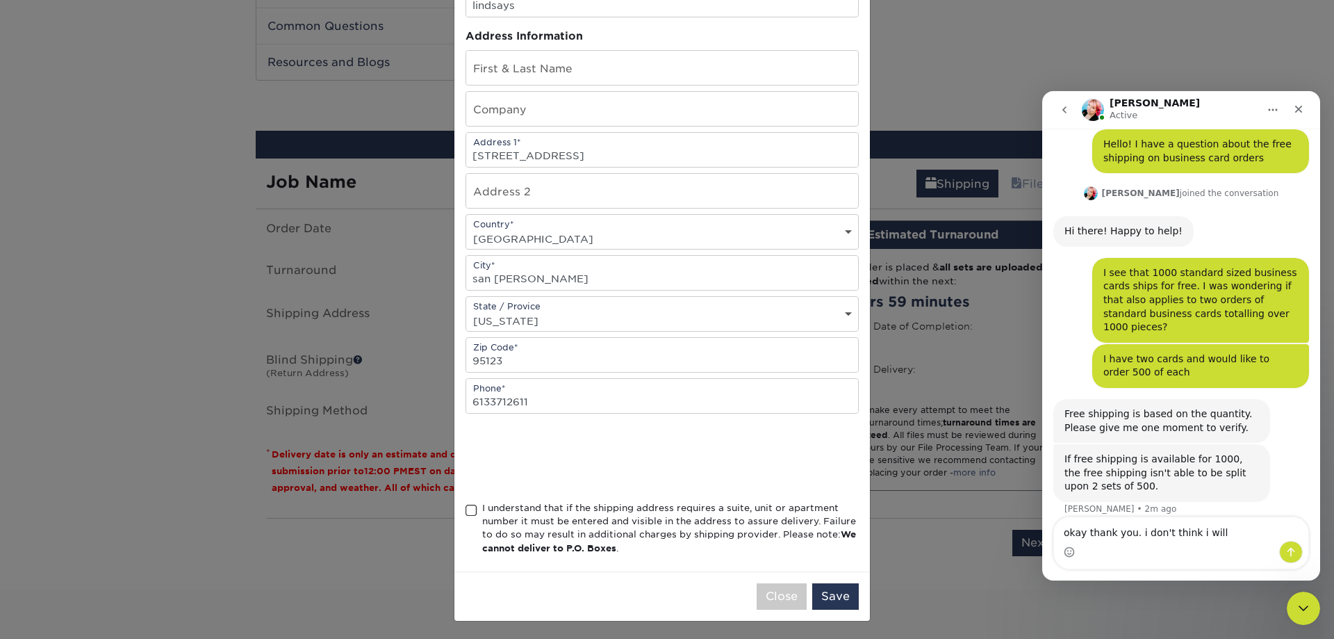
scroll to position [117, 0]
click at [459, 510] on div "Address Book Title (for your reference only) Descriptive Title* lindsays Addres…" at bounding box center [662, 258] width 416 height 622
click at [466, 513] on span at bounding box center [472, 508] width 12 height 13
click at [0, 0] on input "I understand that if the shipping address requires a suite, unit or apartment n…" at bounding box center [0, 0] width 0 height 0
click at [835, 596] on button "Save" at bounding box center [835, 594] width 47 height 26
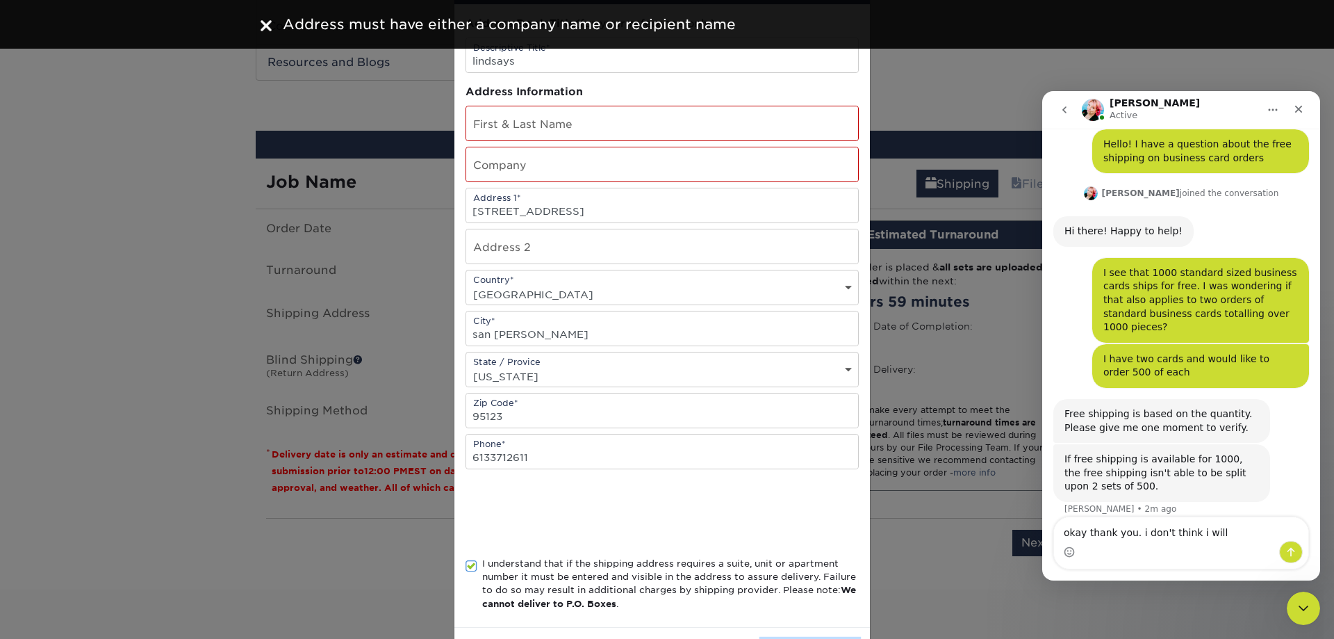
scroll to position [0, 0]
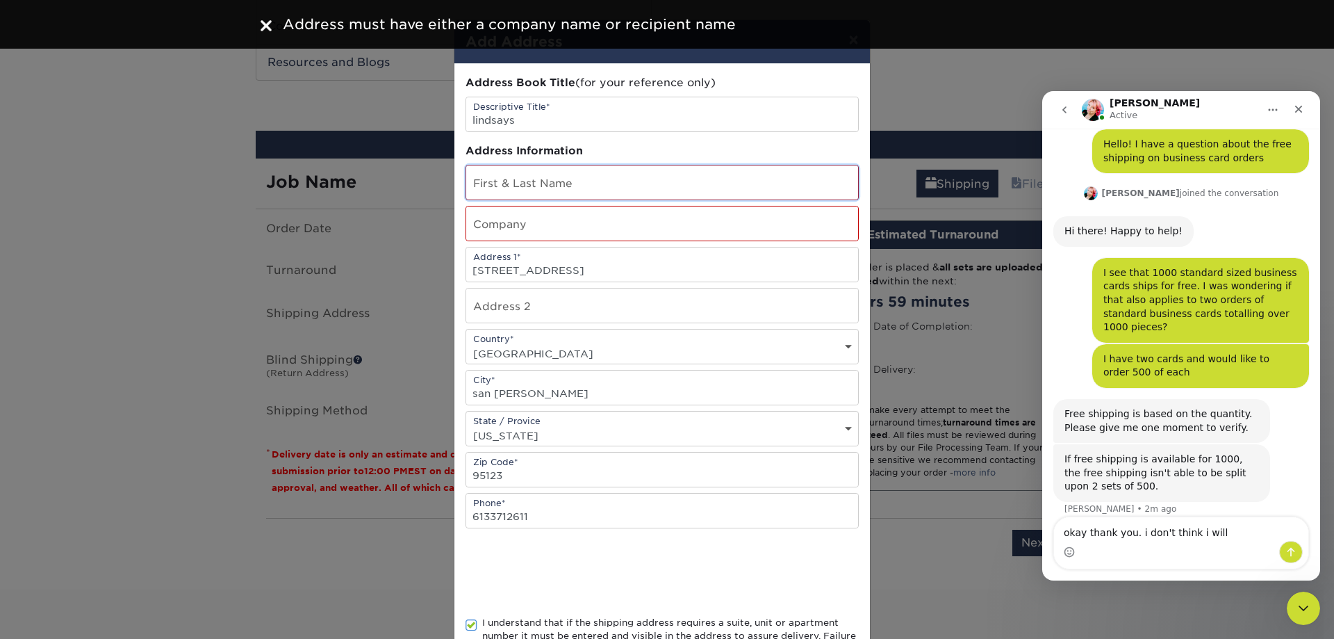
click at [579, 190] on input "text" at bounding box center [662, 182] width 392 height 34
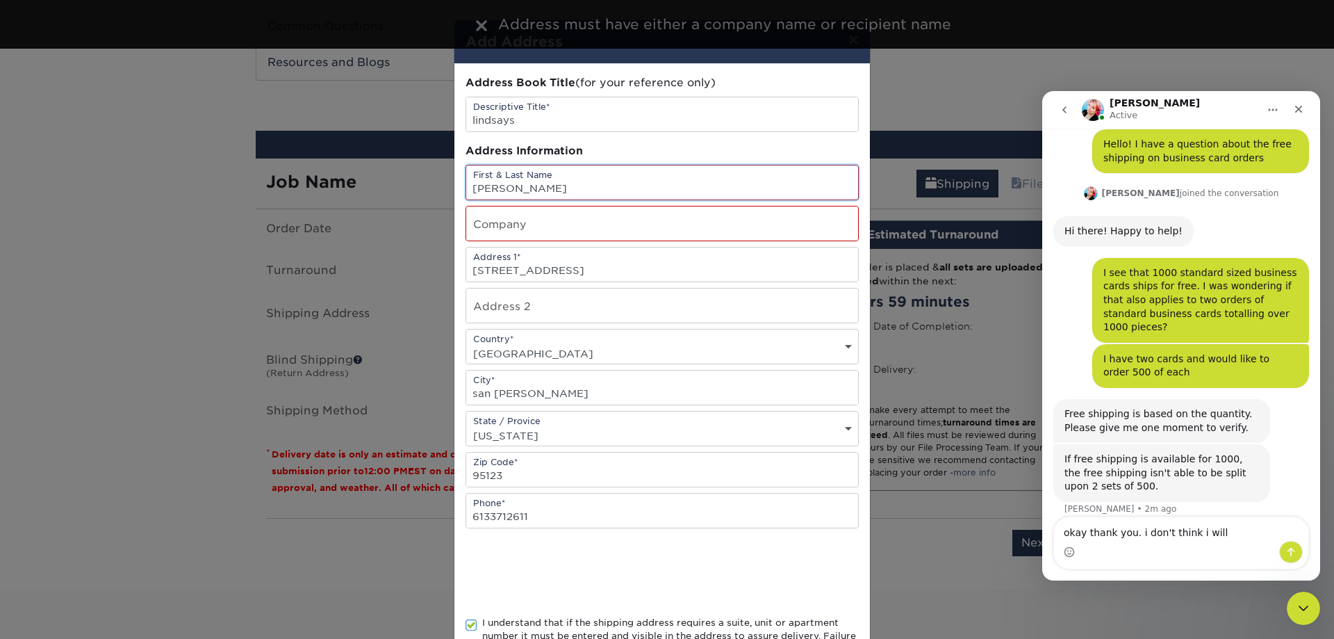
type input "[PERSON_NAME]"
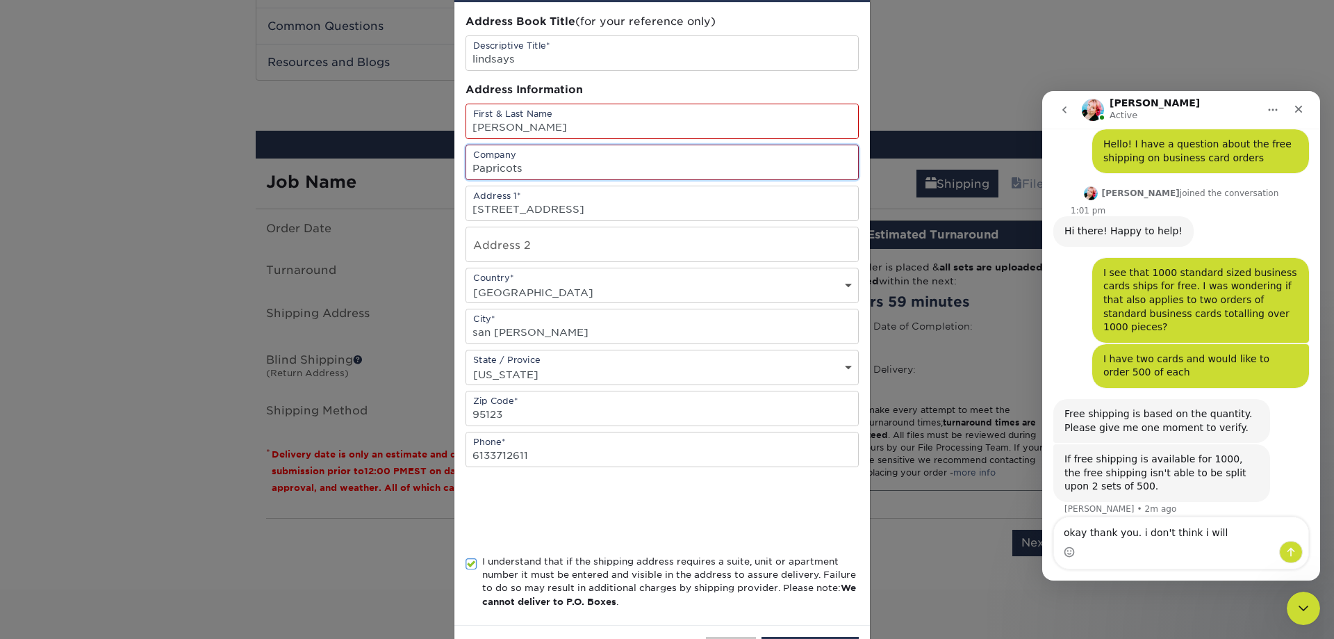
scroll to position [117, 0]
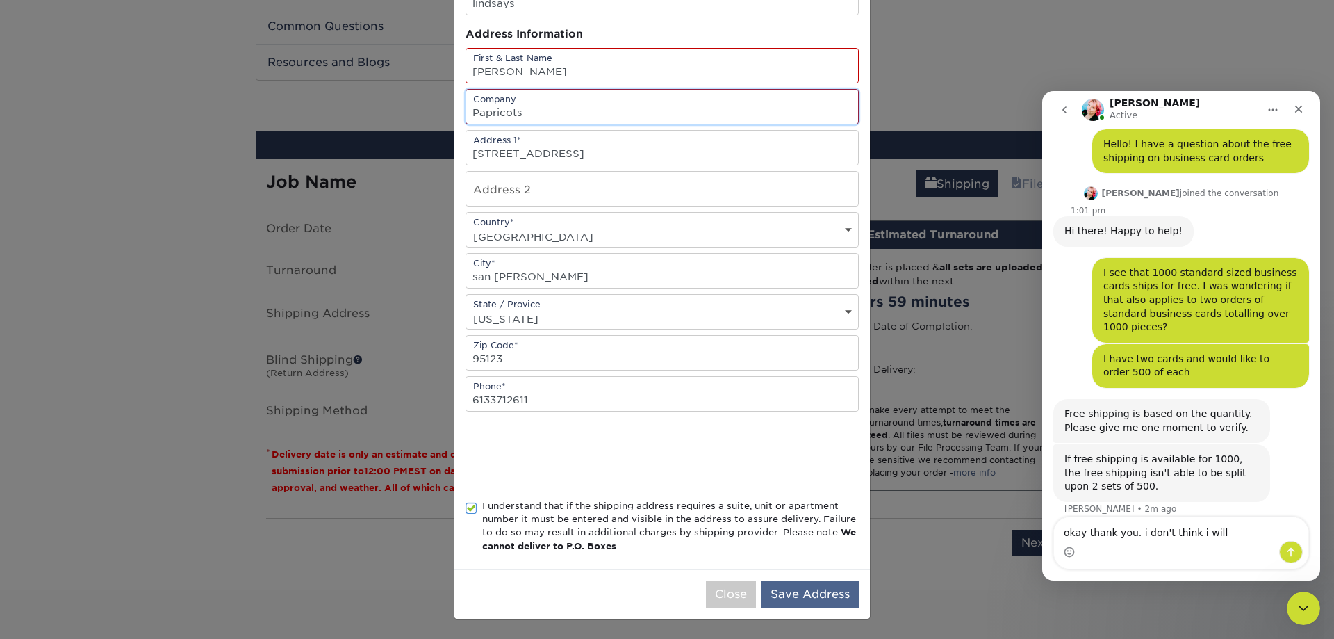
type input "Papricots"
click at [798, 593] on button "Save Address" at bounding box center [810, 594] width 97 height 26
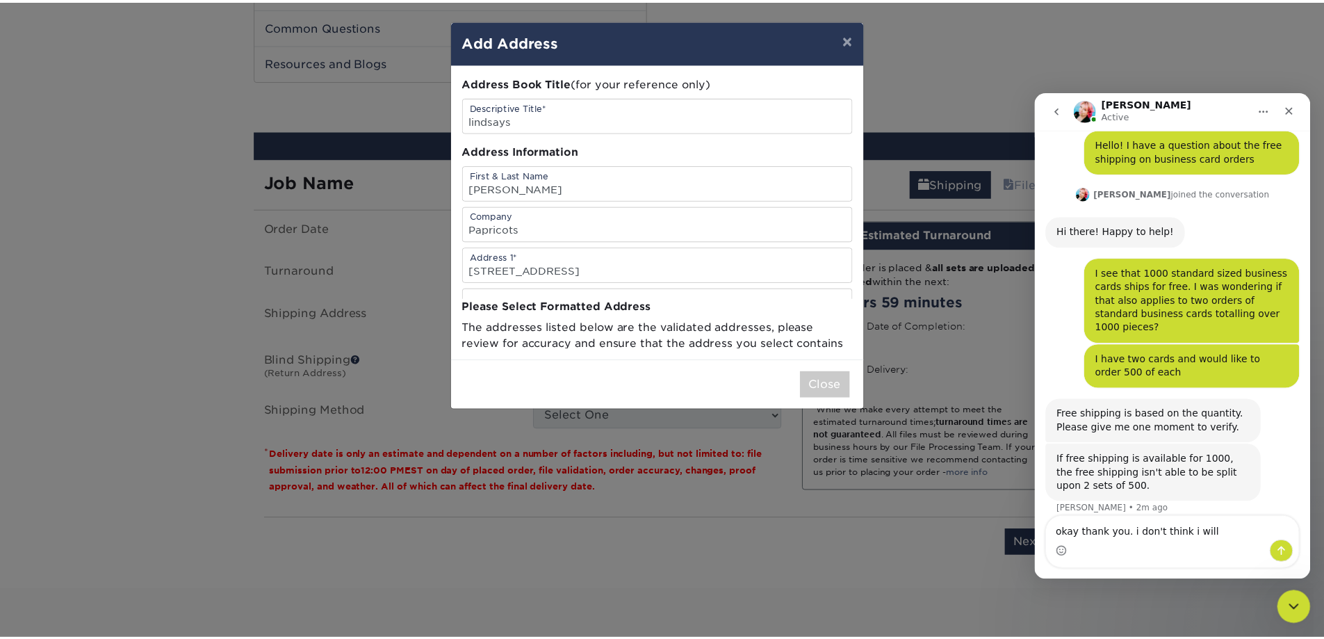
scroll to position [0, 0]
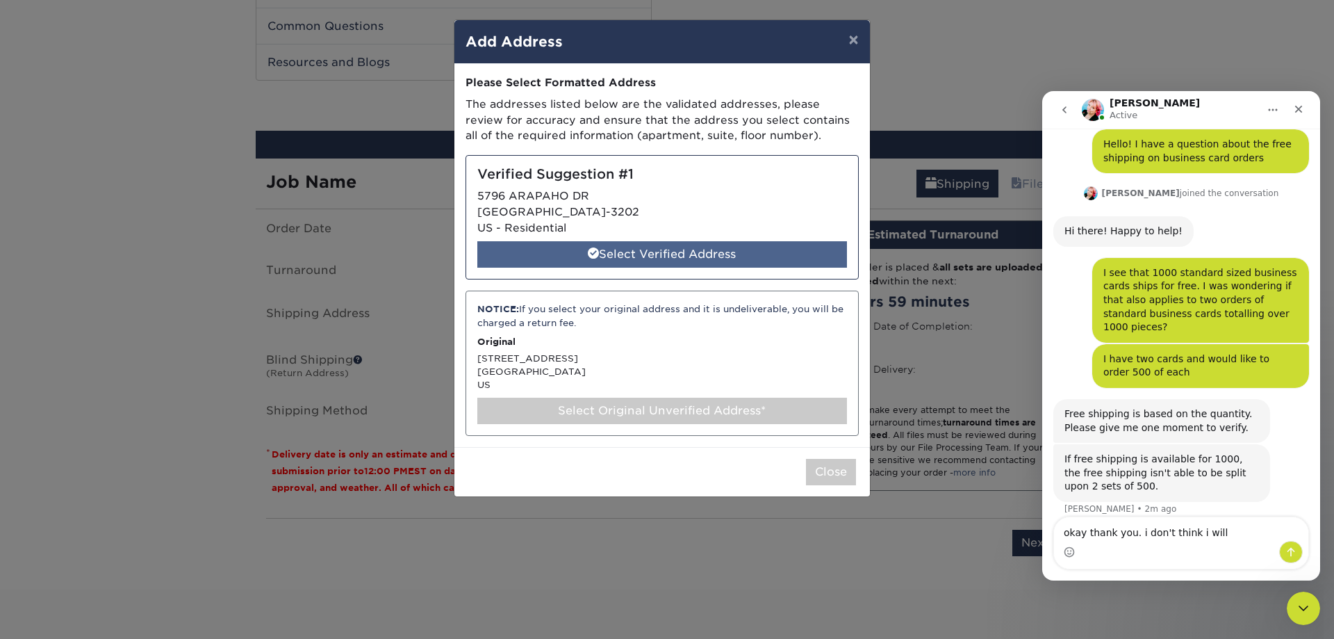
click at [707, 256] on div "Select Verified Address" at bounding box center [662, 254] width 370 height 26
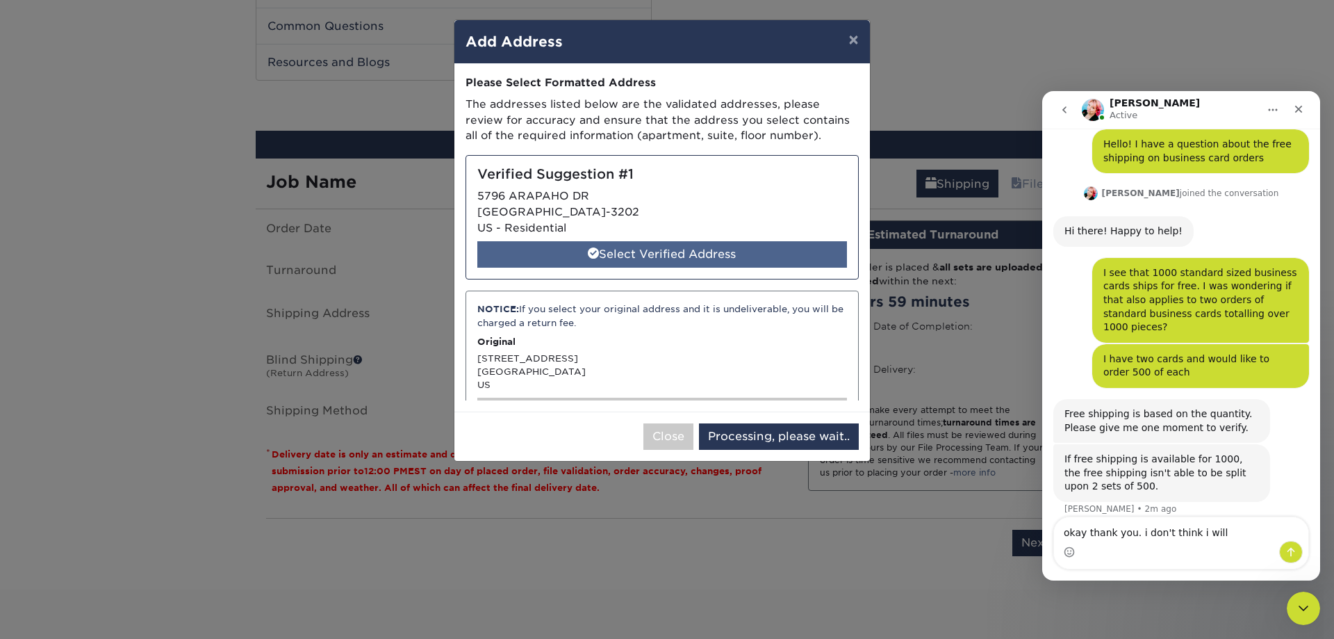
select select "286037"
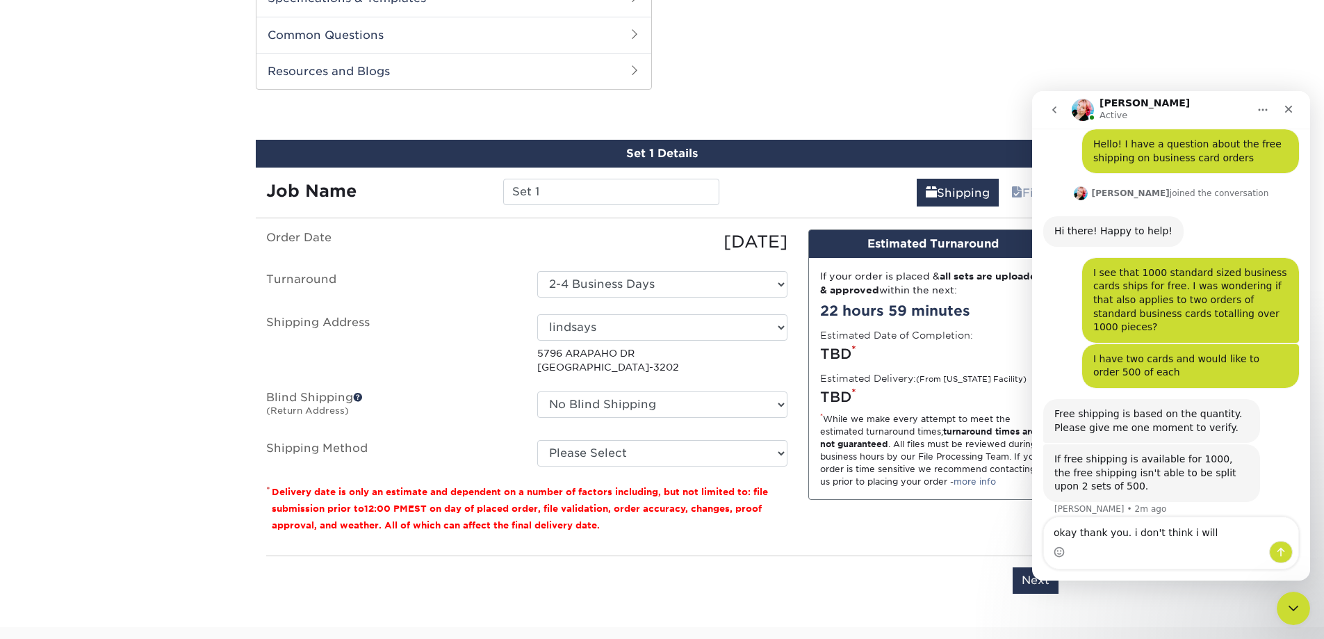
scroll to position [764, 0]
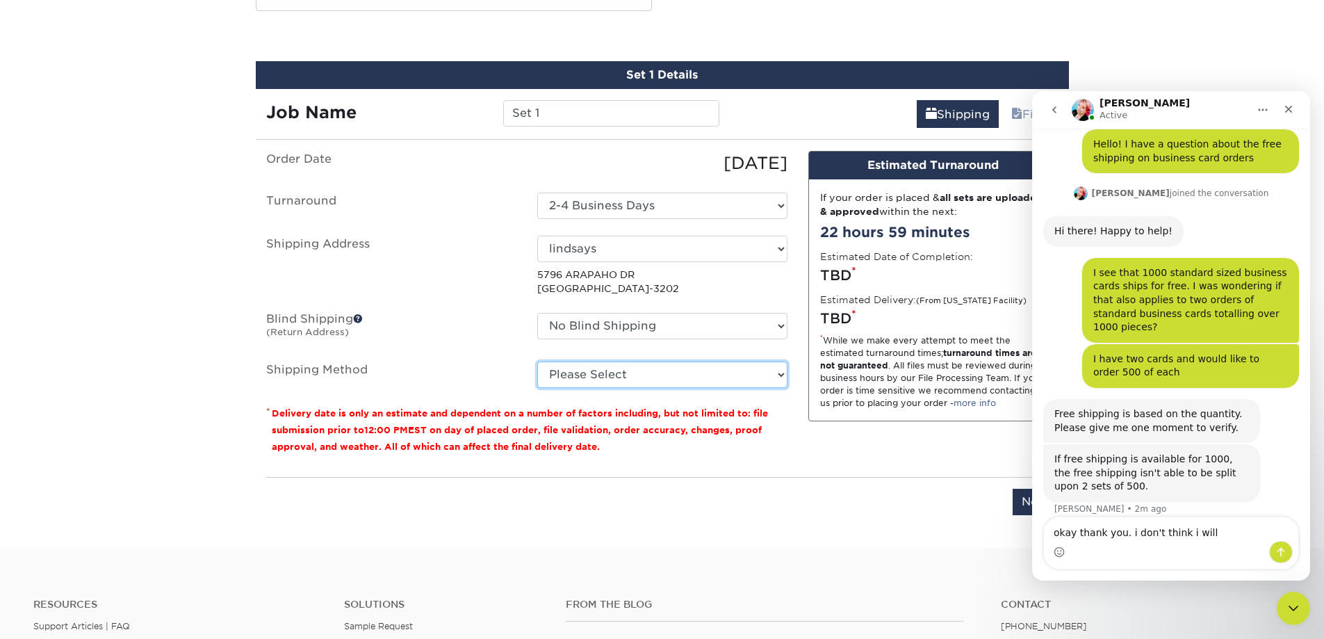
click at [707, 368] on select "Please Select Ground Shipping (+$8.96) 3 Day Shipping Service (+$20.04) 2 Day A…" at bounding box center [662, 374] width 250 height 26
select select "03"
click at [537, 361] on select "Please Select Ground Shipping (+$8.96) 3 Day Shipping Service (+$20.04) 2 Day A…" at bounding box center [662, 374] width 250 height 26
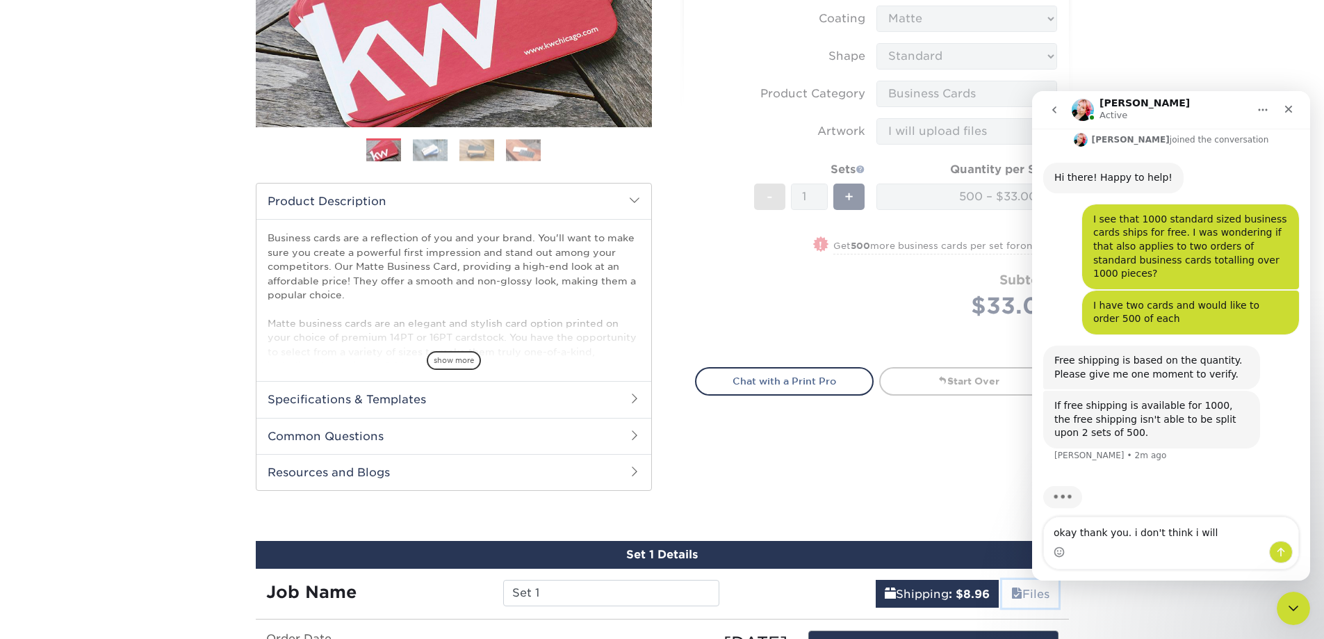
scroll to position [139, 0]
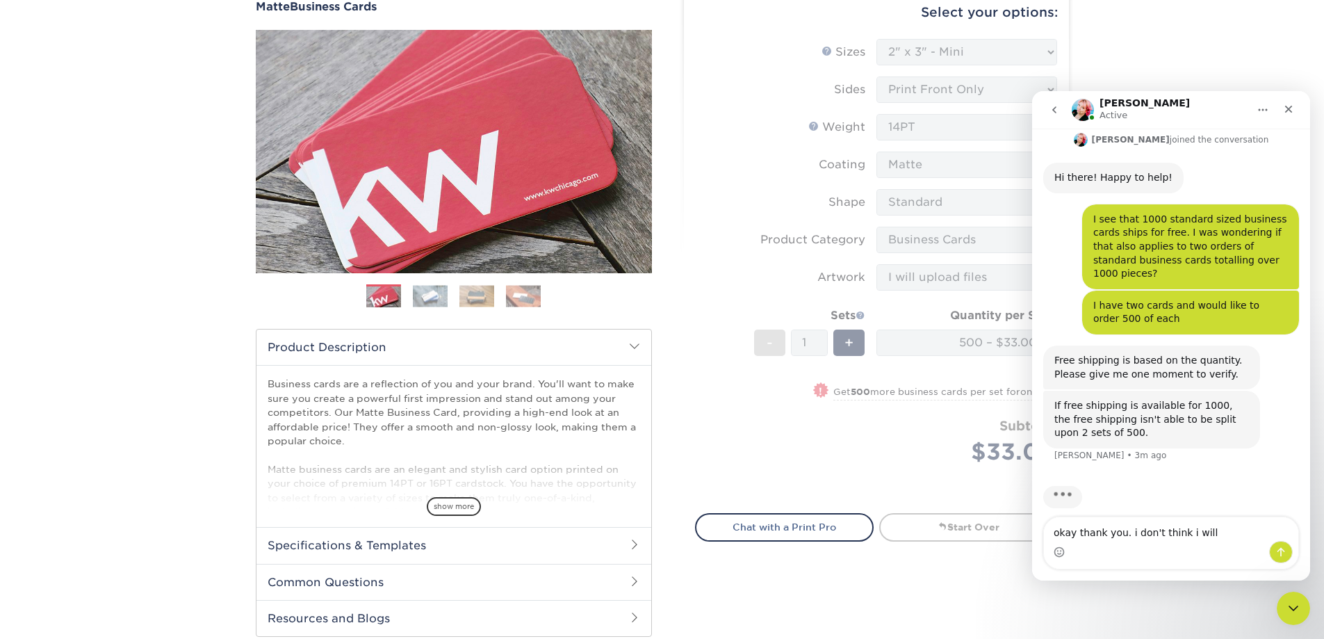
click at [894, 256] on form "Sizes Help Sizes Please Select 1.5" x 3.5" - Mini 1.75" x 3.5" - Mini 2" x 2" -…" at bounding box center [876, 268] width 363 height 458
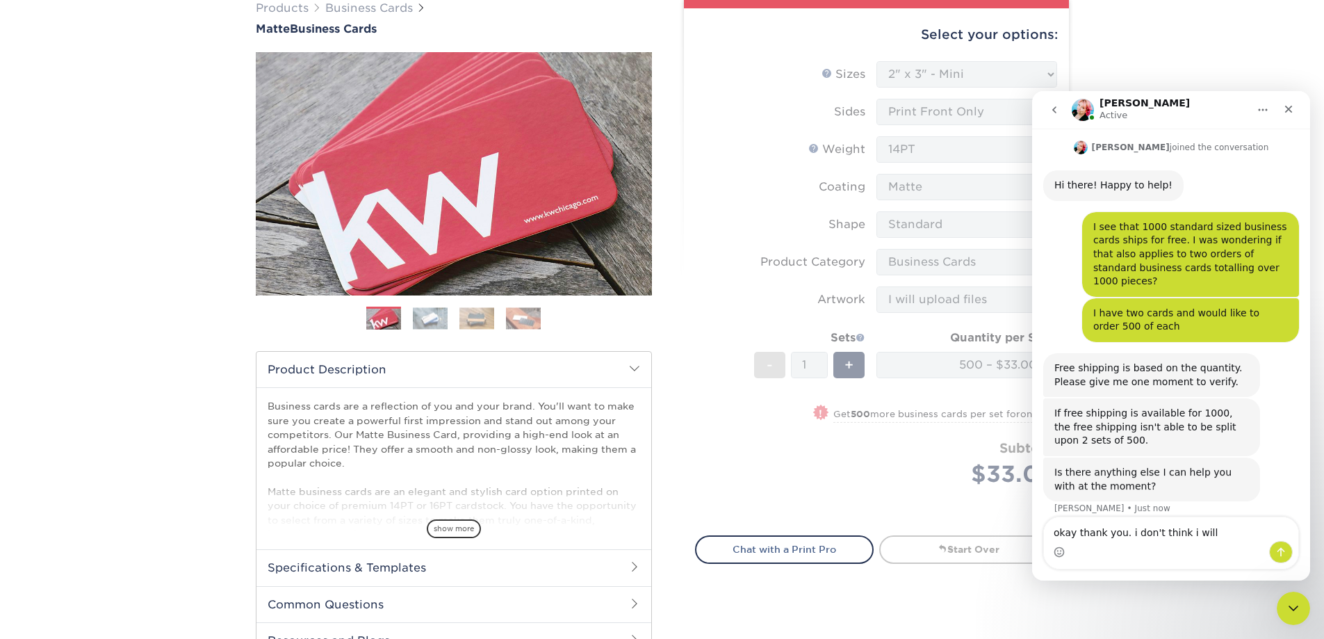
scroll to position [88, 0]
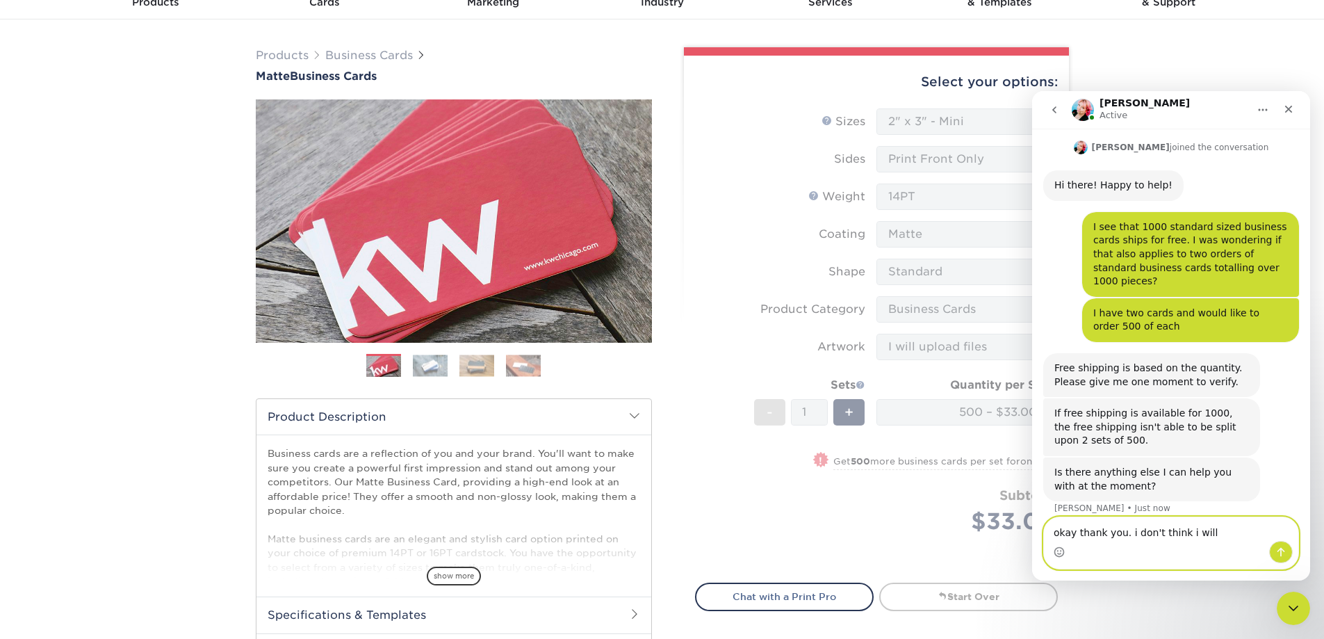
click at [1217, 527] on textarea "okay thank you. i don't think i will" at bounding box center [1171, 529] width 254 height 24
drag, startPoint x: 1218, startPoint y: 527, endPoint x: 1039, endPoint y: 516, distance: 179.7
click at [1051, 519] on textarea "okay thank you. i don't think i will" at bounding box center [1171, 529] width 254 height 24
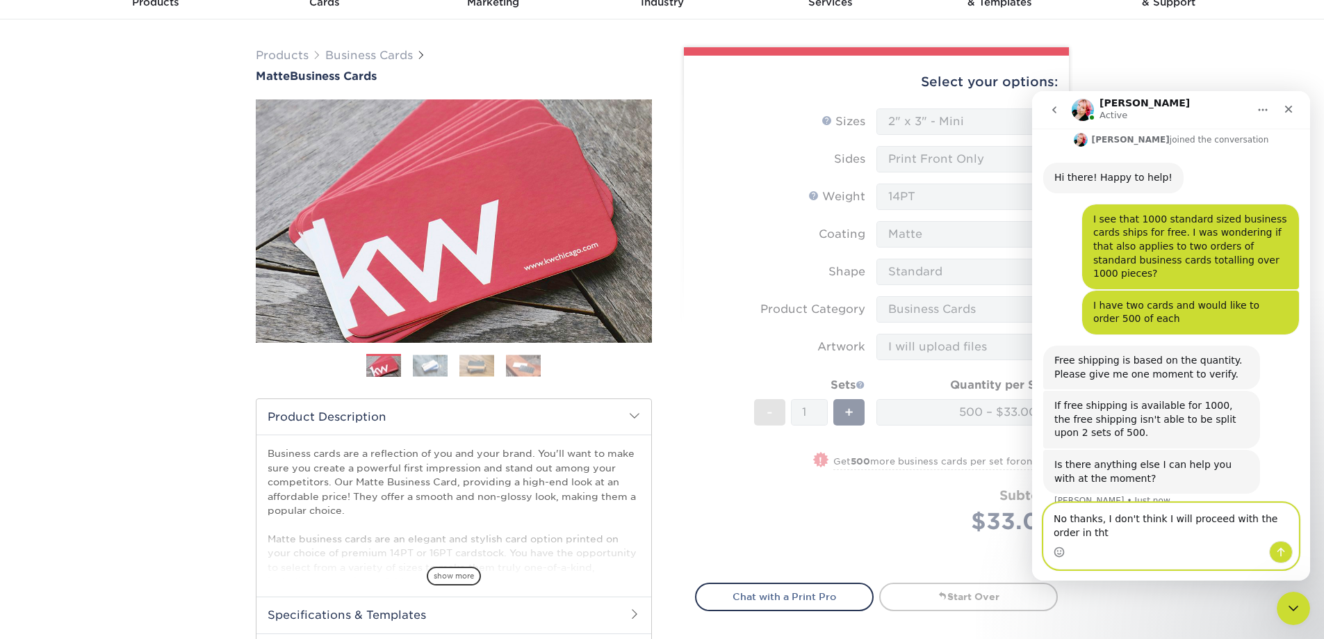
scroll to position [101, 0]
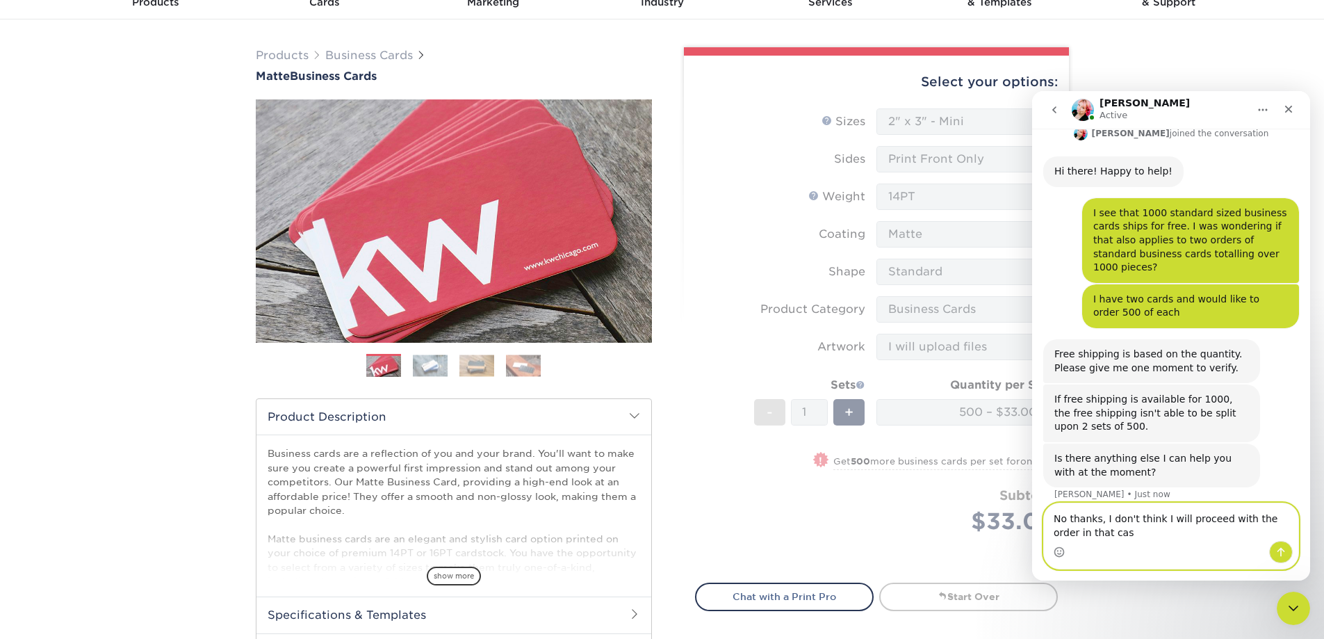
type textarea "No thanks, I don't think I will proceed with the order in that case"
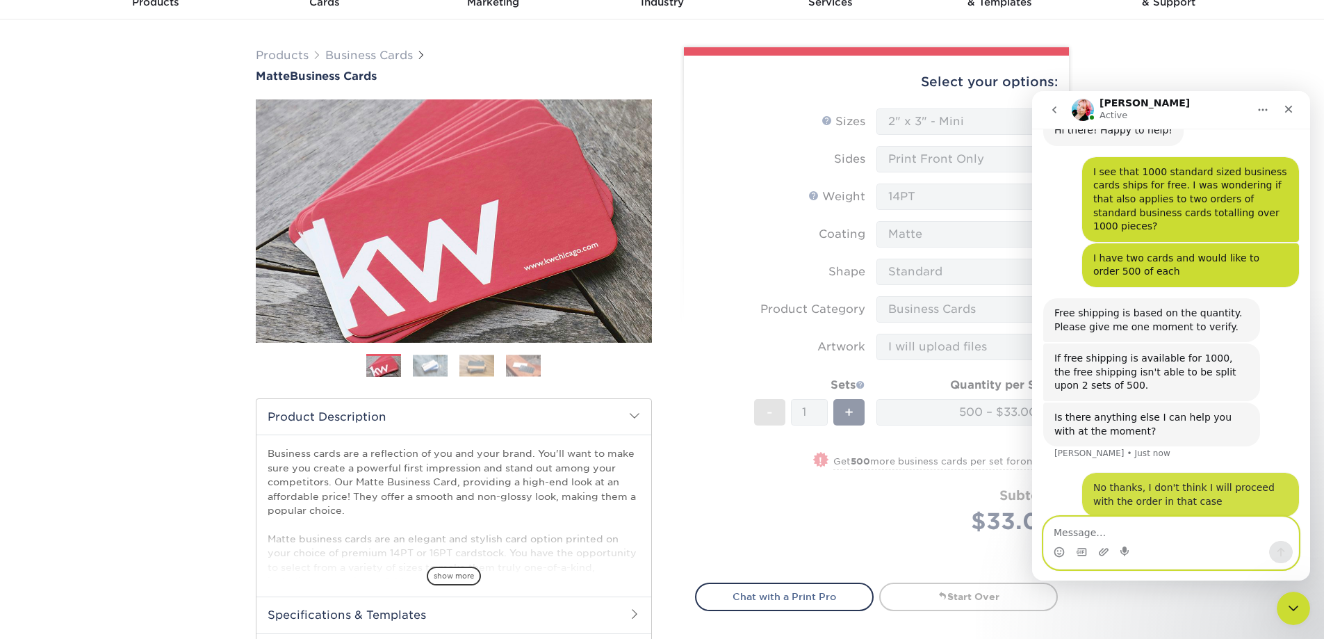
type textarea "t"
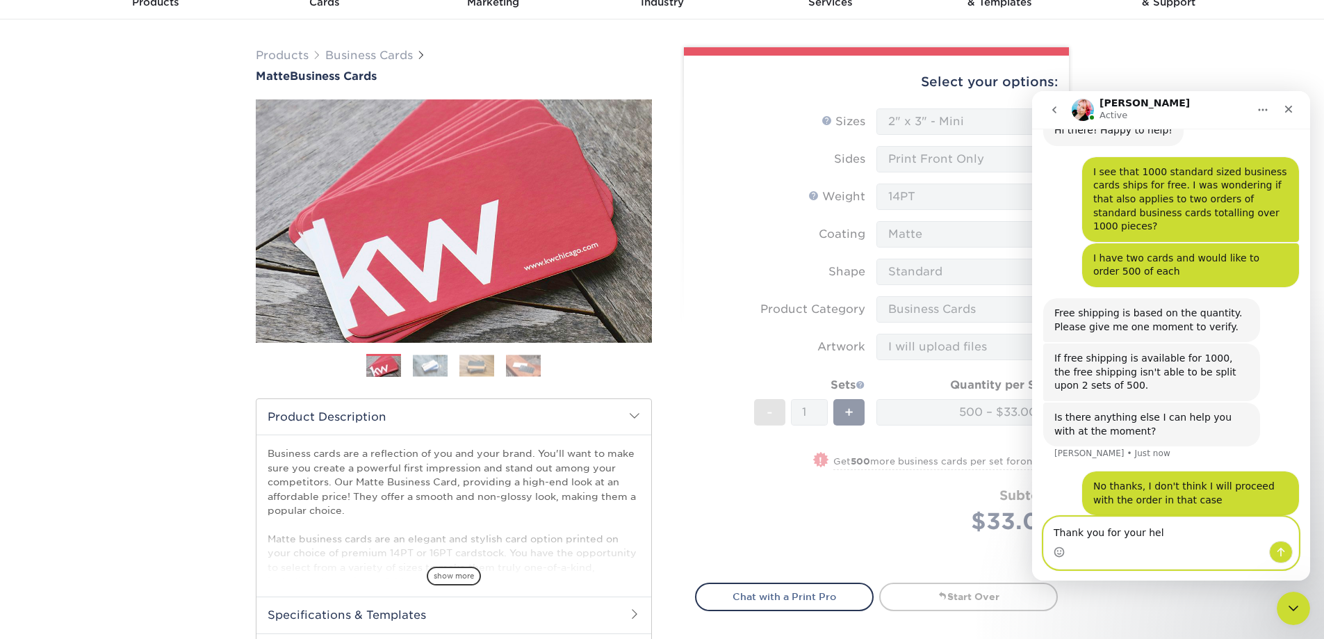
type textarea "Thank you for your help"
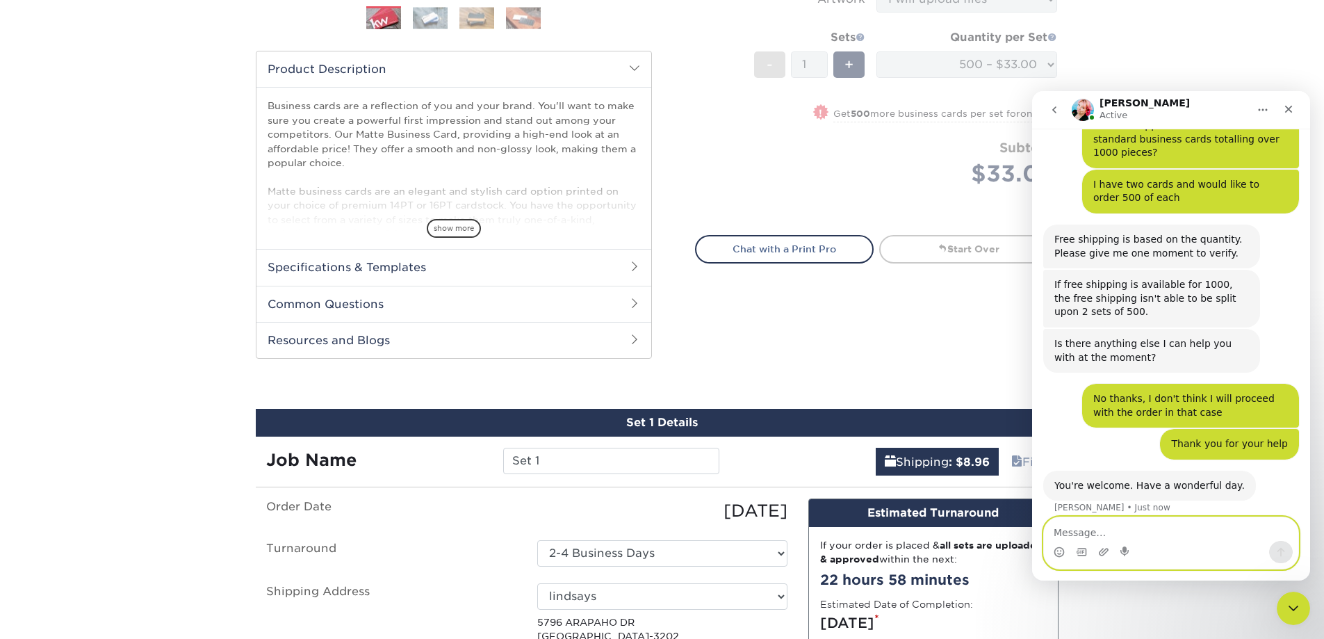
scroll to position [215, 0]
click at [1292, 111] on icon "Close" at bounding box center [1288, 109] width 11 height 11
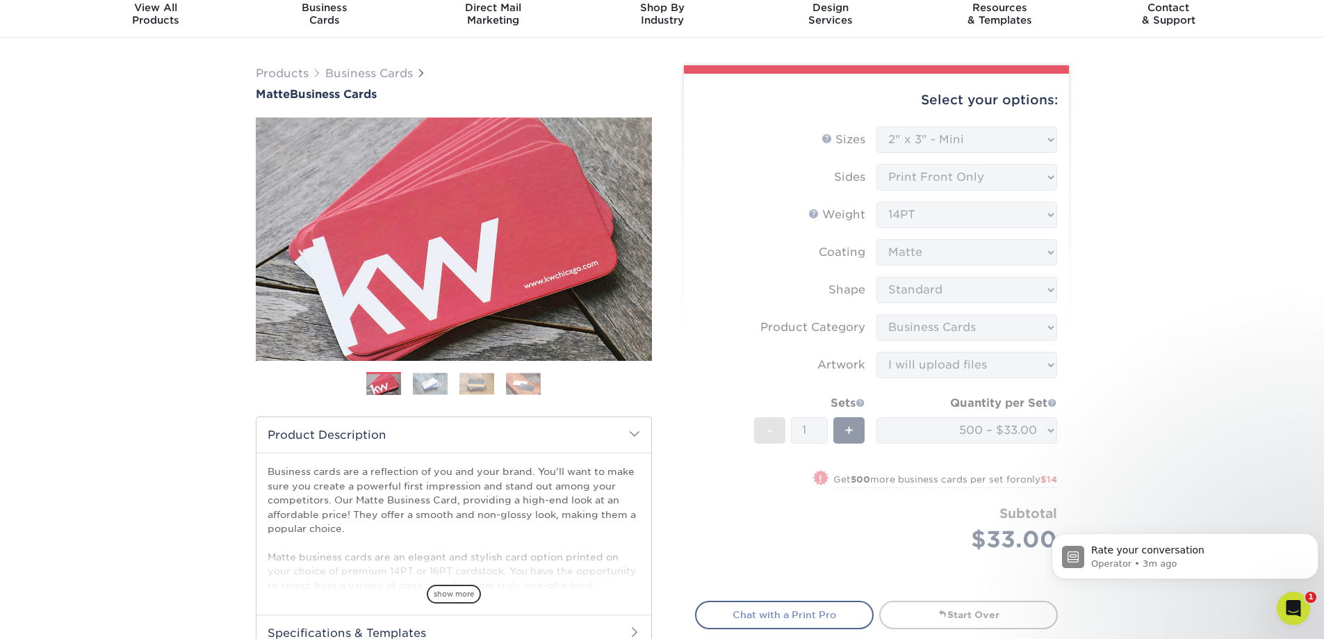
scroll to position [0, 0]
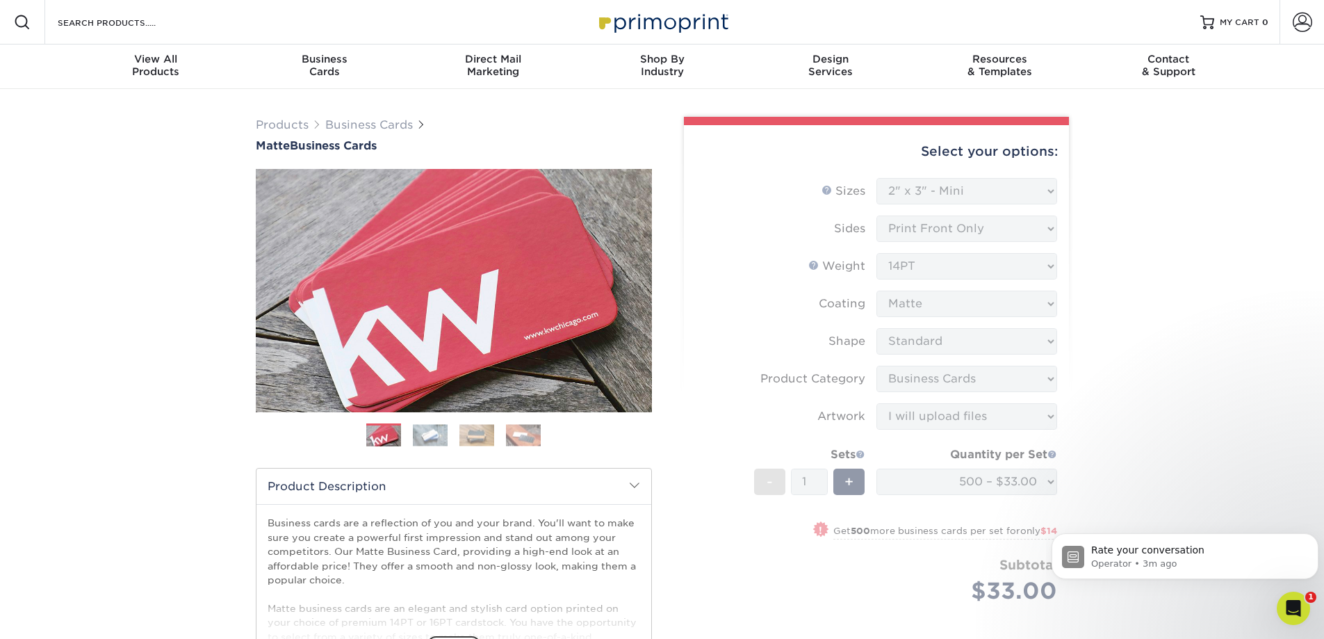
click at [318, 120] on span "Products" at bounding box center [290, 124] width 69 height 13
drag, startPoint x: 318, startPoint y: 120, endPoint x: 328, endPoint y: 123, distance: 10.1
click at [320, 120] on span at bounding box center [317, 125] width 10 height 11
click at [913, 176] on div "Select your options:" at bounding box center [876, 151] width 363 height 53
click at [925, 200] on form "Sizes Help Sizes Please Select 1.5" x 3.5" - Mini 1.75" x 3.5" - Mini 2" x 2" -…" at bounding box center [876, 407] width 363 height 458
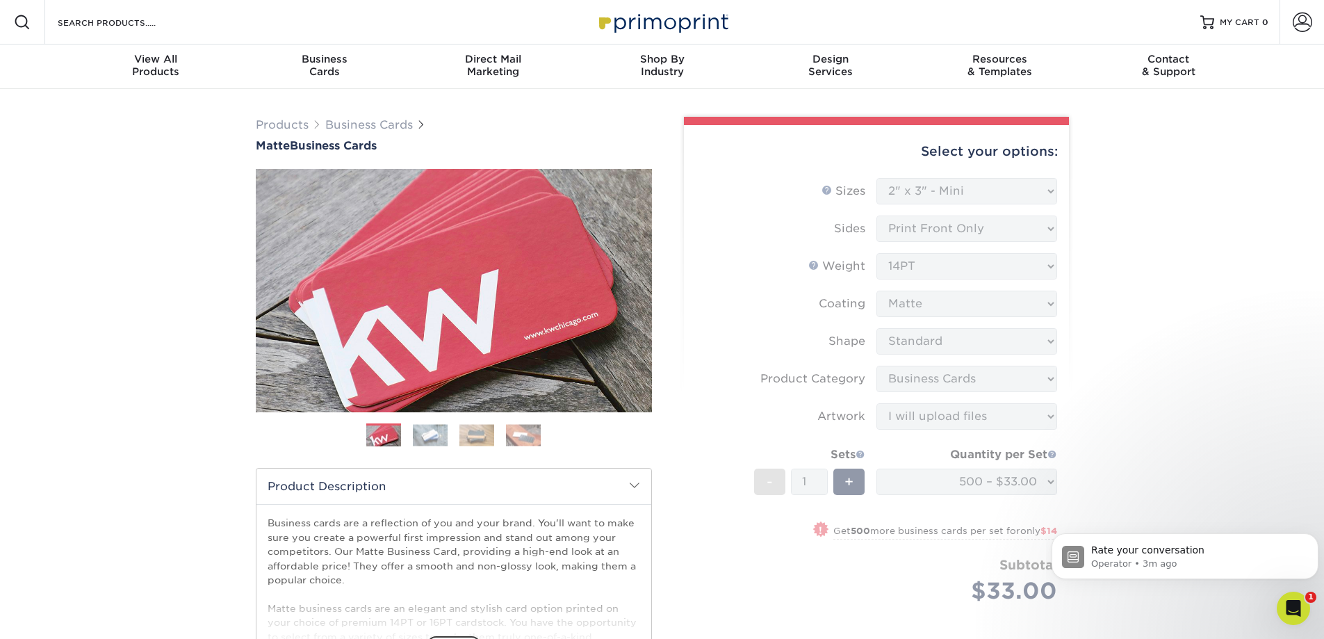
click at [912, 197] on form "Sizes Help Sizes Please Select 1.5" x 3.5" - Mini 1.75" x 3.5" - Mini 2" x 2" -…" at bounding box center [876, 407] width 363 height 458
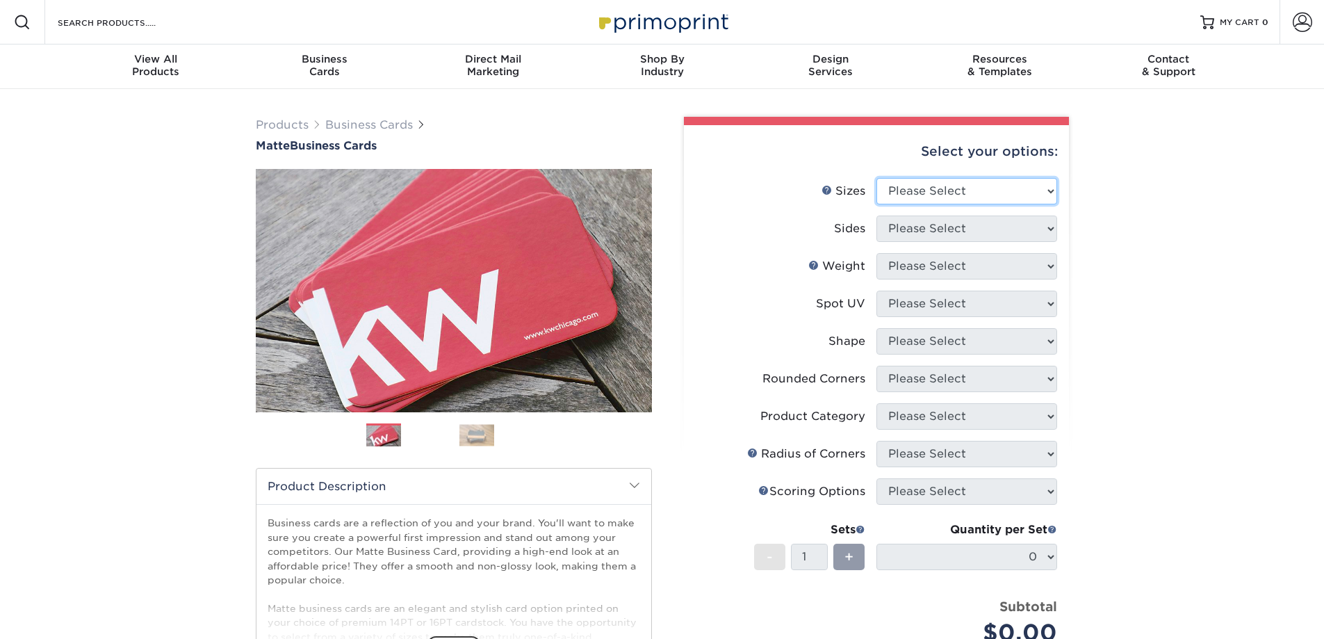
click at [976, 186] on select "Please Select 1.5" x 3.5" - Mini 1.75" x 3.5" - Mini 2" x 2" - Square 2" x 3" -…" at bounding box center [966, 191] width 181 height 26
click at [977, 200] on select "Please Select 1.5" x 3.5" - Mini 1.75" x 3.5" - Mini 2" x 2" - Square 2" x 3" -…" at bounding box center [966, 191] width 181 height 26
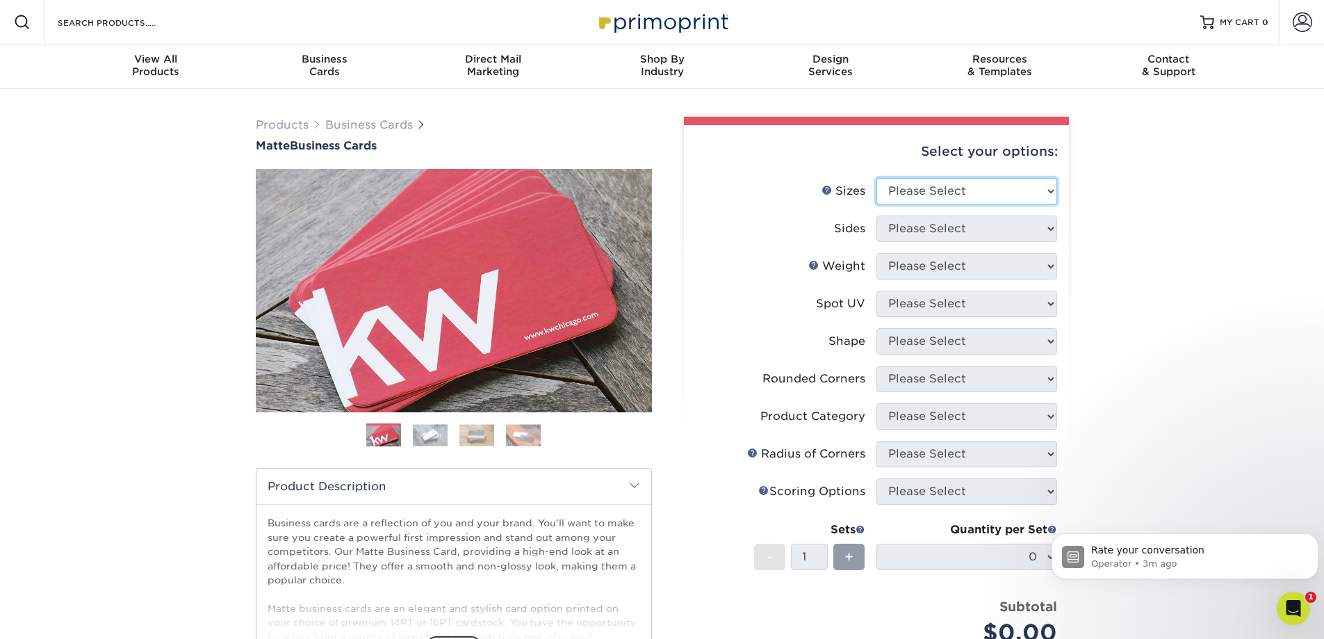
select select "2.00x3.50"
click at [876, 178] on select "Please Select 1.5" x 3.5" - Mini 1.75" x 3.5" - Mini 2" x 2" - Square 2" x 3" -…" at bounding box center [966, 191] width 181 height 26
click at [984, 236] on select "Please Select Print Both Sides Print Front Only" at bounding box center [966, 228] width 181 height 26
select select "13abbda7-1d64-4f25-8bb2-c179b224825d"
click at [876, 215] on select "Please Select Print Both Sides Print Front Only" at bounding box center [966, 228] width 181 height 26
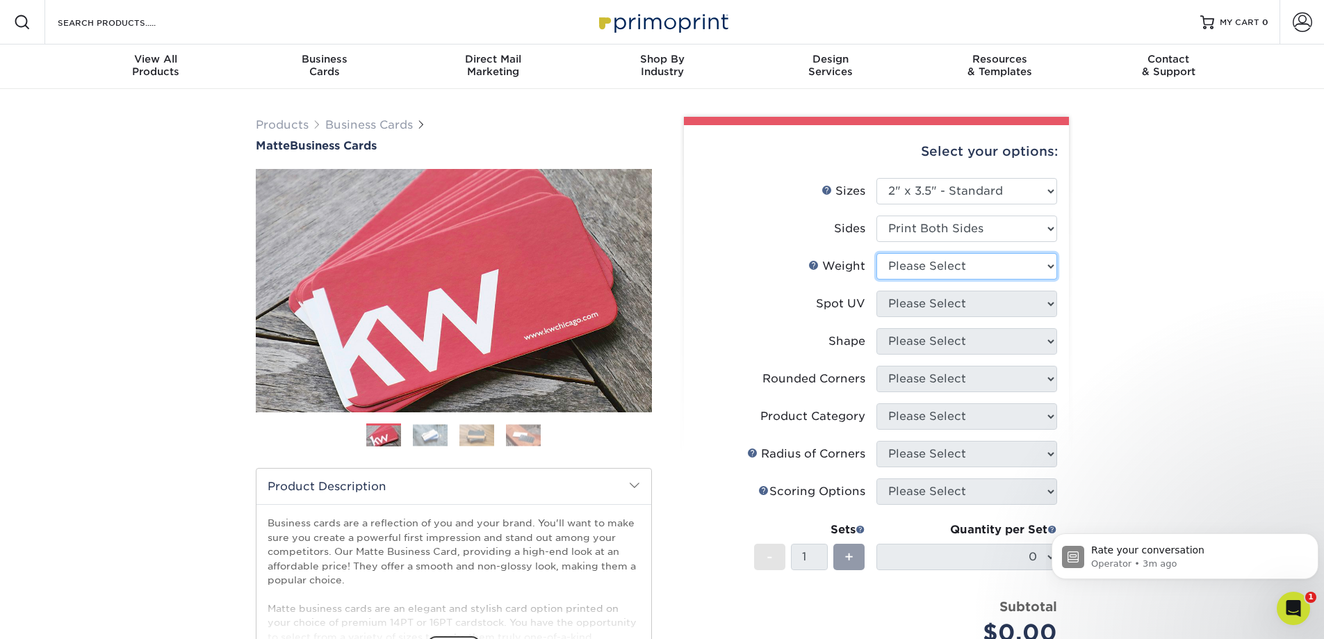
click at [967, 268] on select "Please Select 16PT 14PT" at bounding box center [966, 266] width 181 height 26
select select "14PT"
click at [876, 253] on select "Please Select 16PT 14PT" at bounding box center [966, 266] width 181 height 26
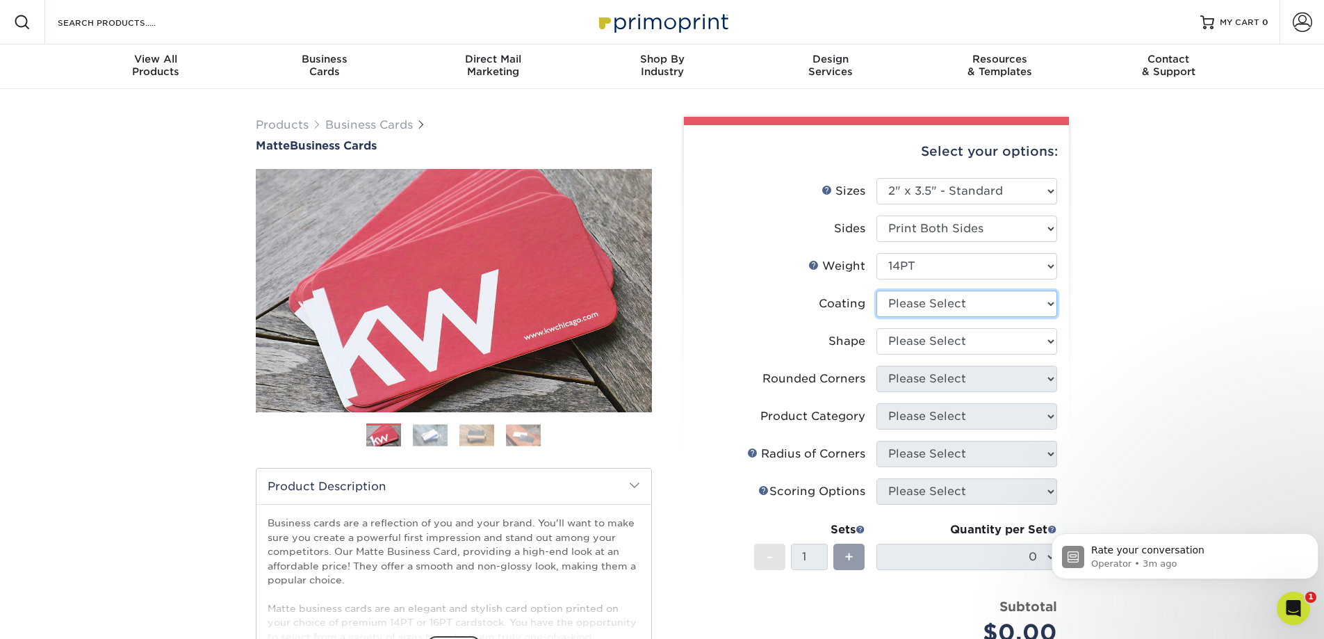
click at [964, 310] on select at bounding box center [966, 303] width 181 height 26
select select "121bb7b5-3b4d-429f-bd8d-bbf80e953313"
click at [876, 290] on select at bounding box center [966, 303] width 181 height 26
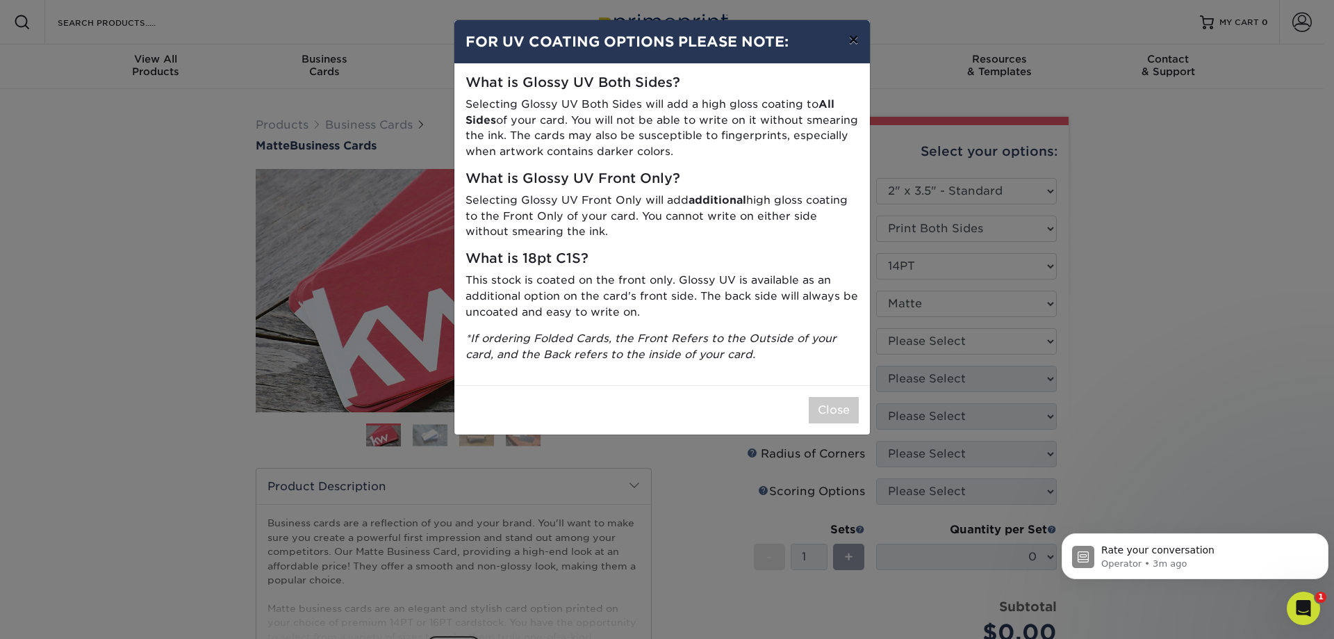
click at [855, 35] on button "×" at bounding box center [853, 39] width 32 height 39
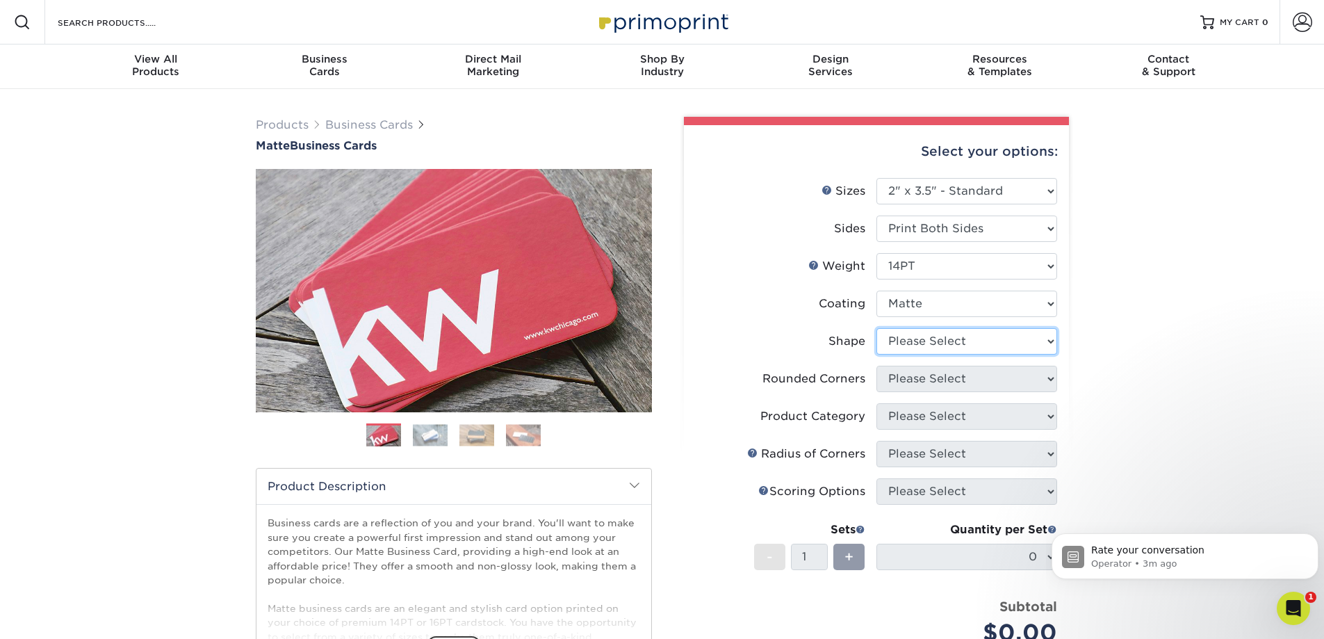
click at [951, 345] on select "Please Select Standard" at bounding box center [966, 341] width 181 height 26
select select "standard"
click at [876, 328] on select "Please Select Standard" at bounding box center [966, 341] width 181 height 26
click at [940, 388] on select "Please Select Yes - Round 2 Corners Yes - Round 4 Corners No" at bounding box center [966, 379] width 181 height 26
select select "0"
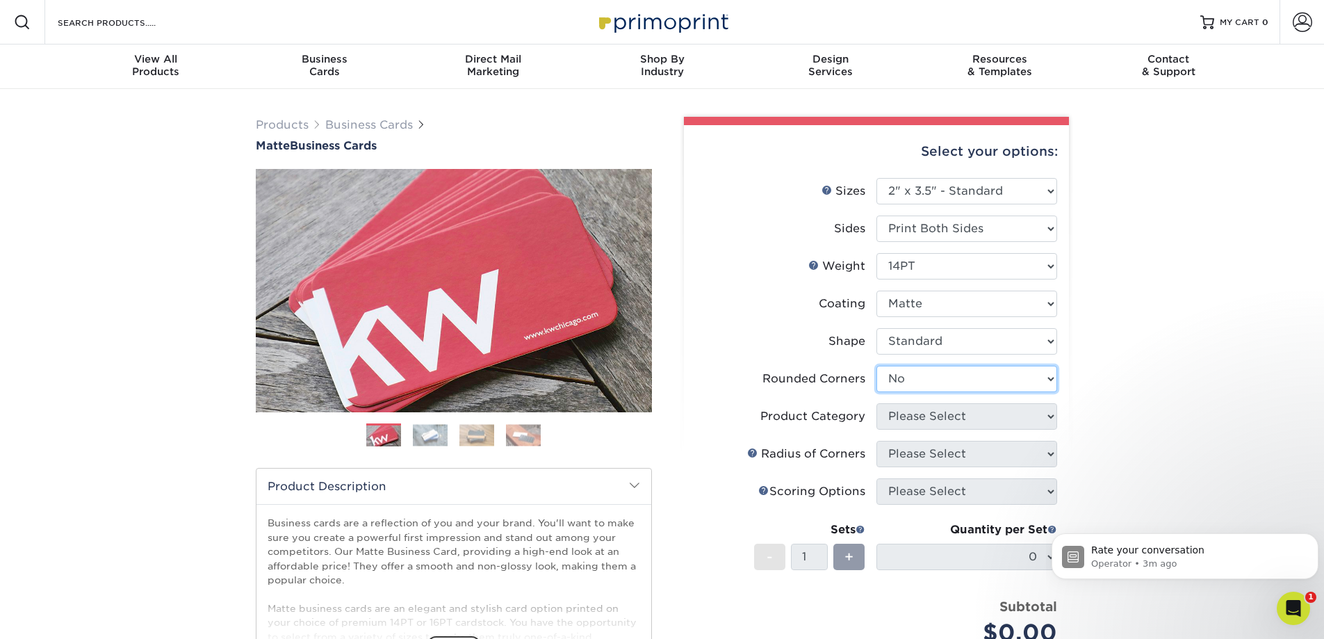
click at [876, 366] on select "Please Select Yes - Round 2 Corners Yes - Round 4 Corners No" at bounding box center [966, 379] width 181 height 26
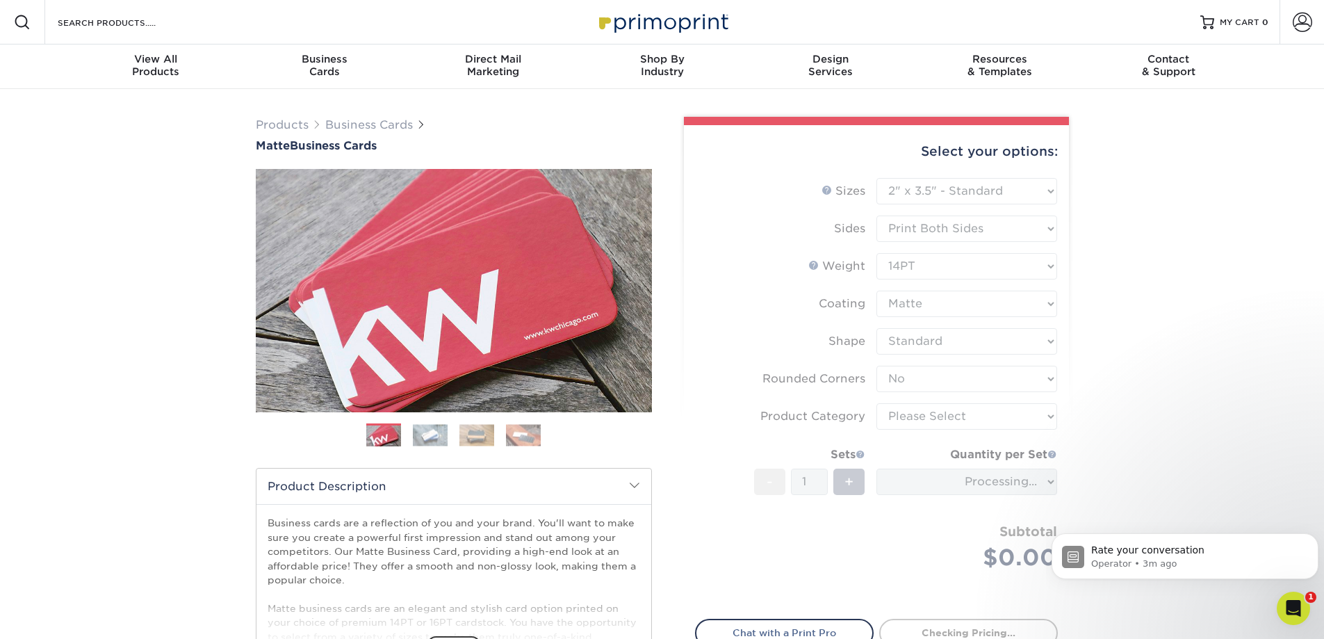
click at [942, 423] on form "Sizes Help Sizes Please Select 1.5" x 3.5" - Mini 1.75" x 3.5" - Mini 2" x 2" -…" at bounding box center [876, 390] width 363 height 425
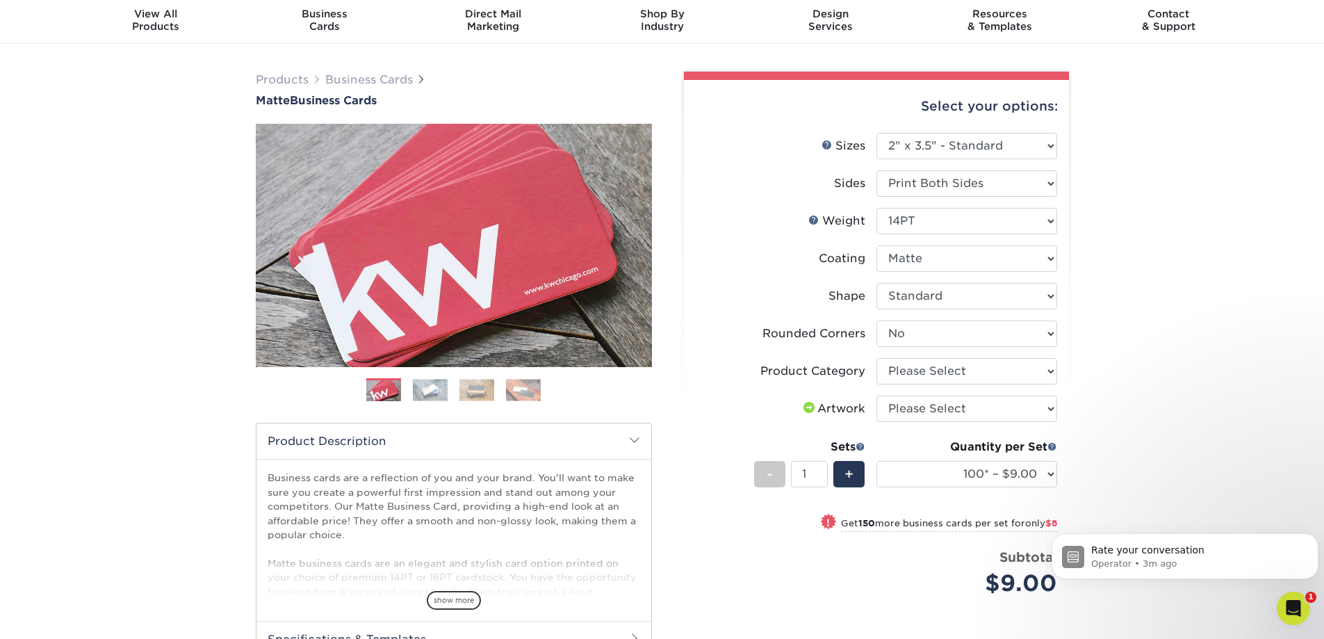
scroll to position [69, 0]
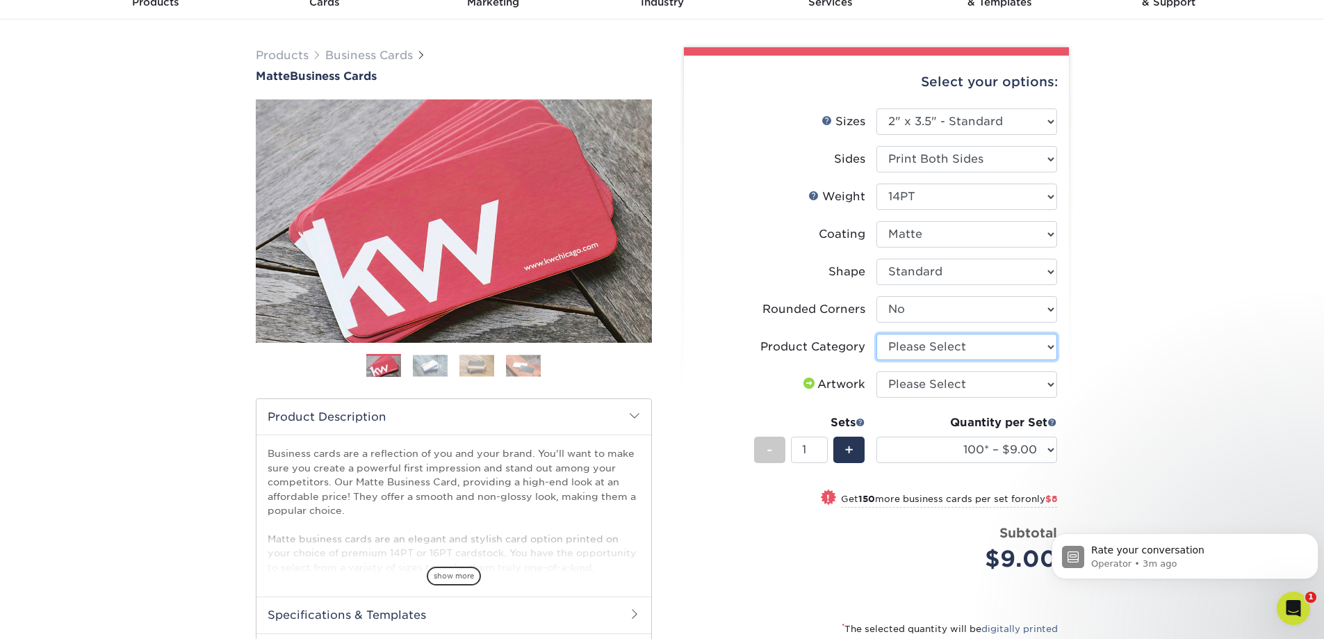
click at [942, 345] on select "Please Select Business Cards" at bounding box center [966, 347] width 181 height 26
select select "3b5148f1-0588-4f88-a218-97bcfdce65c1"
click at [876, 334] on select "Please Select Business Cards" at bounding box center [966, 347] width 181 height 26
click at [941, 375] on select "Please Select I will upload files I need a design - $100" at bounding box center [966, 384] width 181 height 26
select select "upload"
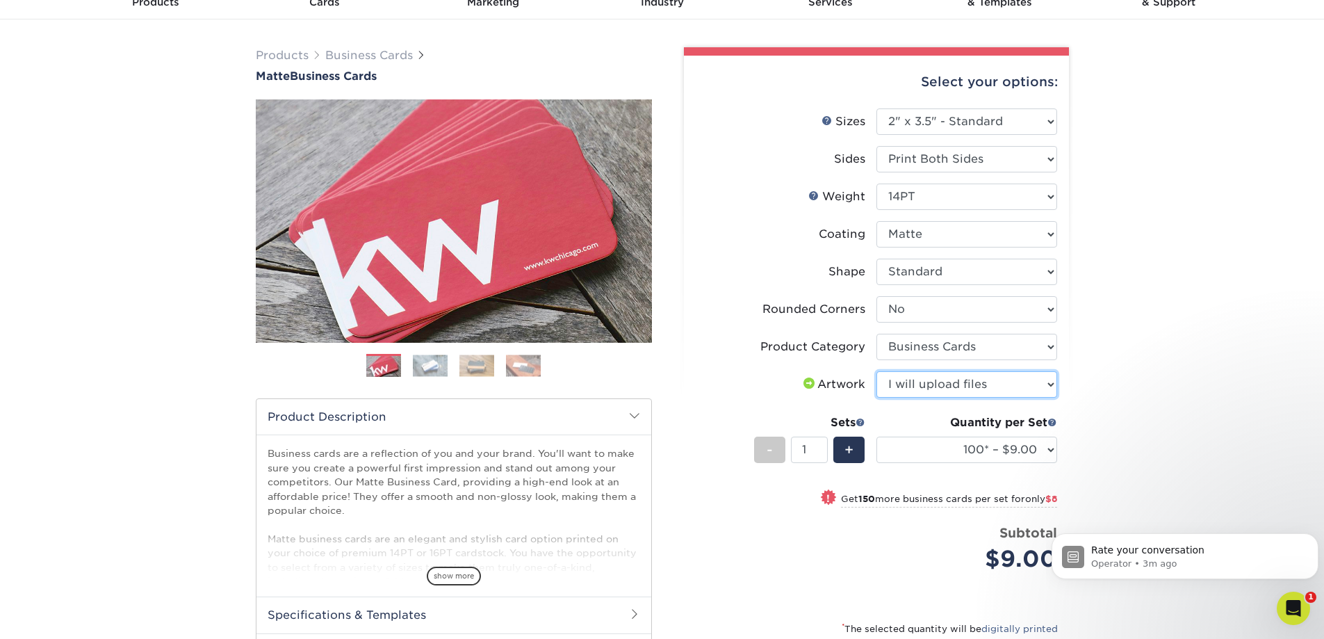
click at [876, 371] on select "Please Select I will upload files I need a design - $100" at bounding box center [966, 384] width 181 height 26
click at [923, 448] on select "100* – $9.00 250* – $17.00 500 – $33.00 1000 – $42.00 2500 – $75.00 5000 – $143…" at bounding box center [966, 449] width 181 height 26
click at [1181, 393] on div "Products Business Cards Matte Business Cards Previous Next 100 $ 9" at bounding box center [662, 414] width 1324 height 790
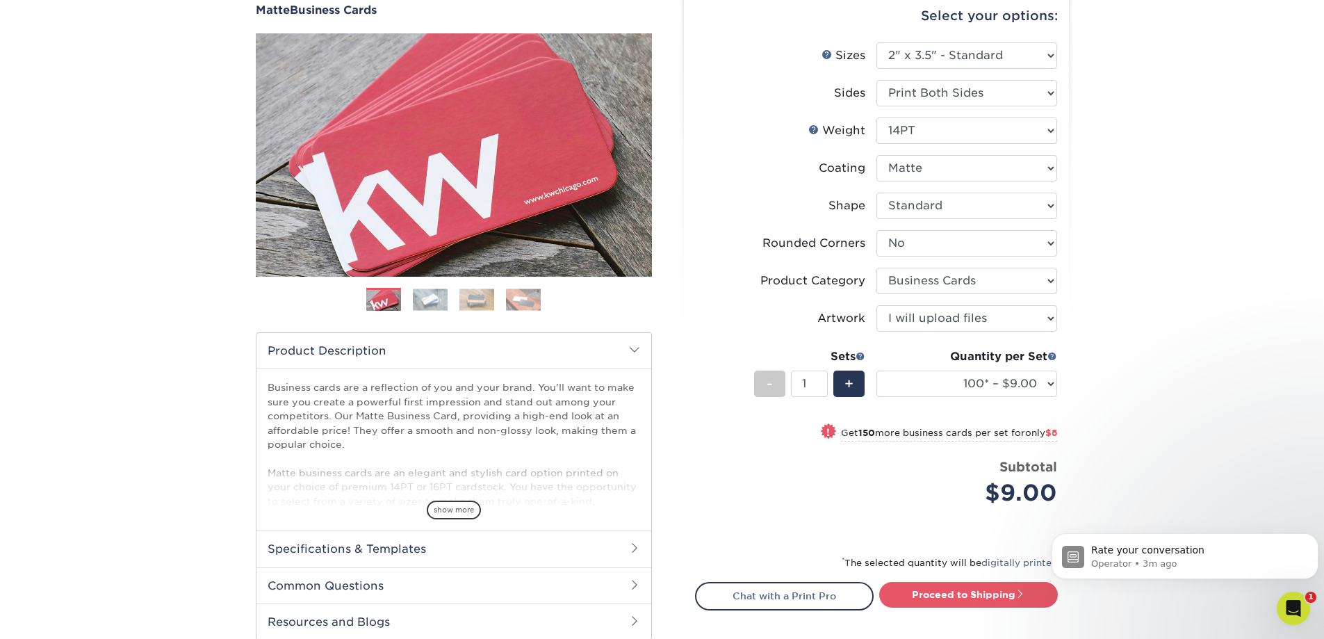
scroll to position [139, 0]
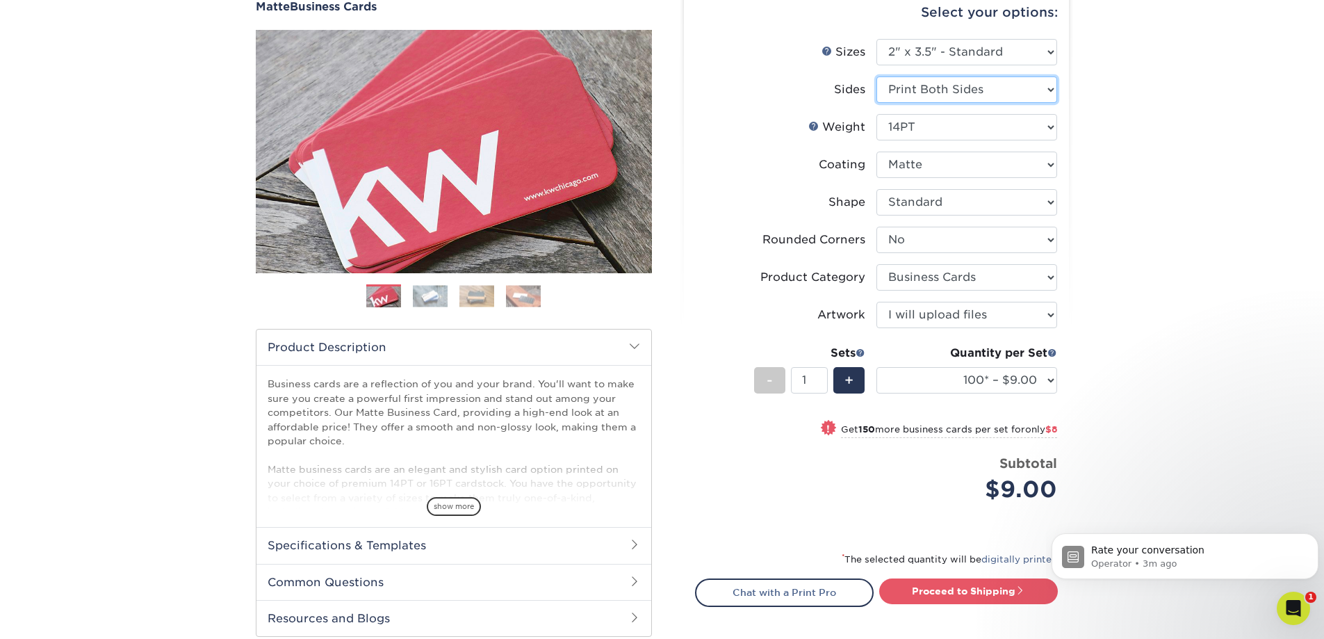
click at [989, 97] on select "Please Select Print Both Sides Print Front Only" at bounding box center [966, 89] width 181 height 26
select select "32d3c223-f82c-492b-b915-ba065a00862f"
click at [876, 76] on select "Please Select Print Both Sides Print Front Only" at bounding box center [966, 89] width 181 height 26
select select "-1"
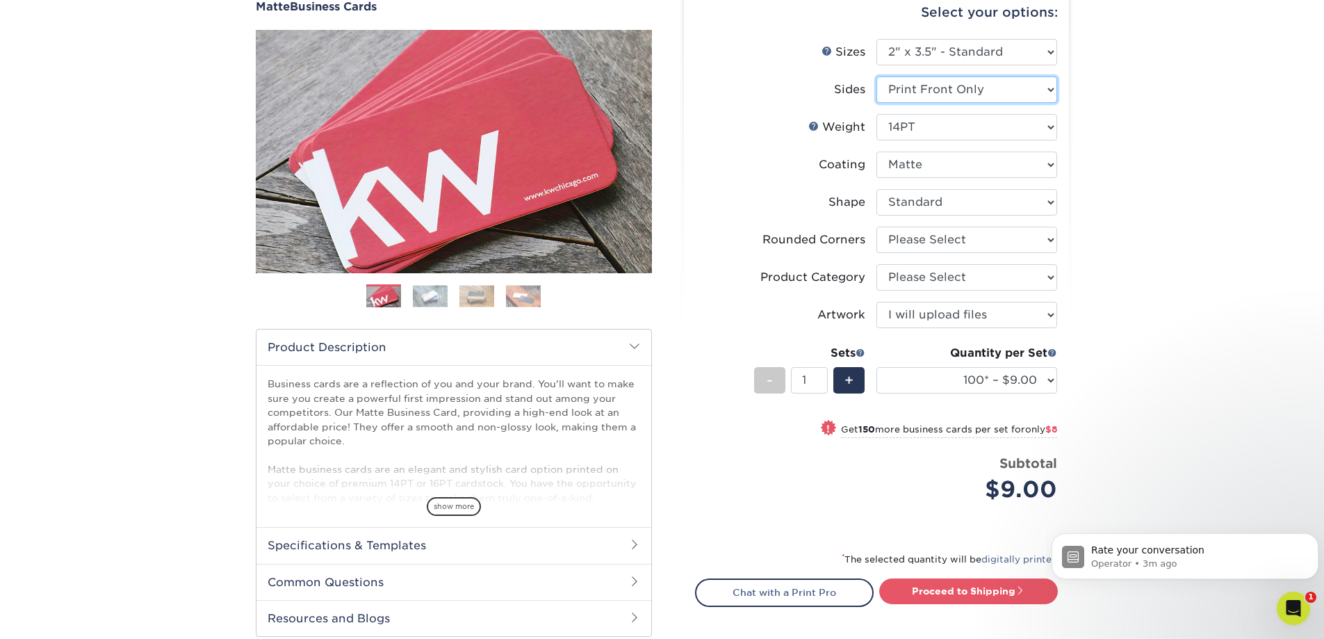
select select
select select "-1"
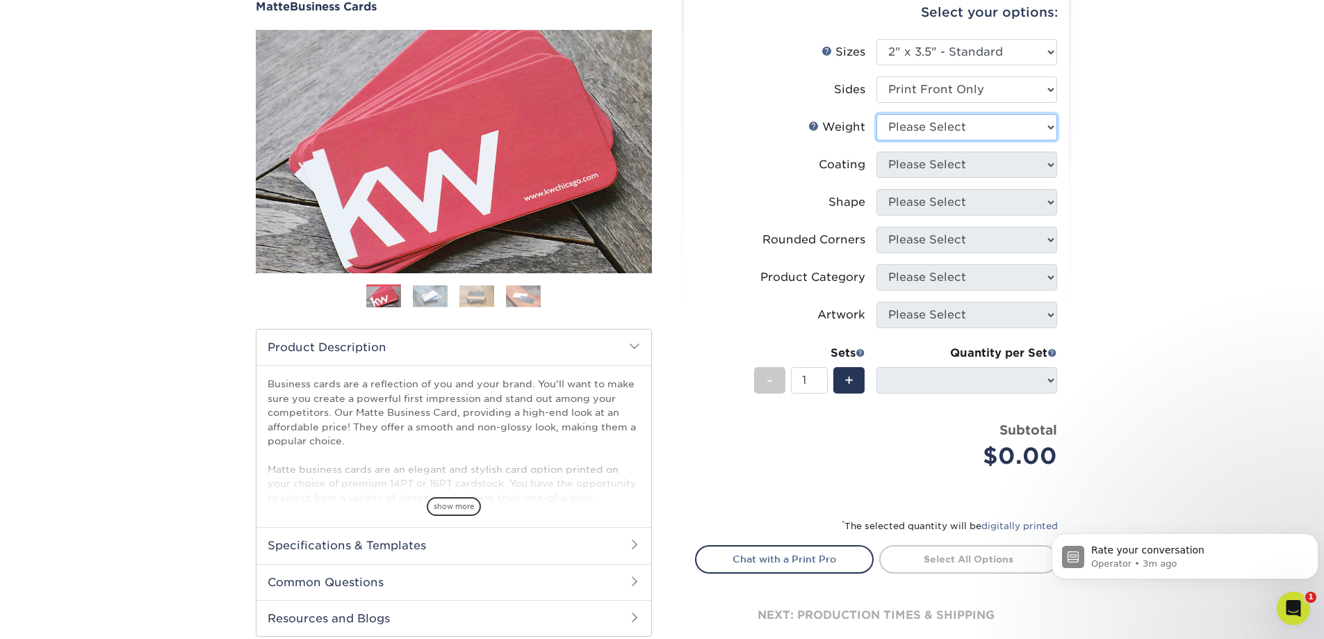
click at [955, 131] on select "Please Select 16PT 14PT" at bounding box center [966, 127] width 181 height 26
select select "14PT"
click at [876, 114] on select "Please Select 16PT 14PT" at bounding box center [966, 127] width 181 height 26
select select
click at [961, 165] on select at bounding box center [966, 164] width 181 height 26
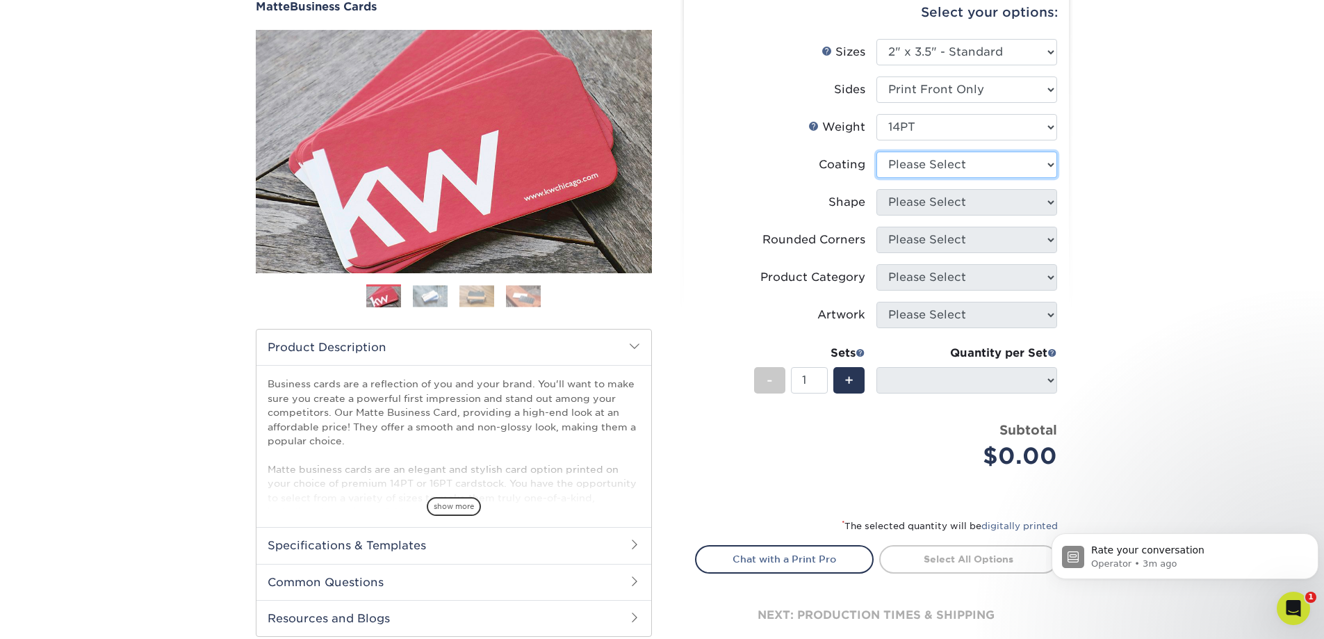
select select "121bb7b5-3b4d-429f-bd8d-bbf80e953313"
click at [876, 151] on select at bounding box center [966, 164] width 181 height 26
select select
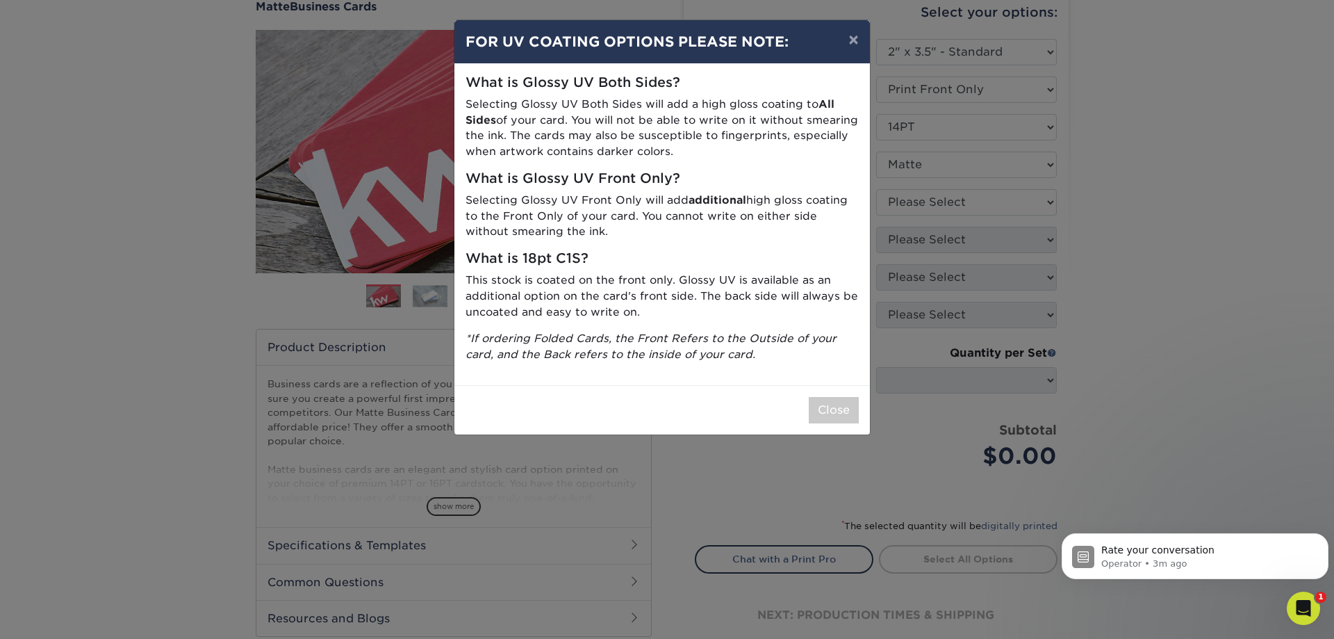
click at [895, 126] on div "× FOR UV COATING OPTIONS PLEASE NOTE: What is Glossy UV Both Sides? Selecting G…" at bounding box center [667, 319] width 1334 height 639
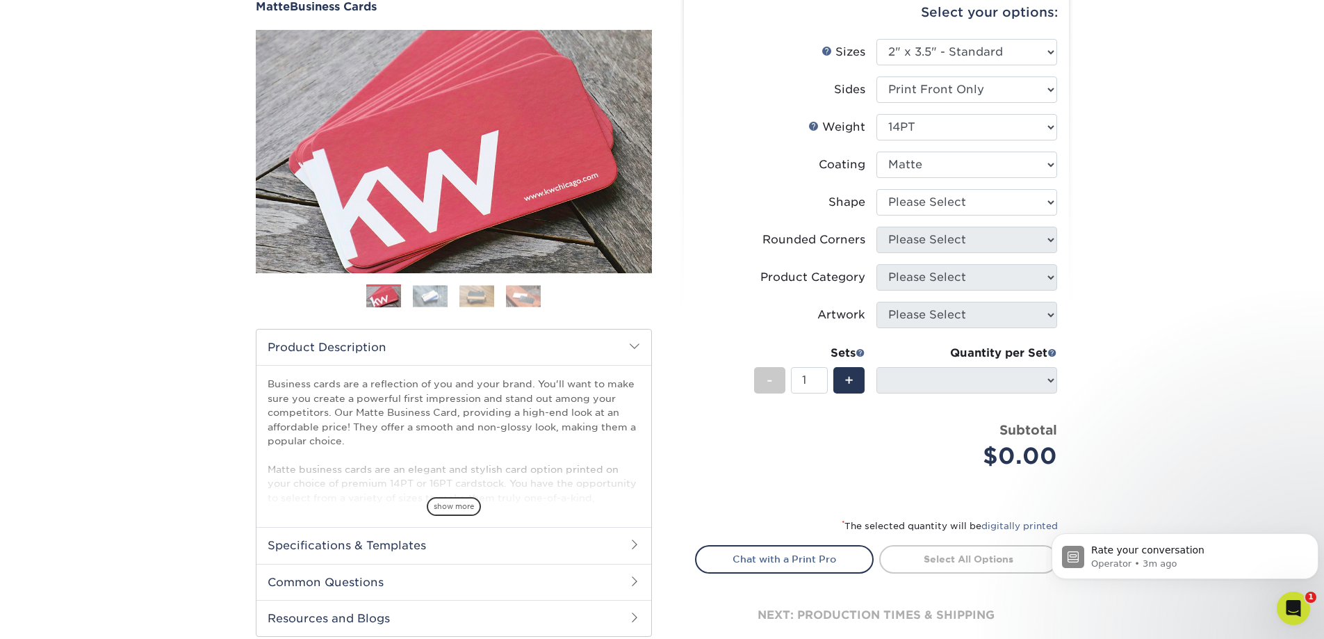
click at [828, 168] on div "Coating" at bounding box center [842, 164] width 47 height 17
click at [941, 200] on select "Please Select Standard" at bounding box center [966, 202] width 181 height 26
select select "standard"
click at [876, 189] on select "Please Select Standard" at bounding box center [966, 202] width 181 height 26
select select
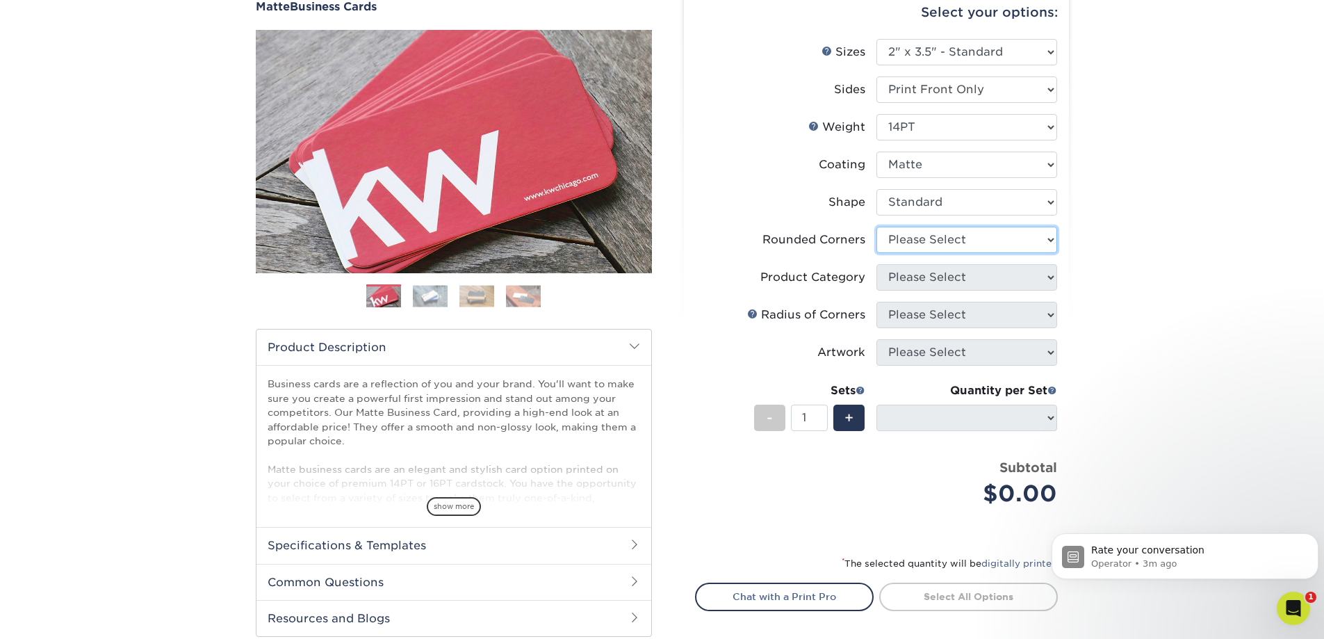
click at [940, 249] on select "Please Select Yes - Round 2 Corners Yes - Round 4 Corners No" at bounding box center [966, 240] width 181 height 26
select select "0"
click at [876, 227] on select "Please Select Yes - Round 2 Corners Yes - Round 4 Corners No" at bounding box center [966, 240] width 181 height 26
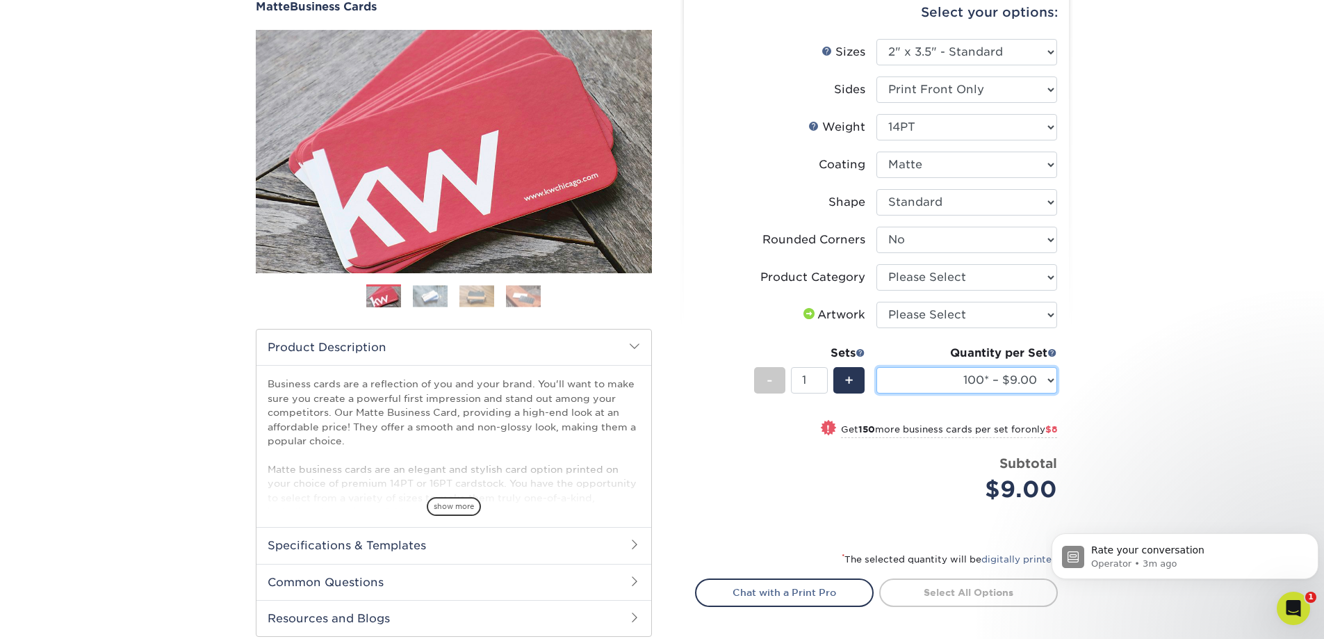
click at [1003, 388] on select "100* – $9.00 250* – $17.00 500 – $33.00 1000 – $42.00 (free shipping*) 2500 – $…" at bounding box center [966, 380] width 181 height 26
select select "1000 – $42.00 (free shipping*)"
click at [876, 367] on select "100* – $9.00 250* – $17.00 500 – $33.00 1000 – $42.00 (free shipping*) 2500 – $…" at bounding box center [966, 380] width 181 height 26
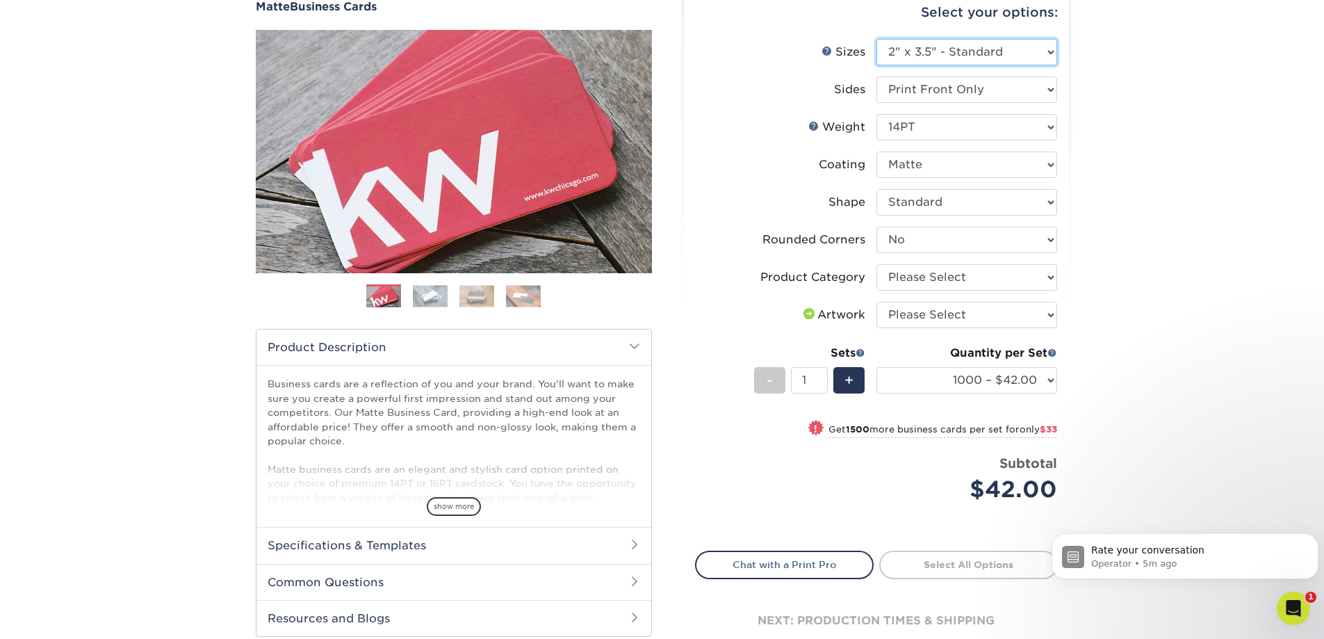
click at [946, 47] on select "Please Select 1.5" x 3.5" - Mini 1.75" x 3.5" - Mini 2" x 2" - Square 2" x 3" -…" at bounding box center [966, 52] width 181 height 26
click at [1142, 126] on div "Products Business Cards Matte Business Cards Previous Next 100 $ 9" at bounding box center [662, 331] width 1324 height 762
click at [1003, 315] on select "Please Select I will upload files I need a design - $100" at bounding box center [966, 315] width 181 height 26
select select "upload"
click at [876, 302] on select "Please Select I will upload files I need a design - $100" at bounding box center [966, 315] width 181 height 26
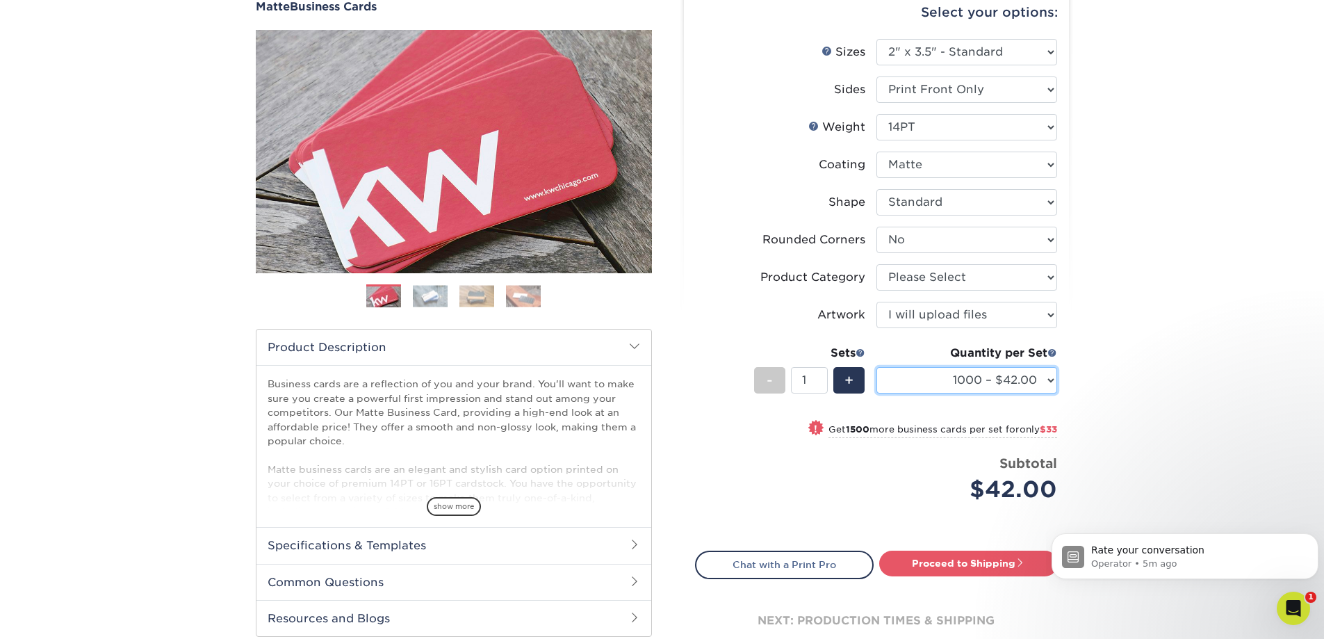
click at [979, 370] on select "100* – $9.00 250* – $17.00 500 – $33.00 1000 – $42.00 2500 – $75.00 5000 – $143…" at bounding box center [966, 380] width 181 height 26
select select "250* – $17.00"
click at [876, 367] on select "100* – $9.00 250* – $17.00 500 – $33.00 1000 – $42.00 2500 – $75.00 5000 – $143…" at bounding box center [966, 380] width 181 height 26
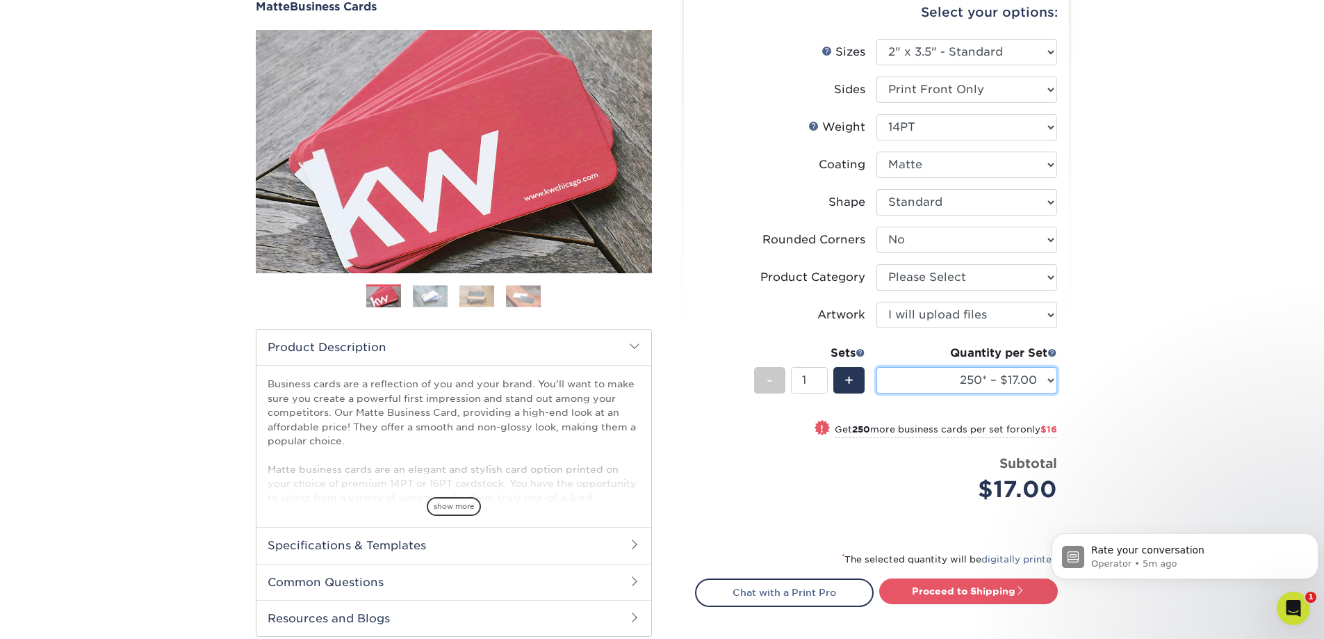
click at [973, 379] on select "100* – $9.00 250* – $17.00 500 – $33.00 1000 – $42.00 2500 – $75.00 5000 – $143…" at bounding box center [966, 380] width 181 height 26
drag, startPoint x: 973, startPoint y: 379, endPoint x: 987, endPoint y: 359, distance: 25.1
click at [973, 379] on select "100* – $9.00 250* – $17.00 500 – $33.00 1000 – $42.00 2500 – $75.00 5000 – $143…" at bounding box center [966, 380] width 181 height 26
click at [1022, 388] on select "100* – $9.00 250* – $17.00 500 – $33.00 1000 – $42.00 2500 – $75.00 5000 – $143…" at bounding box center [966, 380] width 181 height 26
click at [1126, 56] on div "Products Business Cards Matte Business Cards Previous Next 100 $ 9" at bounding box center [662, 345] width 1324 height 790
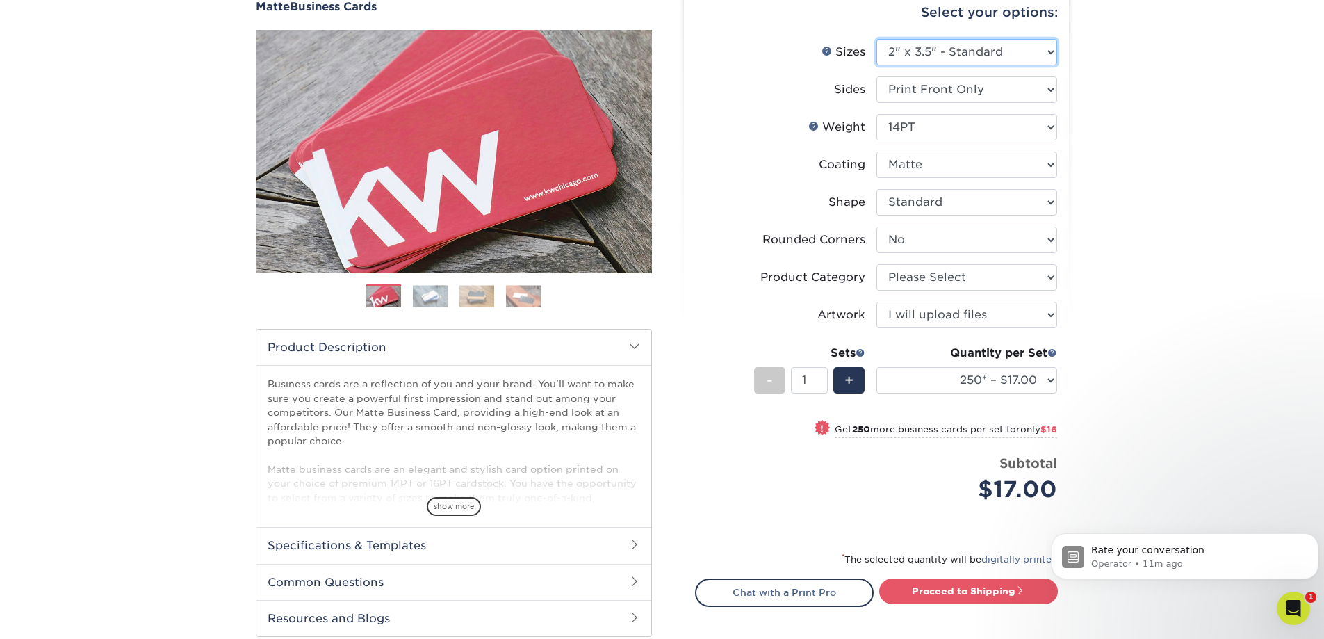
click at [989, 49] on select "Please Select 1.5" x 3.5" - Mini 1.75" x 3.5" - Mini 2" x 2" - Square 2" x 3" -…" at bounding box center [966, 52] width 181 height 26
click at [951, 39] on div "Select your options: Sizes Help Sizes Please Select 1.5" x 3.5" - Mini 1.75" x …" at bounding box center [876, 343] width 385 height 715
click at [1003, 383] on select "100* – $9.00 250* – $17.00 500 – $33.00 1000 – $42.00 2500 – $75.00 5000 – $143…" at bounding box center [966, 380] width 181 height 26
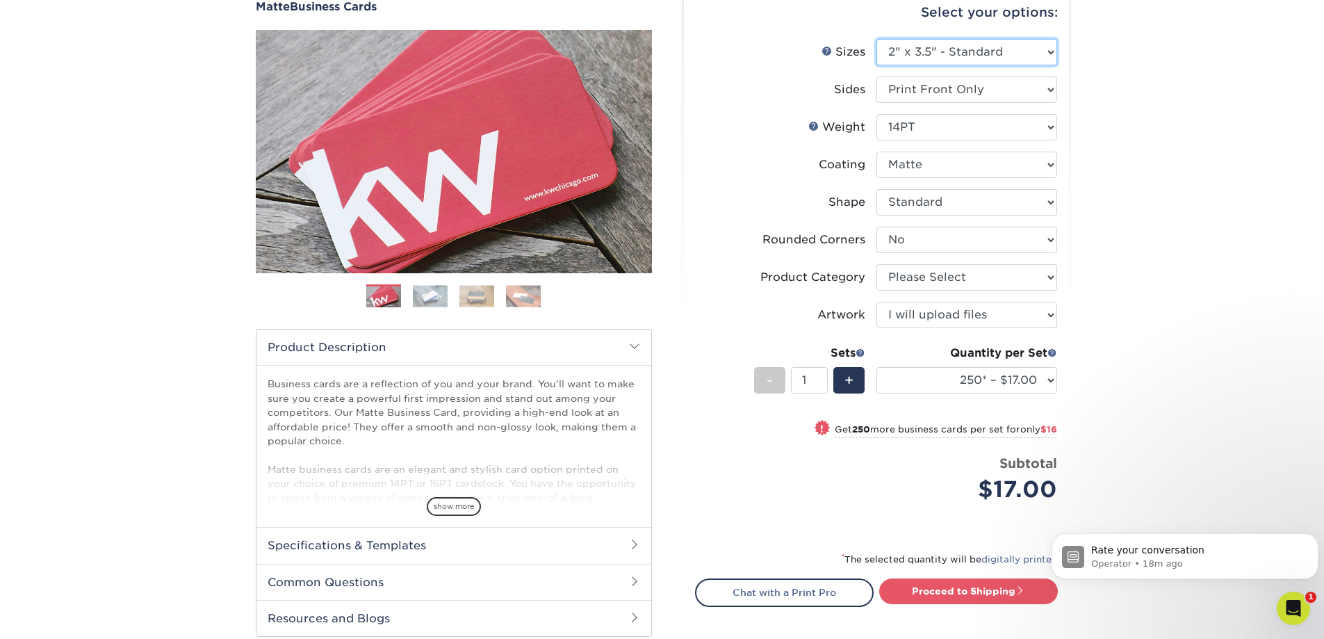
click at [928, 54] on select "Please Select 1.5" x 3.5" - Mini 1.75" x 3.5" - Mini 2" x 2" - Square 2" x 3" -…" at bounding box center [966, 52] width 181 height 26
select select "2.00x3.00"
click at [876, 39] on select "Please Select 1.5" x 3.5" - Mini 1.75" x 3.5" - Mini 2" x 2" - Square 2" x 3" -…" at bounding box center [966, 52] width 181 height 26
select select "-1"
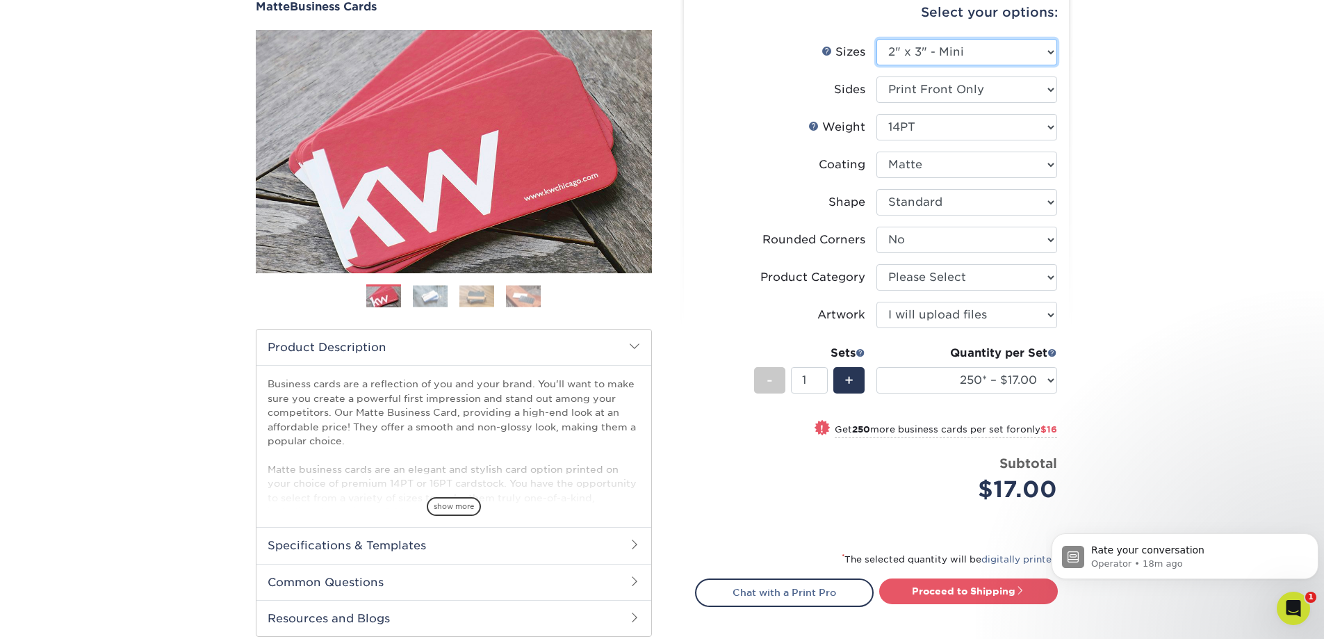
select select
select select "-1"
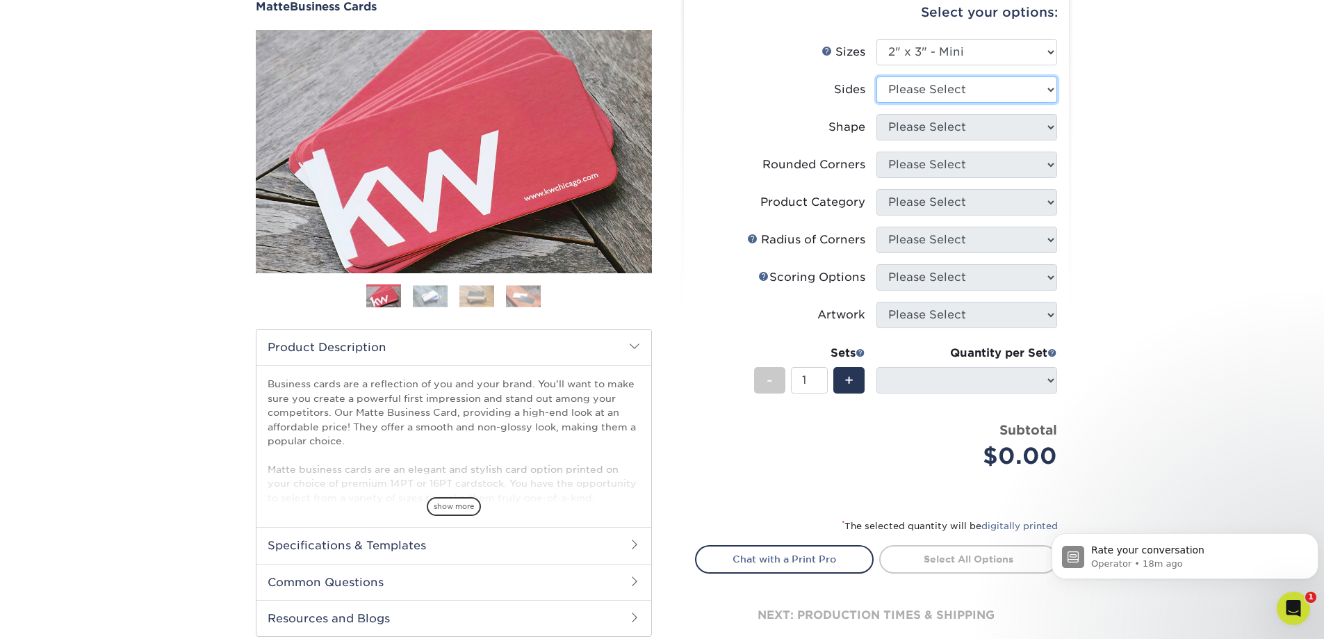
click at [954, 90] on select "Please Select Print Both Sides Print Front Only" at bounding box center [966, 89] width 181 height 26
select select "32d3c223-f82c-492b-b915-ba065a00862f"
click at [876, 76] on select "Please Select Print Both Sides Print Front Only" at bounding box center [966, 89] width 181 height 26
select select
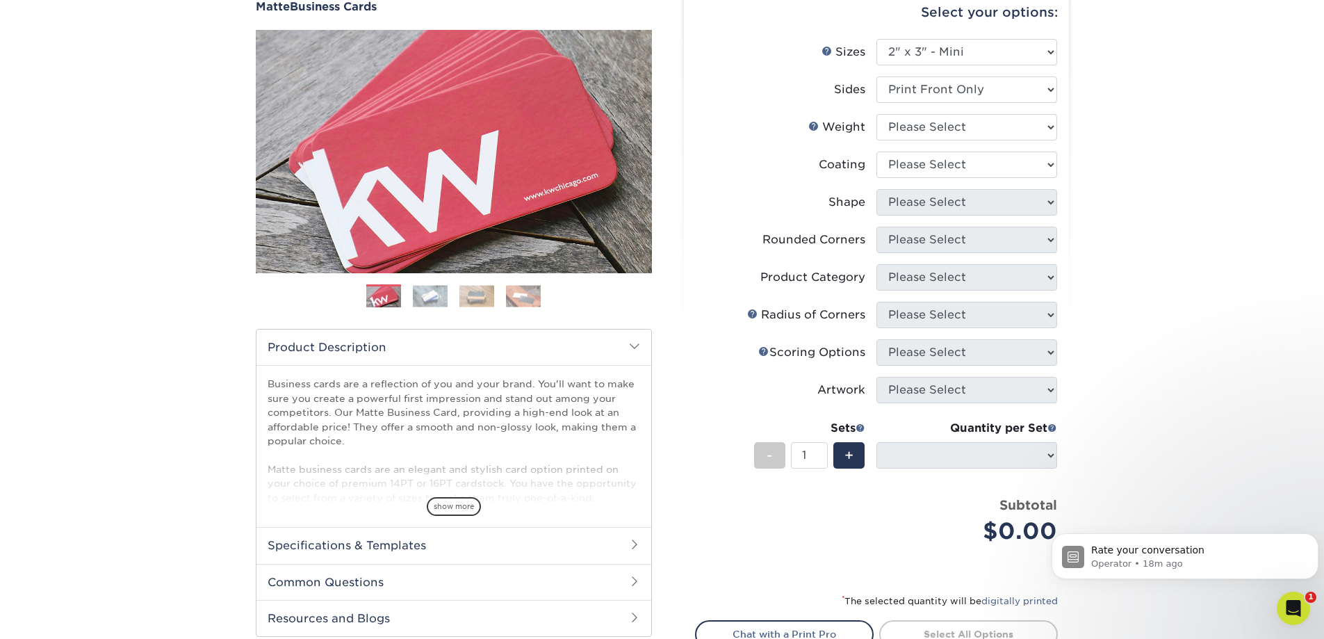
click at [958, 142] on li "Weight Help Weight Please Select 14PT 16PT" at bounding box center [876, 133] width 361 height 38
click at [958, 133] on select "Please Select 14PT 16PT" at bounding box center [966, 127] width 181 height 26
select select "16PT"
click at [876, 114] on select "Please Select 14PT 16PT" at bounding box center [966, 127] width 181 height 26
select select "-1"
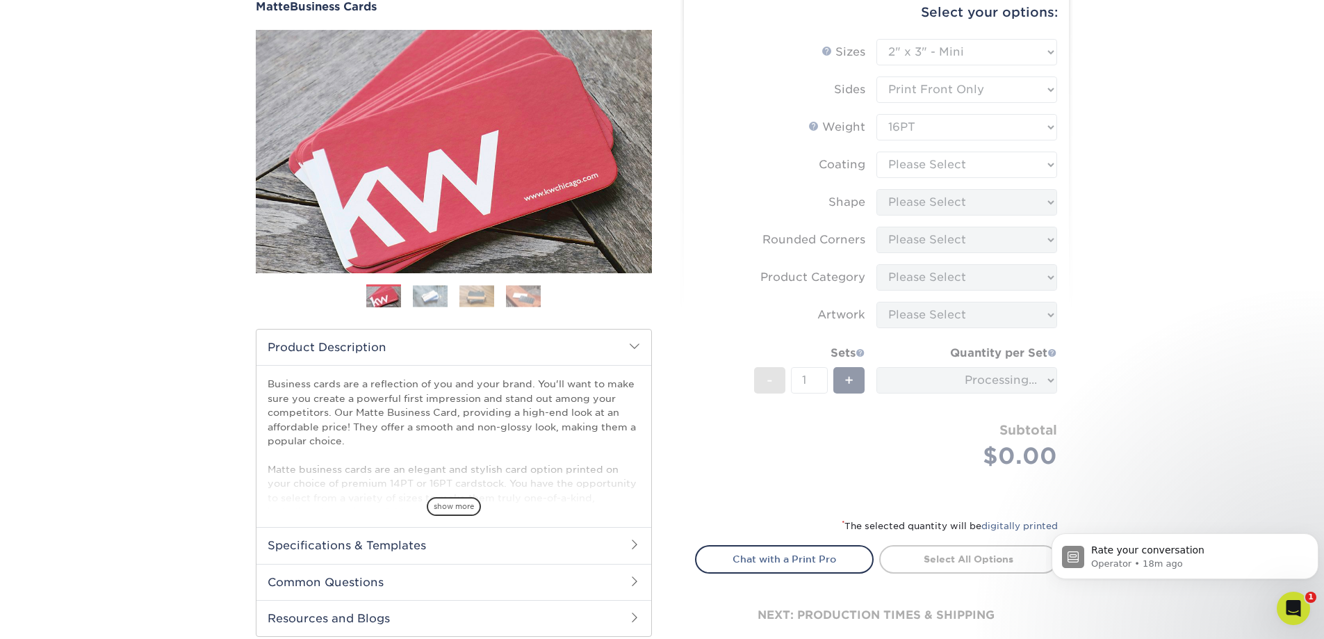
click at [947, 132] on form "Sizes Help Sizes Please Select 1.5" x 3.5" - Mini 1.75" x 3.5" - Mini 2" x 2" -…" at bounding box center [876, 270] width 363 height 462
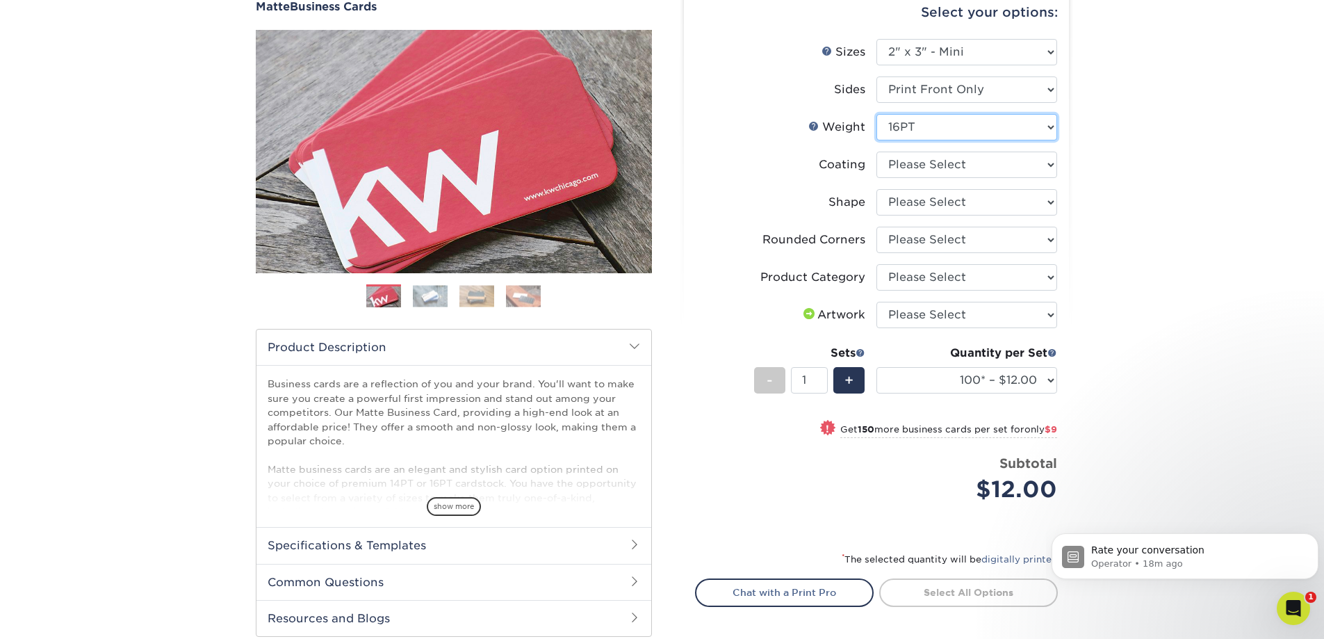
click at [948, 132] on select "Please Select 14PT 16PT" at bounding box center [966, 127] width 181 height 26
select select "14PT"
click at [876, 114] on select "Please Select 14PT 16PT" at bounding box center [966, 127] width 181 height 26
click at [940, 165] on select at bounding box center [966, 164] width 181 height 26
select select "121bb7b5-3b4d-429f-bd8d-bbf80e953313"
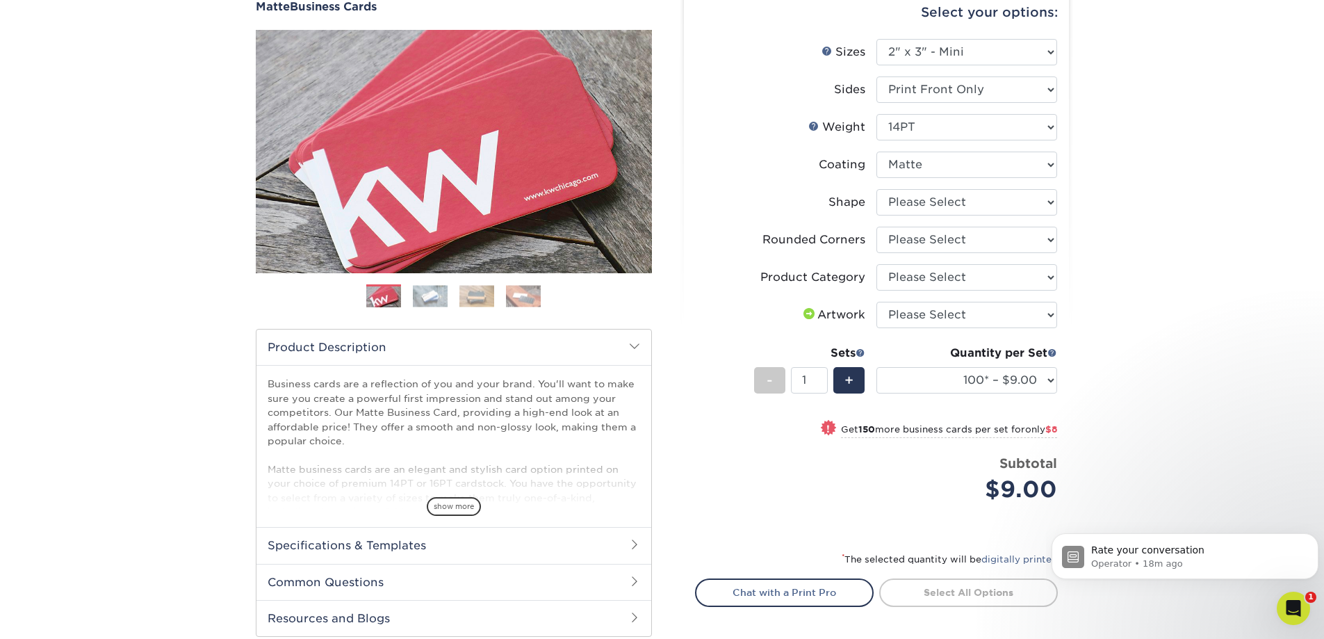
click at [876, 151] on select at bounding box center [966, 164] width 181 height 26
select select "-1"
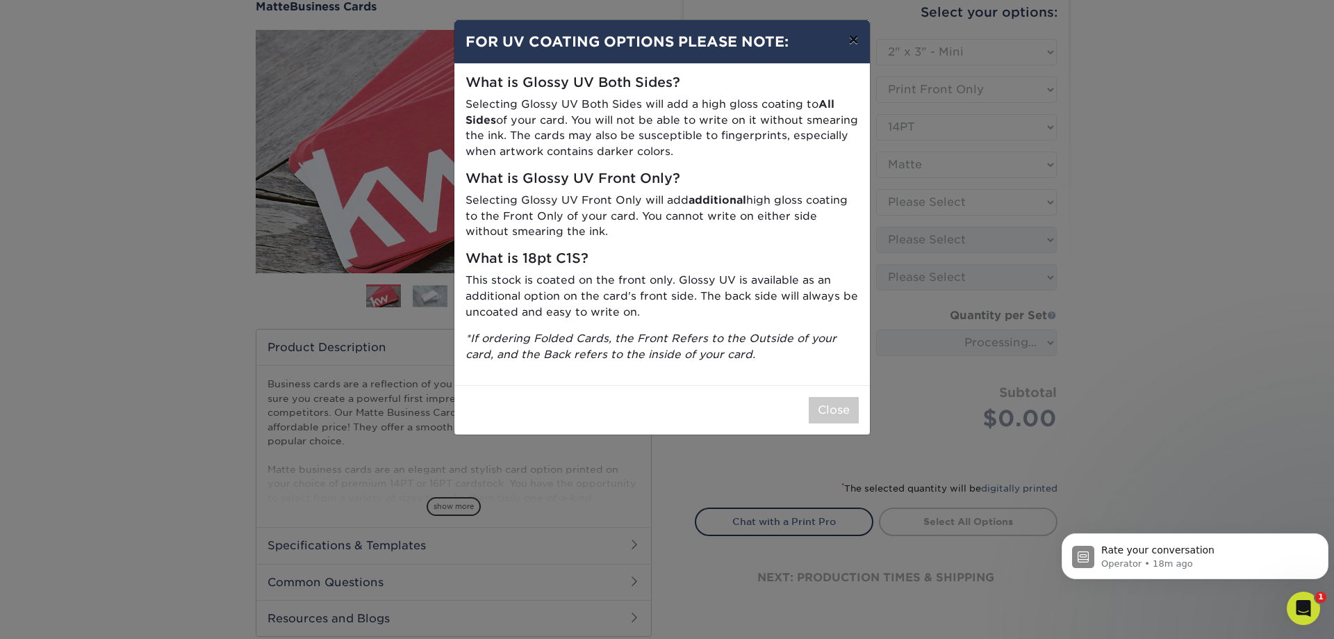
click at [862, 38] on button "×" at bounding box center [853, 39] width 32 height 39
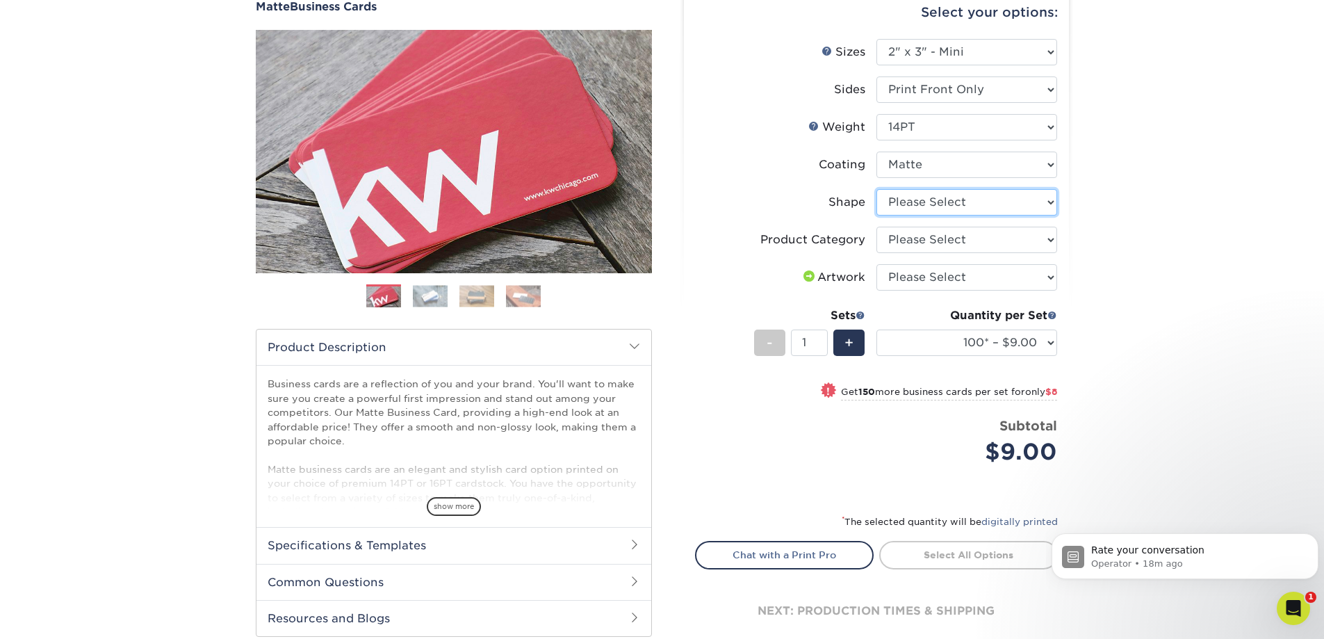
click at [937, 207] on select "Please Select Standard" at bounding box center [966, 202] width 181 height 26
select select "standard"
click at [876, 189] on select "Please Select Standard" at bounding box center [966, 202] width 181 height 26
click at [942, 352] on select "100* – $9.00 250* – $17.00 500 – $33.00 1000 – $47.00 2500 – $97.00 5000 – $143…" at bounding box center [966, 342] width 181 height 26
select select "1000 – $47.00"
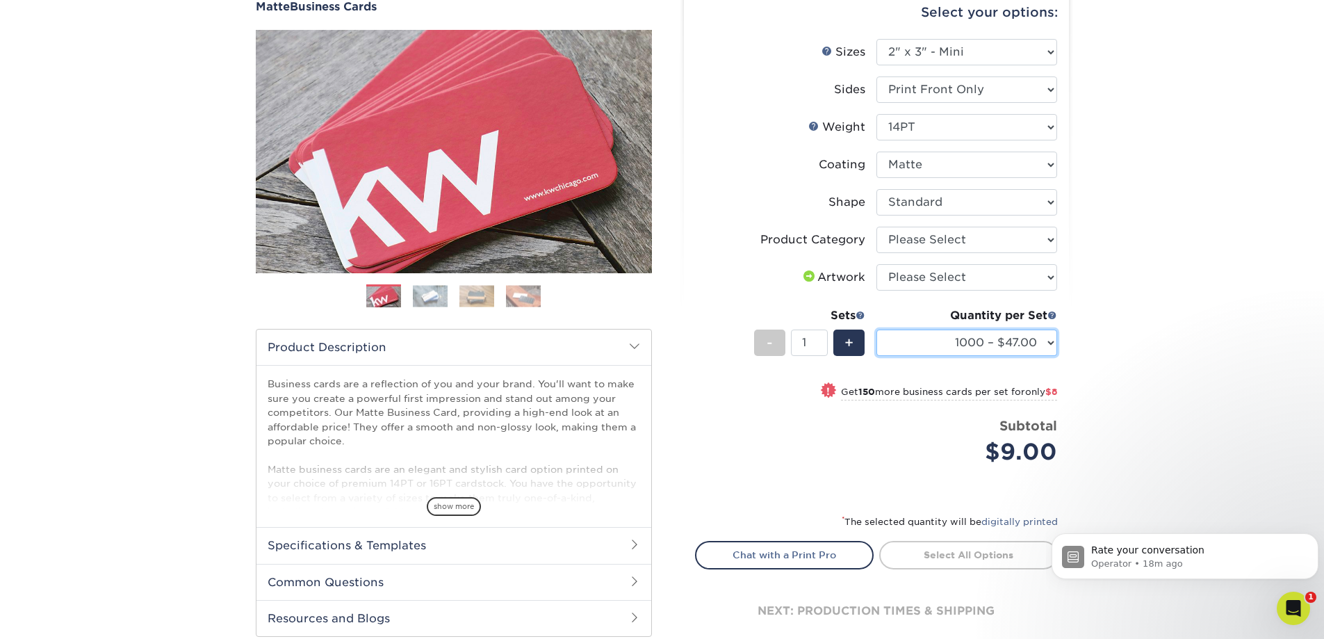
click at [876, 329] on select "100* – $9.00 250* – $17.00 500 – $33.00 1000 – $47.00 2500 – $97.00 5000 – $143…" at bounding box center [966, 342] width 181 height 26
